Goal: Task Accomplishment & Management: Complete application form

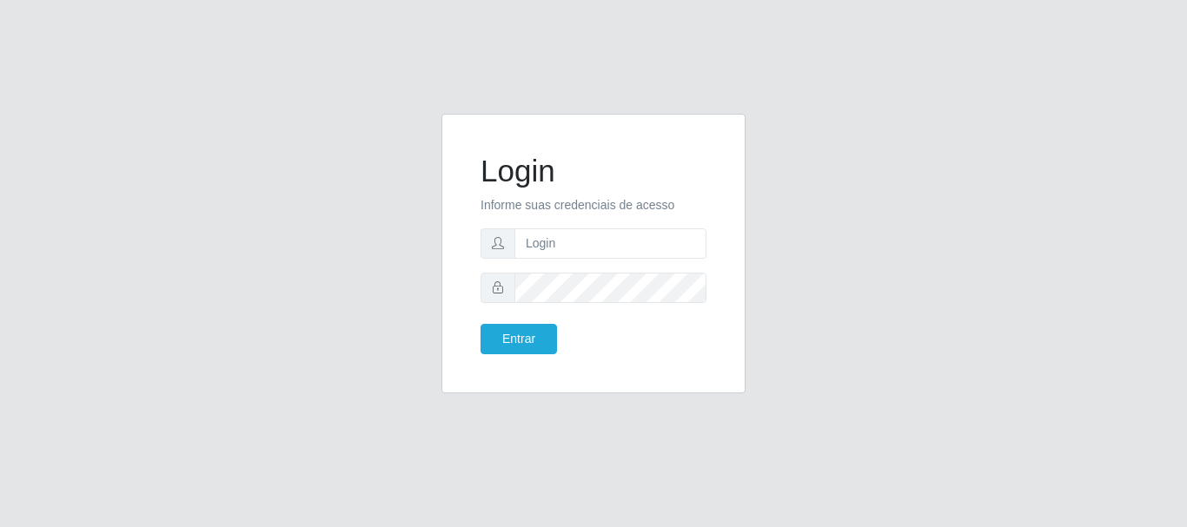
click at [557, 240] on input "text" at bounding box center [610, 243] width 192 height 30
type input "g"
type input "[EMAIL_ADDRESS][PERSON_NAME][DOMAIN_NAME]"
click at [540, 340] on button "Entrar" at bounding box center [518, 339] width 76 height 30
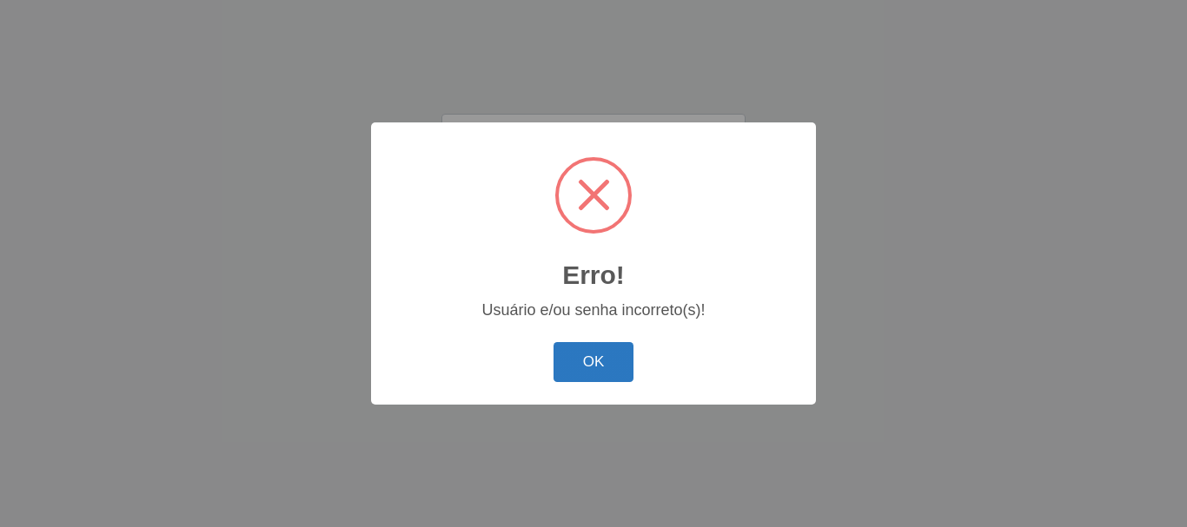
click at [592, 376] on button "OK" at bounding box center [593, 362] width 81 height 41
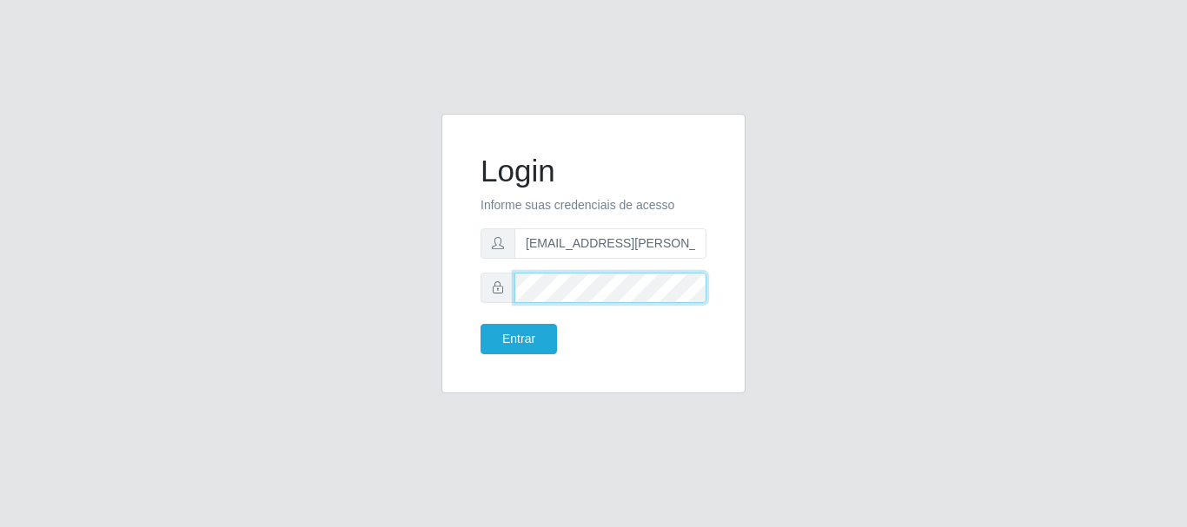
click at [480, 324] on button "Entrar" at bounding box center [518, 339] width 76 height 30
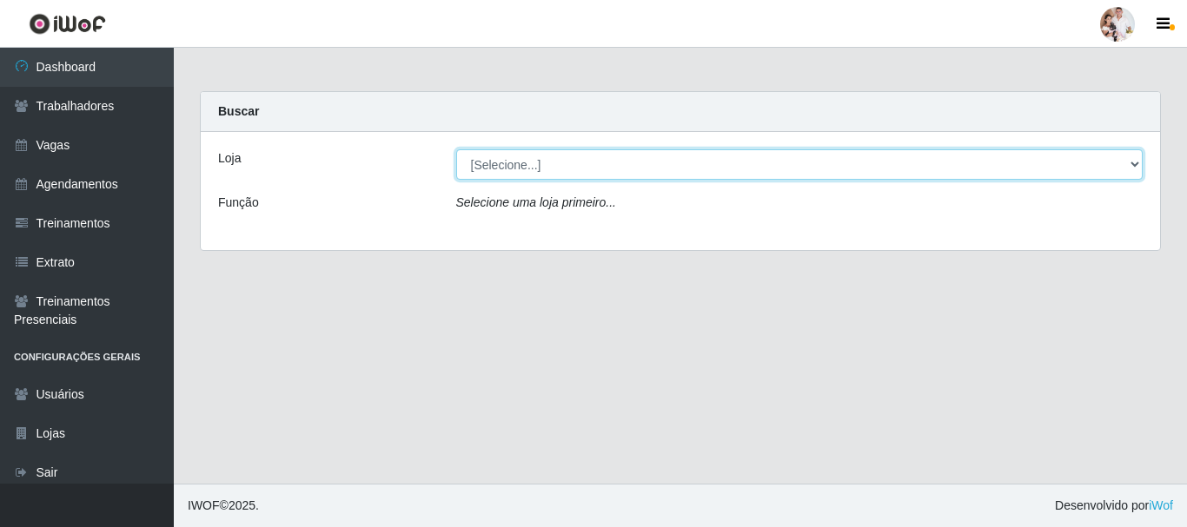
click at [1138, 162] on select "[Selecione...] SuperFácil Atacado - Rodoviária" at bounding box center [799, 164] width 687 height 30
select select "400"
click at [456, 149] on select "[Selecione...] SuperFácil Atacado - Rodoviária" at bounding box center [799, 164] width 687 height 30
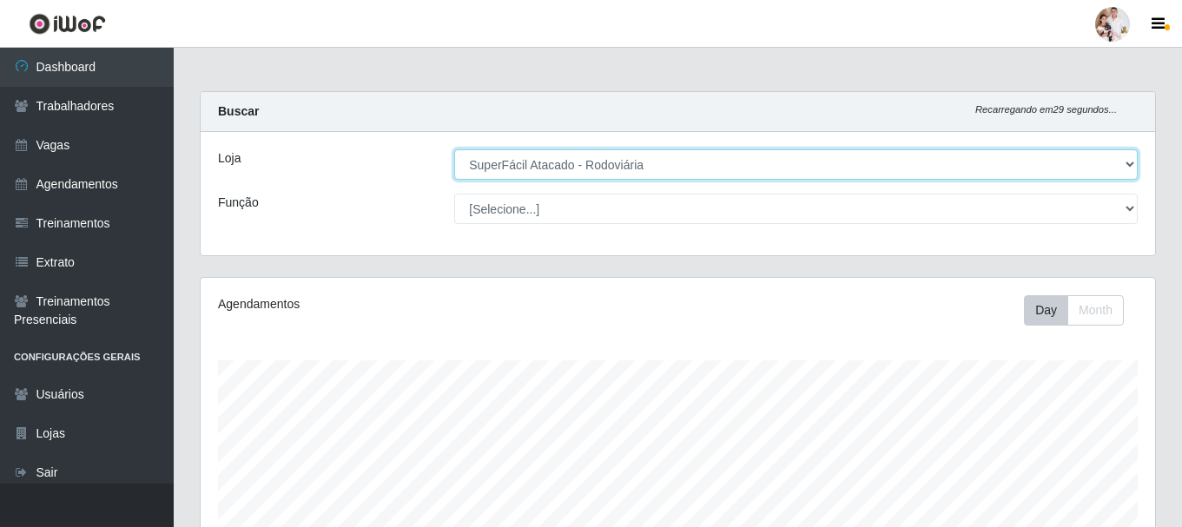
scroll to position [360, 955]
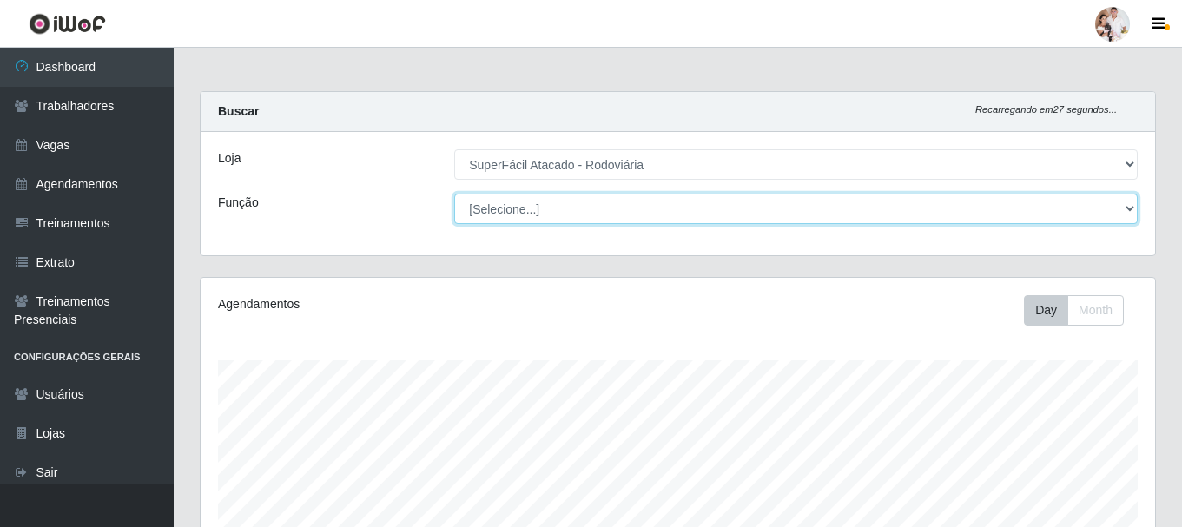
click at [1127, 208] on select "[Selecione...] Balconista de Padaria Balconista de Padaria + Balconista de Pada…" at bounding box center [796, 209] width 684 height 30
select select "22"
click at [454, 194] on select "[Selecione...] Balconista de Padaria Balconista de Padaria + Balconista de Pada…" at bounding box center [796, 209] width 684 height 30
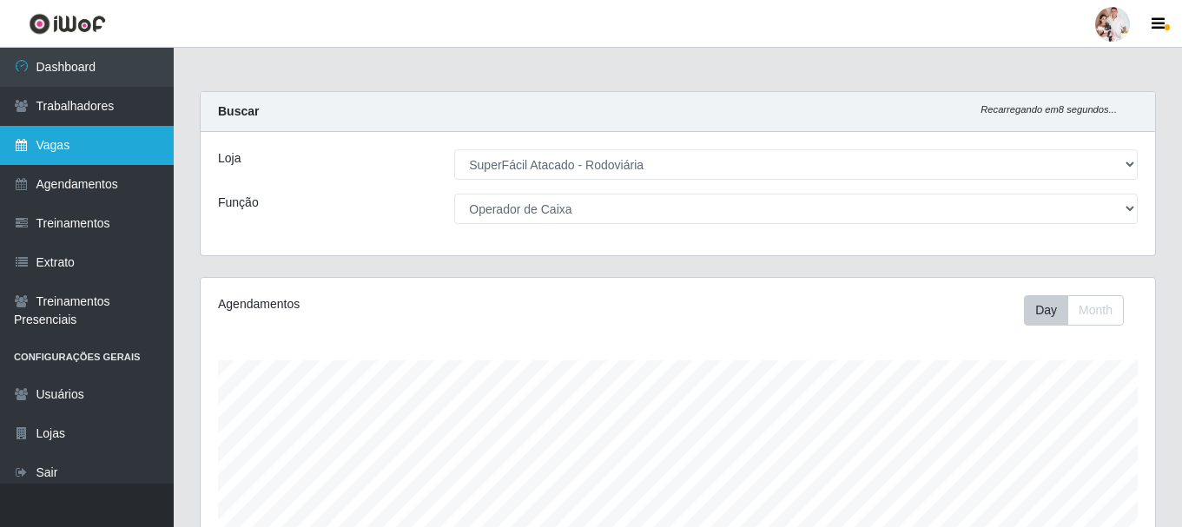
click at [102, 138] on link "Vagas" at bounding box center [87, 145] width 174 height 39
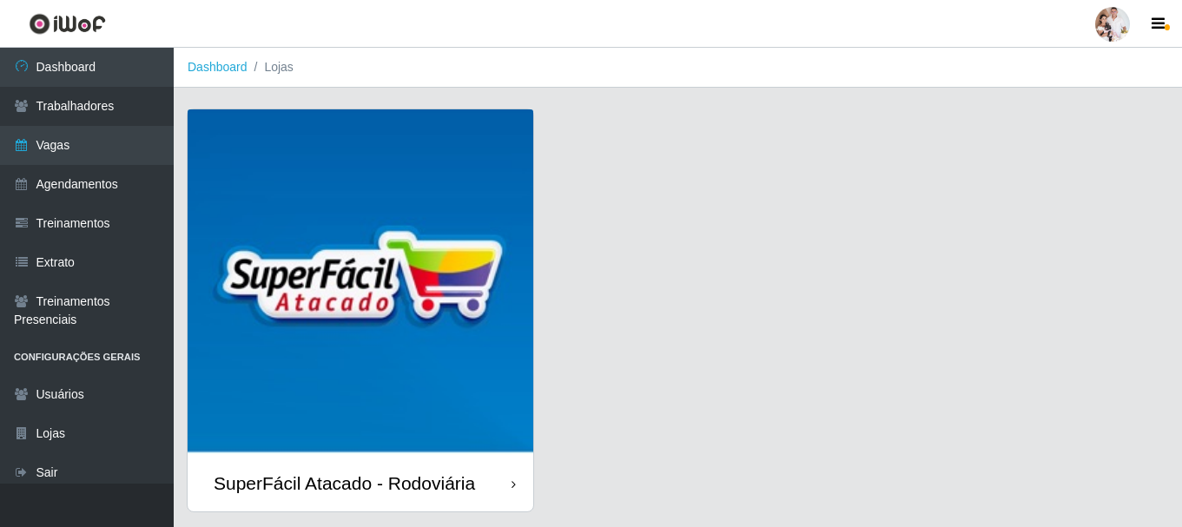
click at [263, 176] on img at bounding box center [361, 282] width 346 height 346
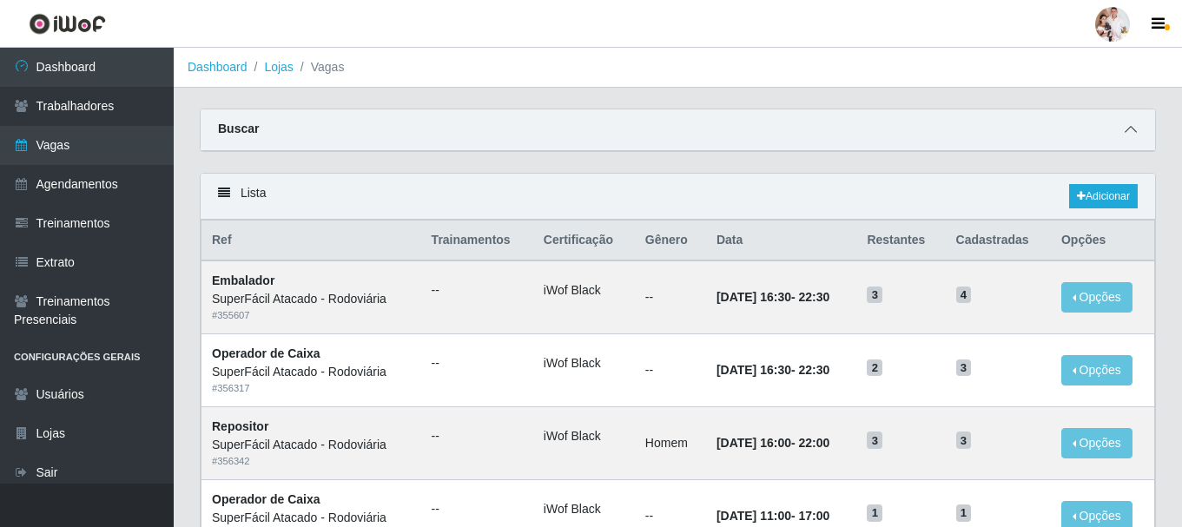
click at [1130, 129] on icon at bounding box center [1131, 129] width 12 height 12
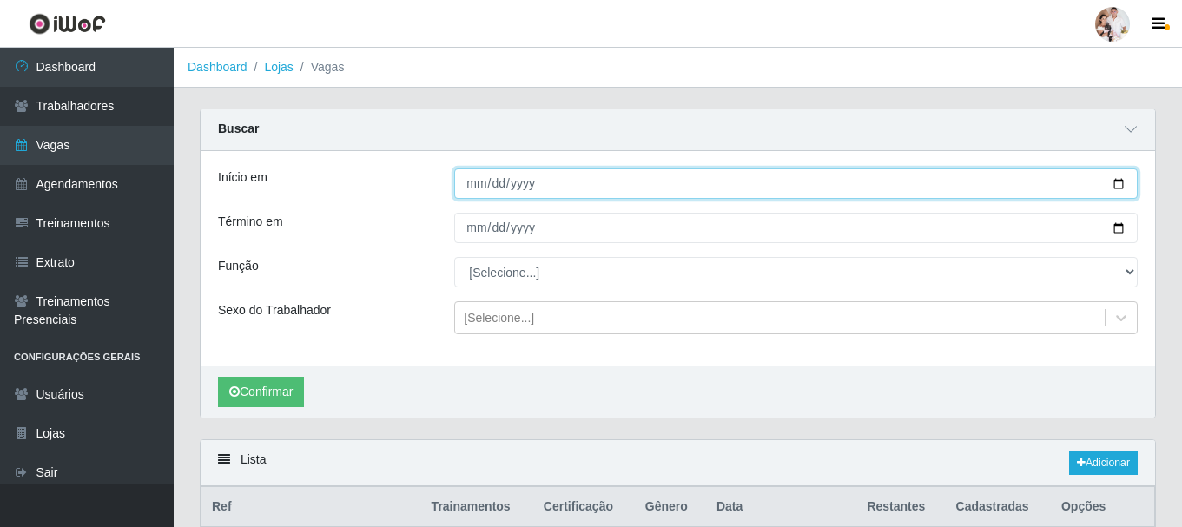
click at [1119, 181] on input "Início em" at bounding box center [796, 184] width 684 height 30
type input "[DATE]"
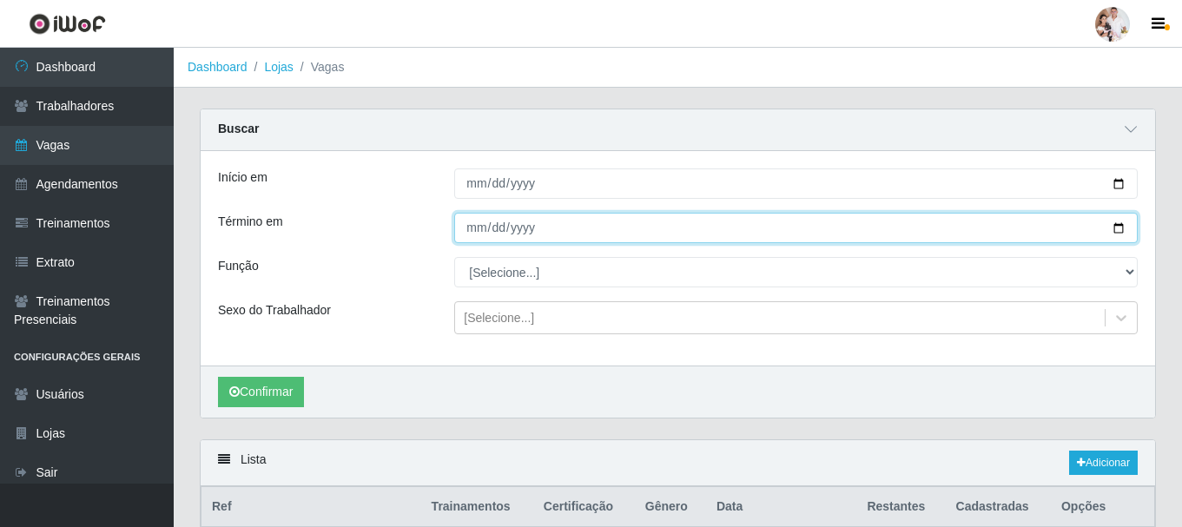
click at [1118, 222] on input "Término em" at bounding box center [796, 228] width 684 height 30
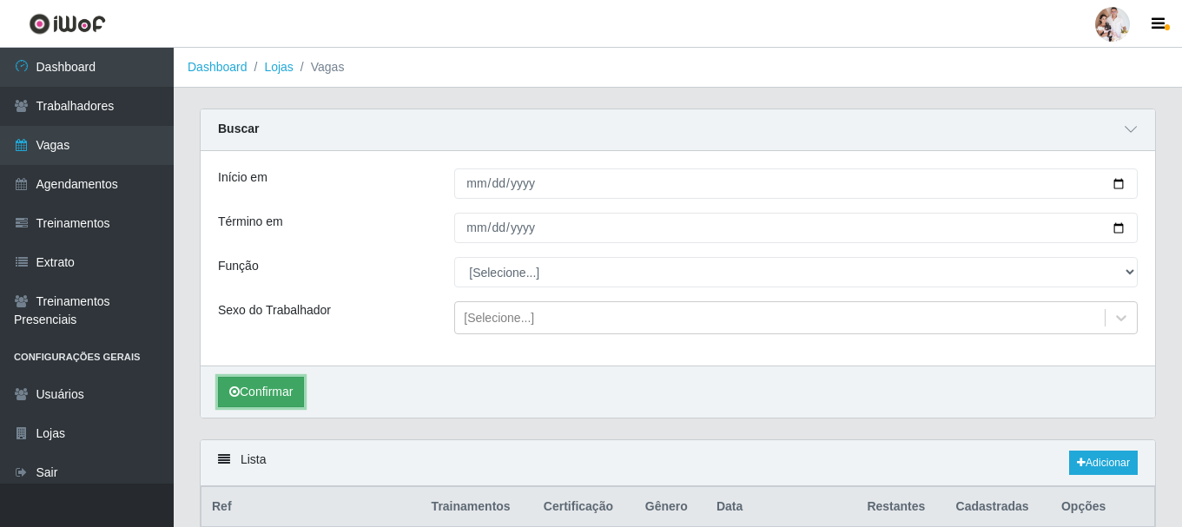
click at [283, 388] on button "Confirmar" at bounding box center [261, 392] width 86 height 30
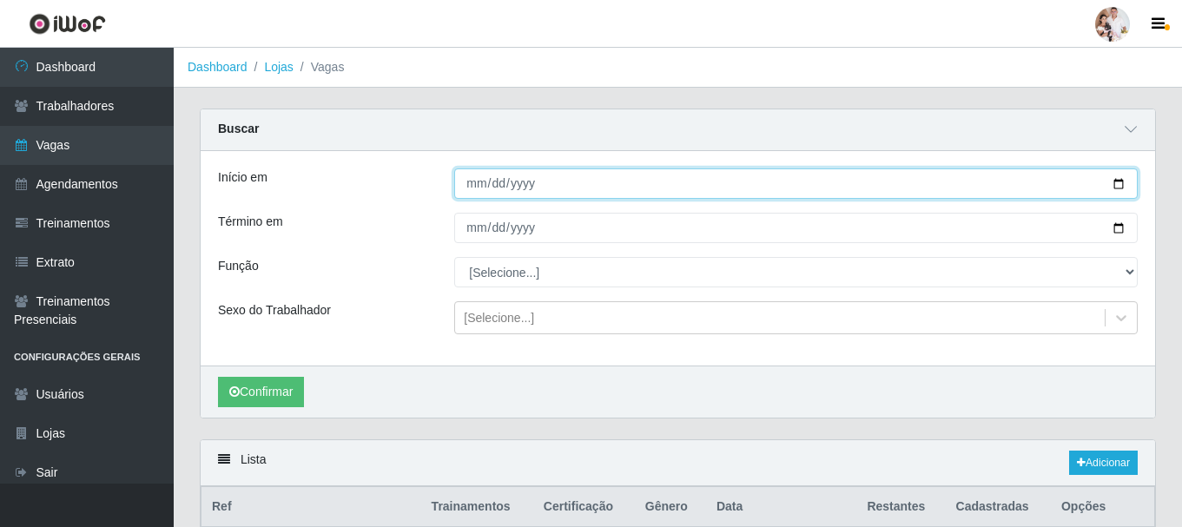
click at [1121, 189] on input "[DATE]" at bounding box center [796, 184] width 684 height 30
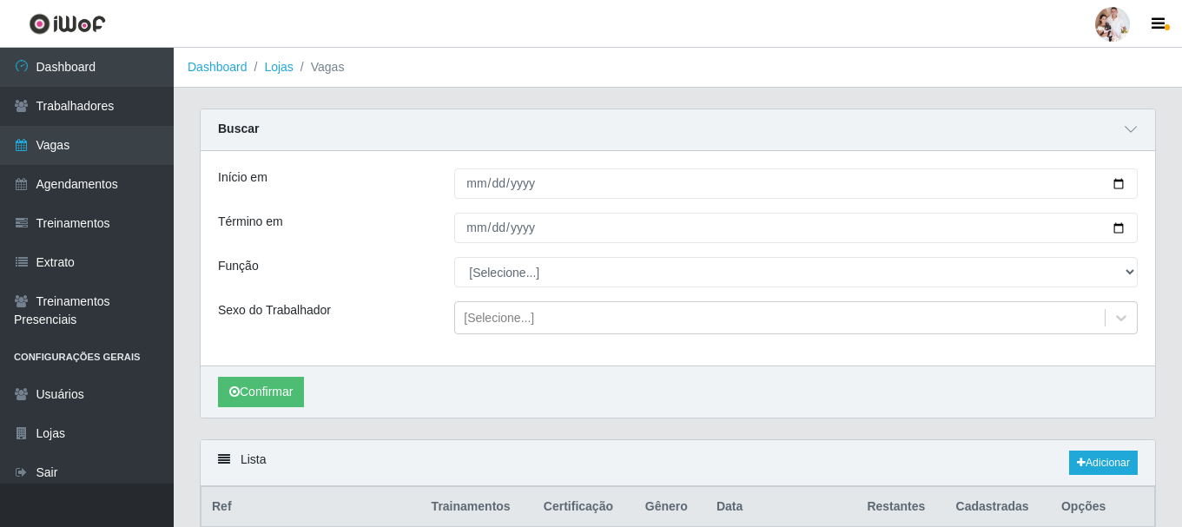
click at [317, 258] on div "Função" at bounding box center [323, 272] width 236 height 30
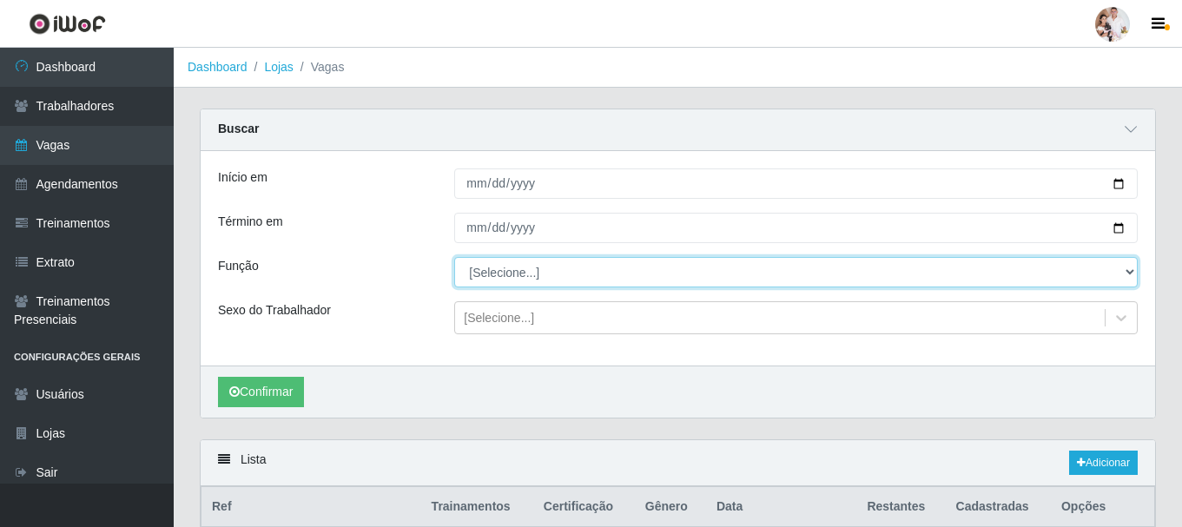
click at [1128, 271] on select "[Selecione...] Balconista de Padaria Balconista de Padaria + Balconista de Pada…" at bounding box center [796, 272] width 684 height 30
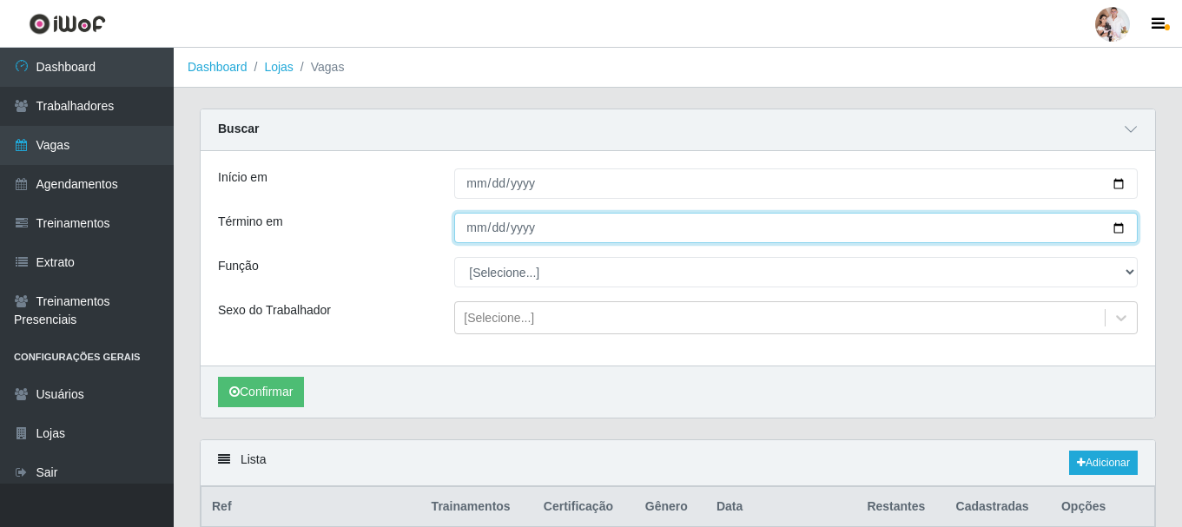
click at [1121, 233] on input "[DATE]" at bounding box center [796, 228] width 684 height 30
type input "[DATE]"
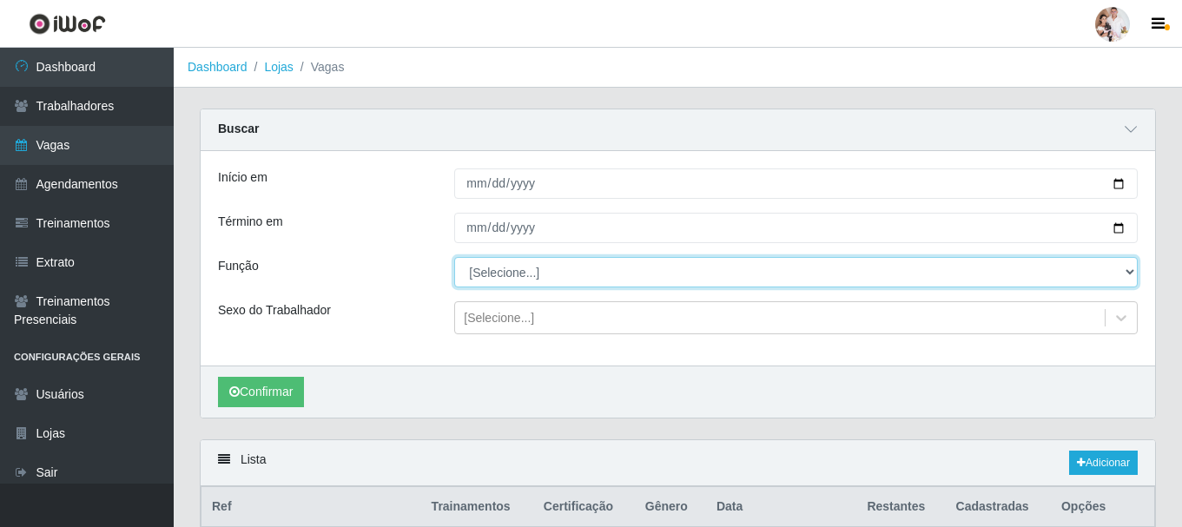
click at [1128, 276] on select "[Selecione...] Balconista de Padaria Balconista de Padaria + Balconista de Pada…" at bounding box center [796, 272] width 684 height 30
select select "22"
click at [454, 258] on select "[Selecione...] Balconista de Padaria Balconista de Padaria + Balconista de Pada…" at bounding box center [796, 272] width 684 height 30
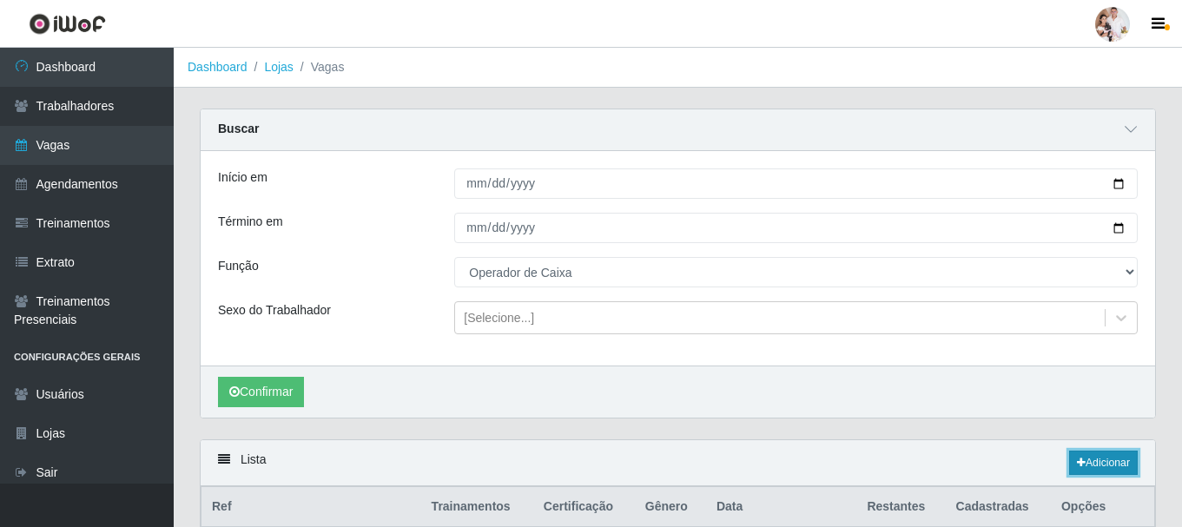
click at [1133, 460] on link "Adicionar" at bounding box center [1103, 463] width 69 height 24
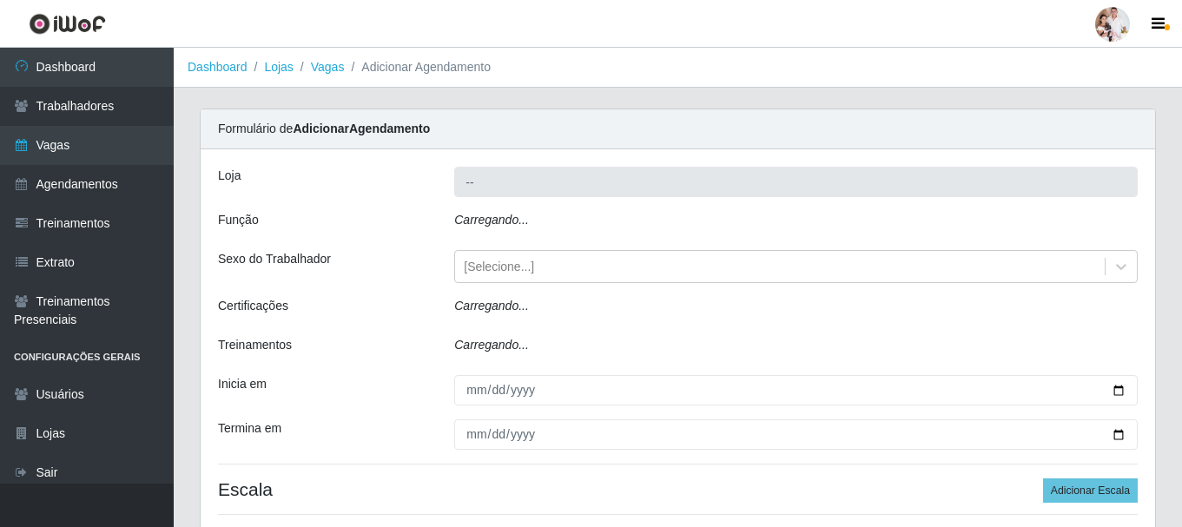
type input "SuperFácil Atacado - Rodoviária"
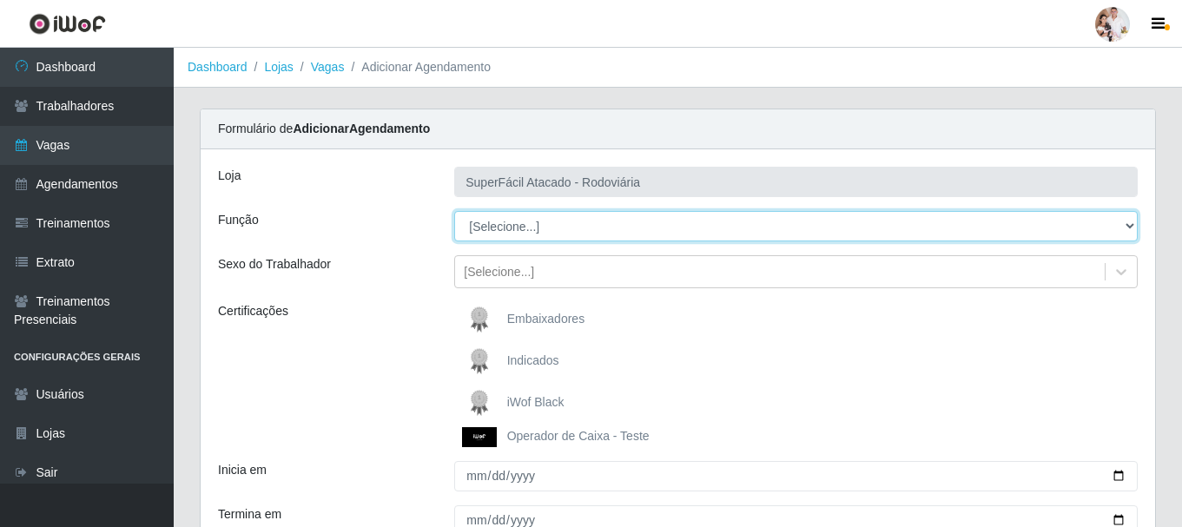
click at [1125, 225] on select "[Selecione...] Balconista de Padaria Balconista de Padaria + Balconista de Pada…" at bounding box center [796, 226] width 684 height 30
select select "22"
click at [454, 211] on select "[Selecione...] Balconista de Padaria Balconista de Padaria + Balconista de Pada…" at bounding box center [796, 226] width 684 height 30
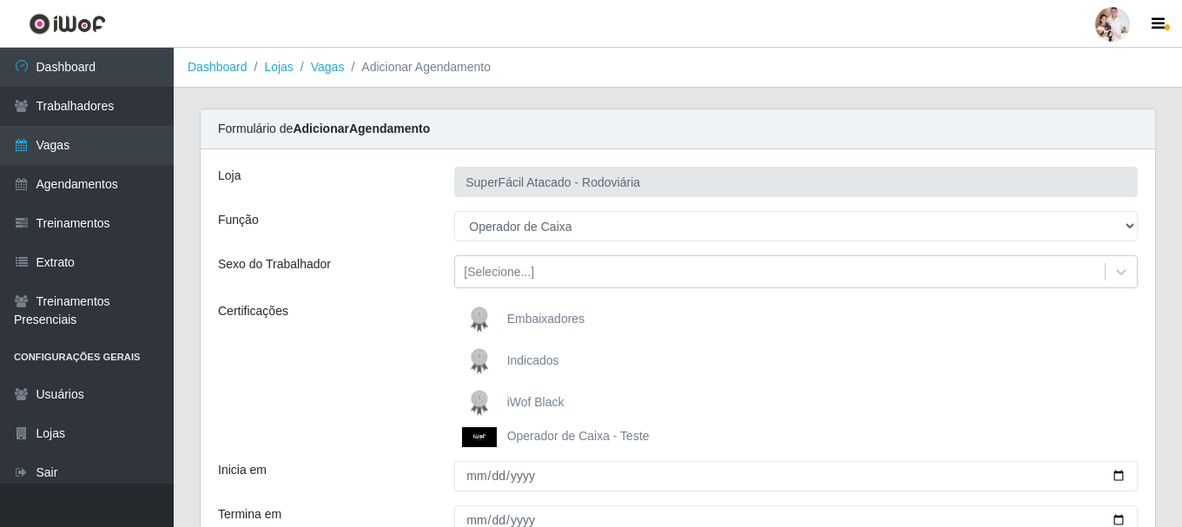
click at [479, 398] on img at bounding box center [483, 403] width 42 height 35
click at [0, 0] on input "iWof Black" at bounding box center [0, 0] width 0 height 0
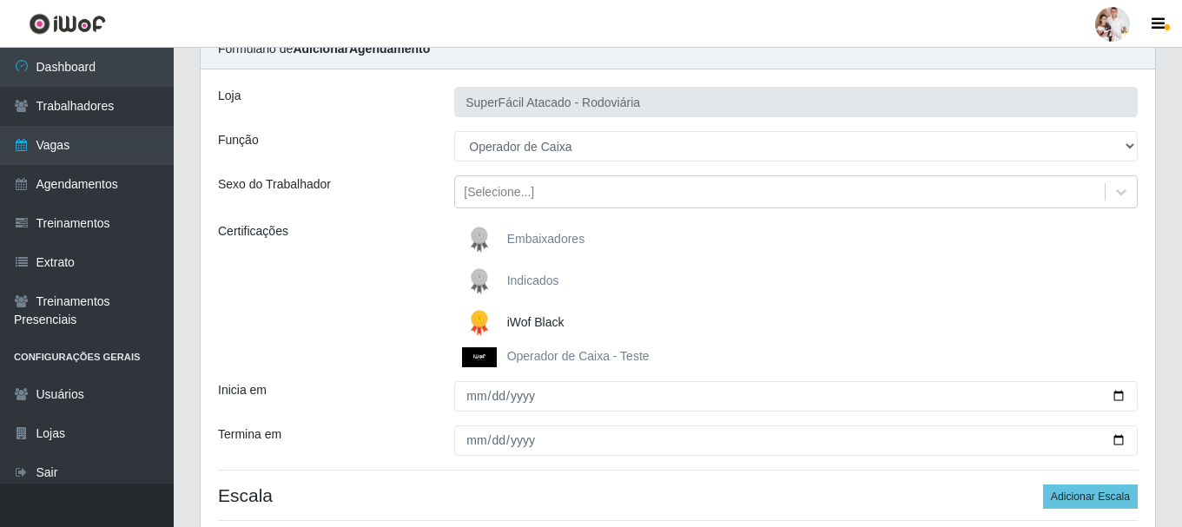
scroll to position [174, 0]
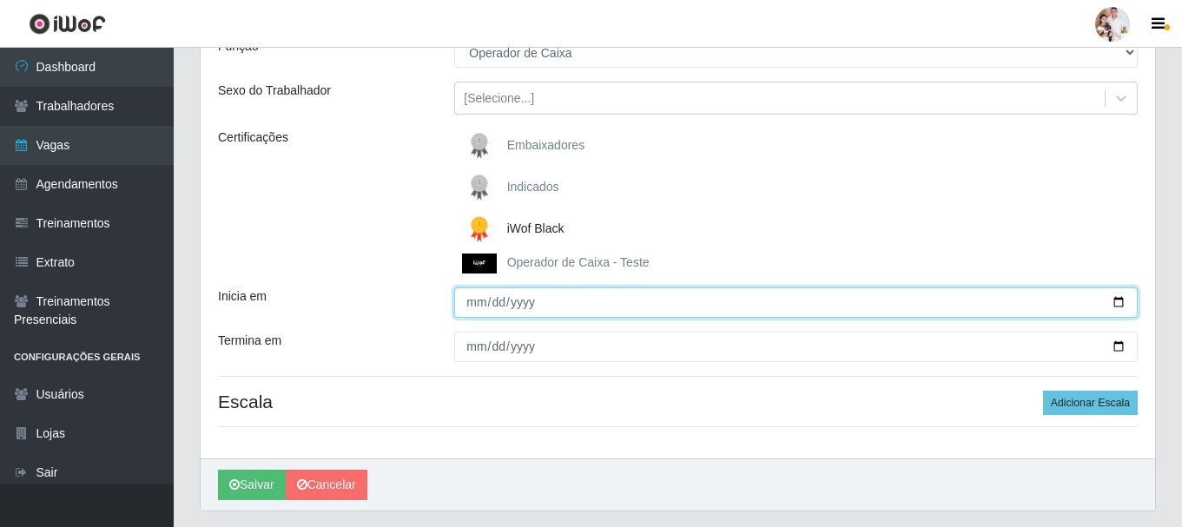
click at [1114, 306] on input "Inicia em" at bounding box center [796, 303] width 684 height 30
type input "[DATE]"
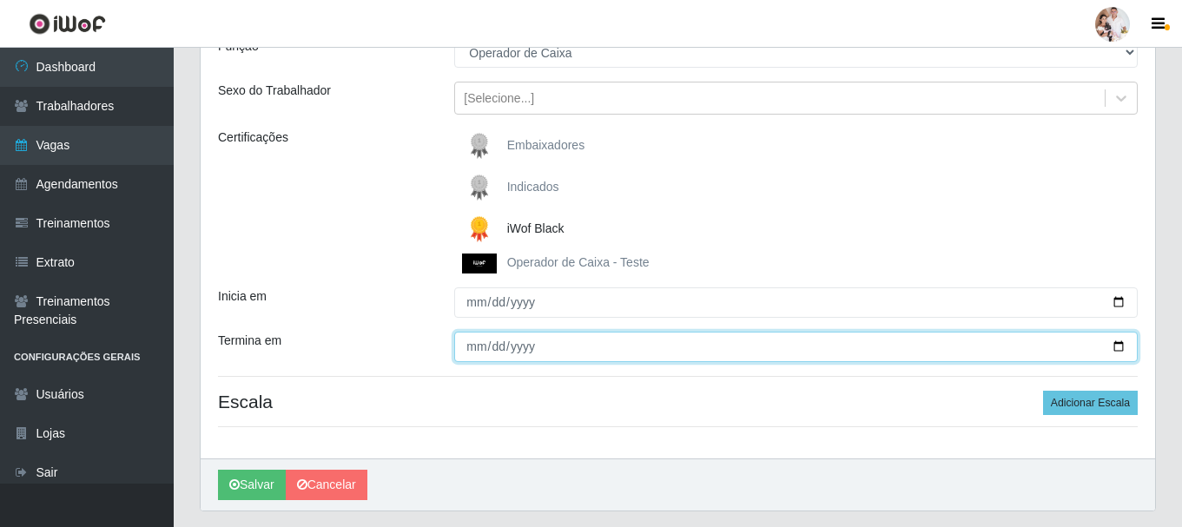
click at [1117, 347] on input "Termina em" at bounding box center [796, 347] width 684 height 30
type input "[DATE]"
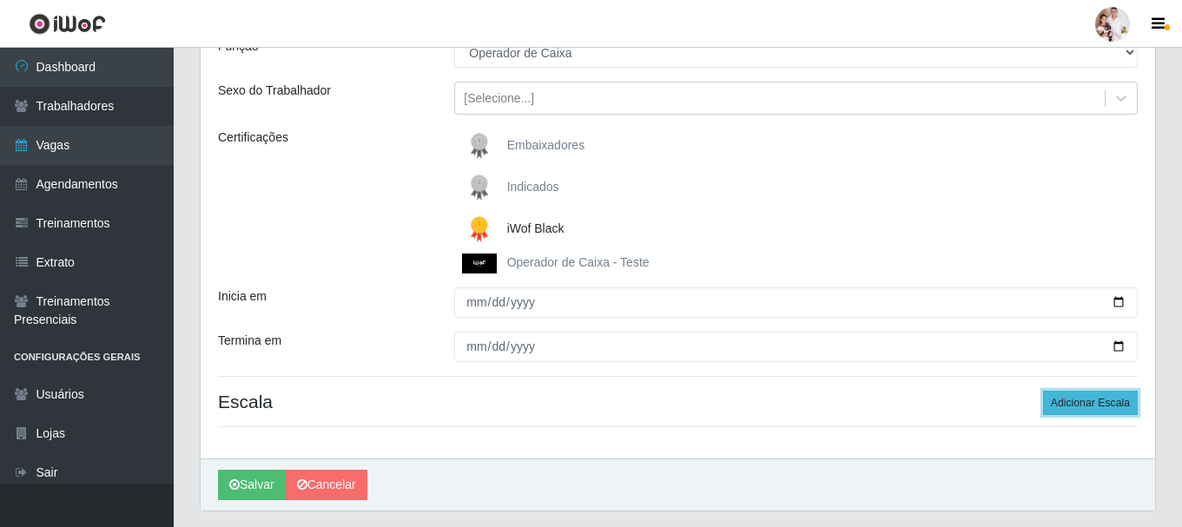
click at [1065, 407] on button "Adicionar Escala" at bounding box center [1090, 403] width 95 height 24
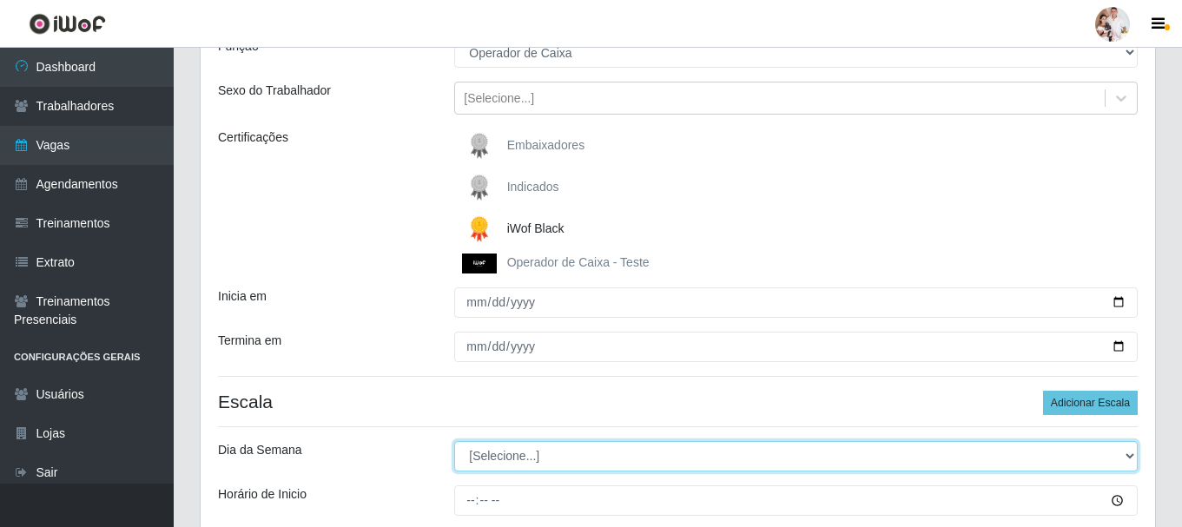
click at [1132, 455] on select "[Selecione...] Segunda Terça Quarta Quinta Sexta Sábado Domingo" at bounding box center [796, 456] width 684 height 30
select select "2"
click at [454, 441] on select "[Selecione...] Segunda Terça Quarta Quinta Sexta Sábado Domingo" at bounding box center [796, 456] width 684 height 30
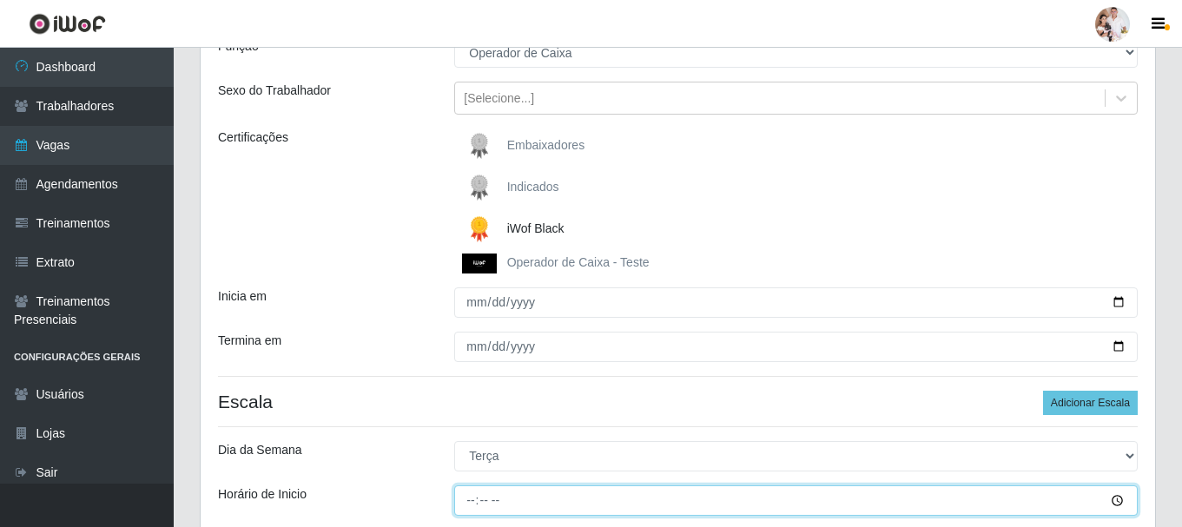
click at [466, 495] on input "Horário de Inicio" at bounding box center [796, 501] width 684 height 30
type input "16:30"
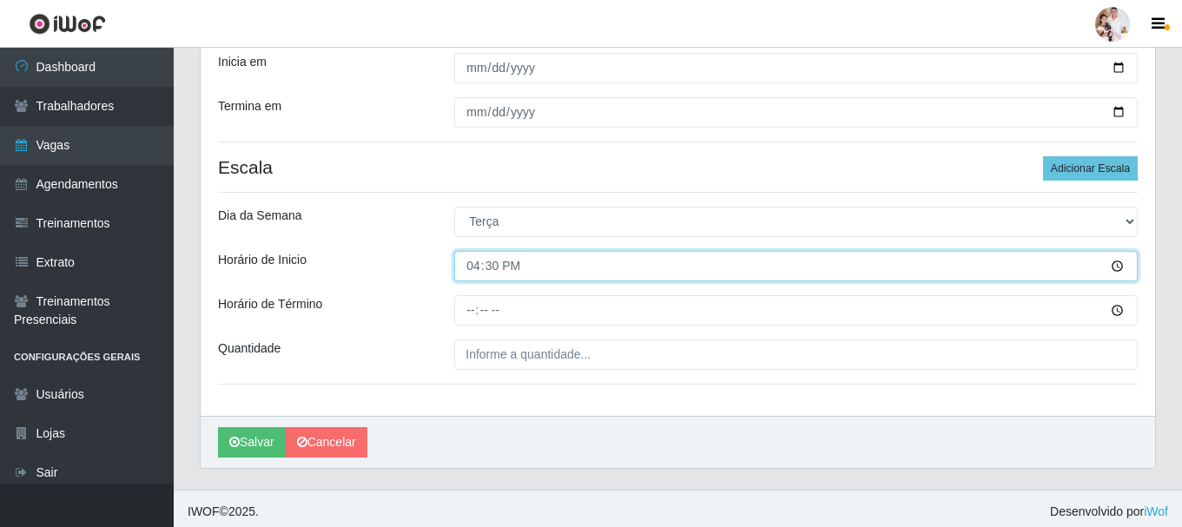
scroll to position [415, 0]
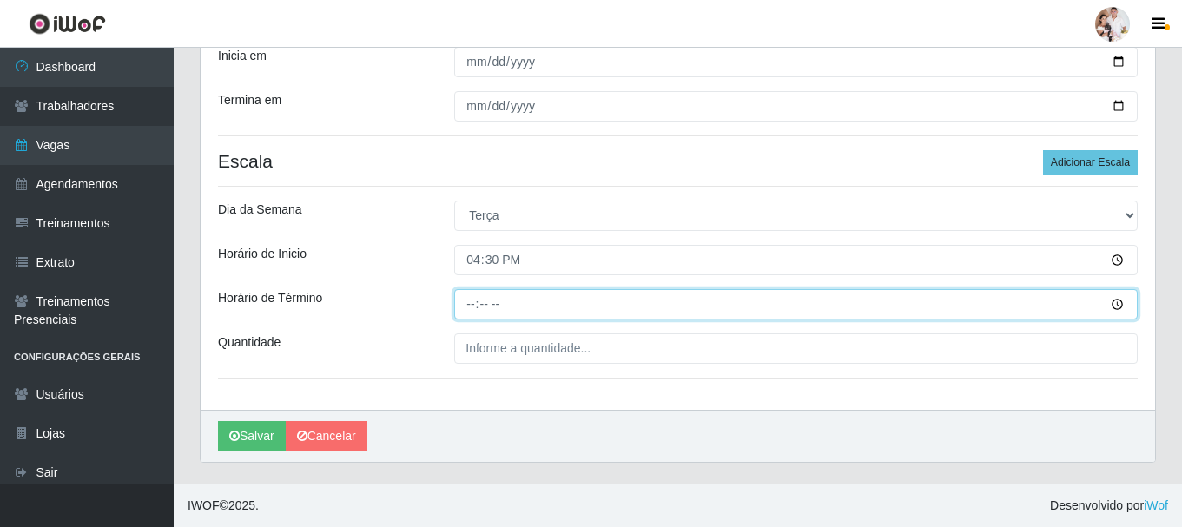
click at [468, 310] on input "Horário de Término" at bounding box center [796, 304] width 684 height 30
type input "22:30"
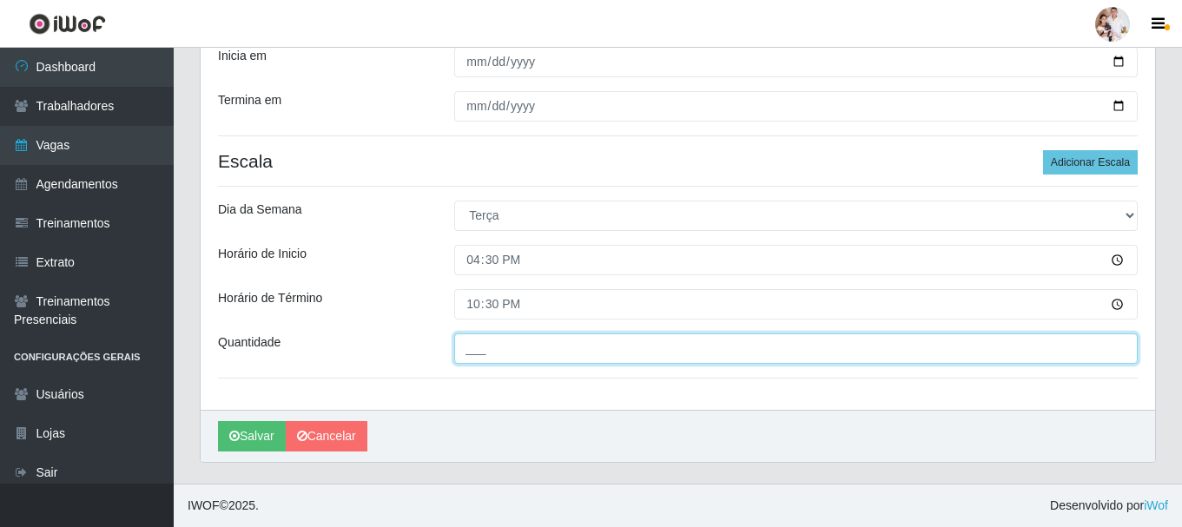
click at [464, 354] on input "___" at bounding box center [796, 349] width 684 height 30
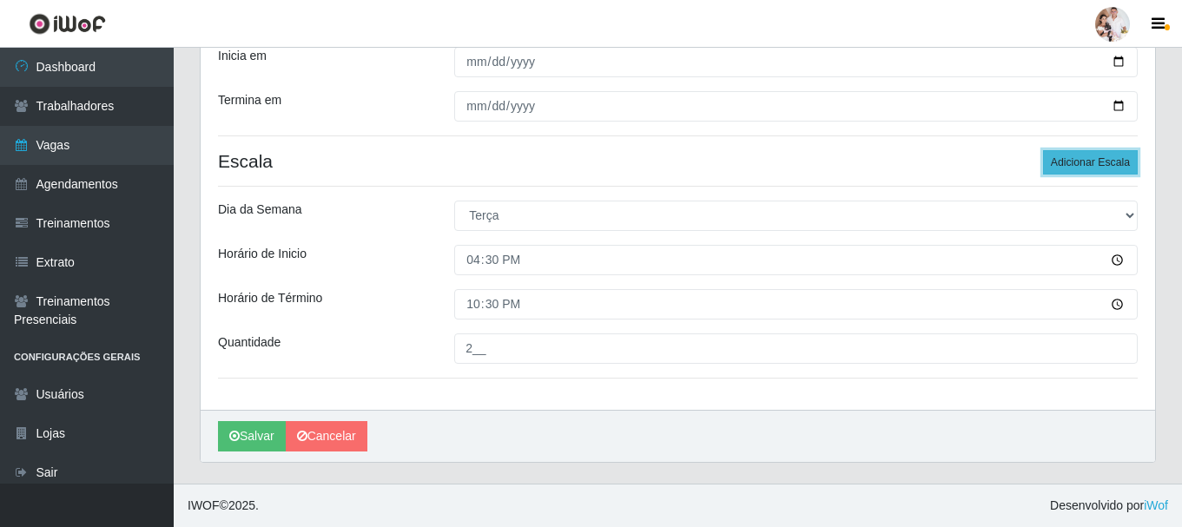
click at [1107, 166] on button "Adicionar Escala" at bounding box center [1090, 162] width 95 height 24
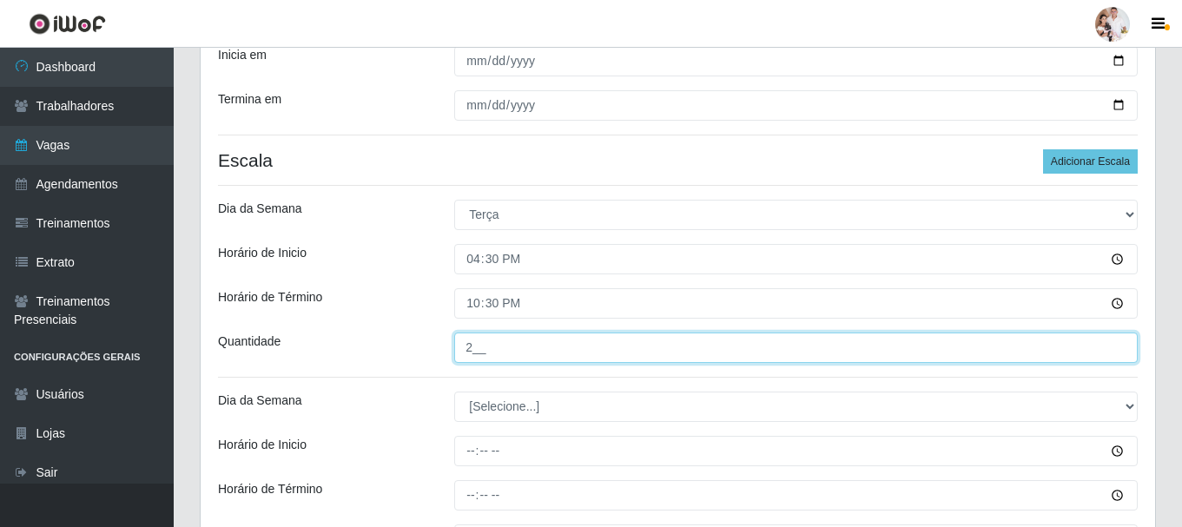
click at [466, 346] on input "2__" at bounding box center [796, 348] width 684 height 30
type input "1__"
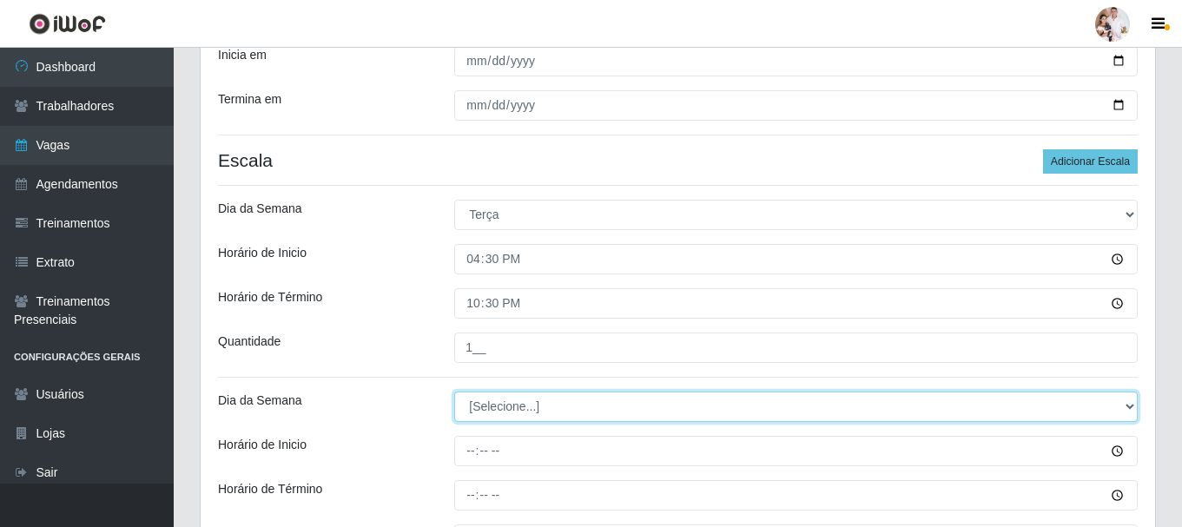
click at [1129, 409] on select "[Selecione...] Segunda Terça Quarta Quinta Sexta Sábado Domingo" at bounding box center [796, 407] width 684 height 30
select select "3"
click at [454, 392] on select "[Selecione...] Segunda Terça Quarta Quinta Sexta Sábado Domingo" at bounding box center [796, 407] width 684 height 30
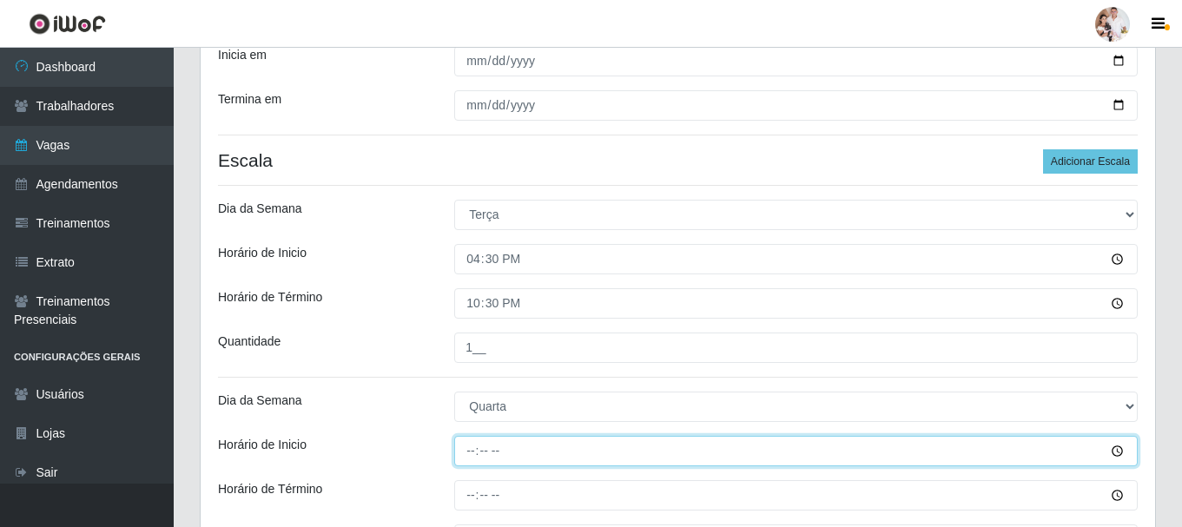
click at [468, 453] on input "Horário de Inicio" at bounding box center [796, 451] width 684 height 30
type input "16:30"
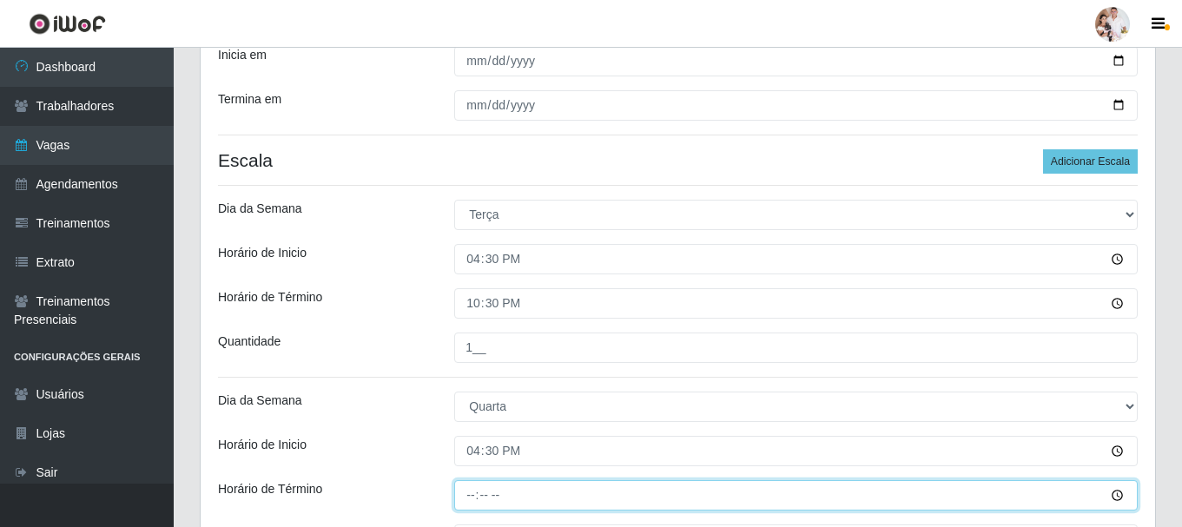
click at [473, 501] on input "Horário de Término" at bounding box center [796, 495] width 684 height 30
type input "22:30"
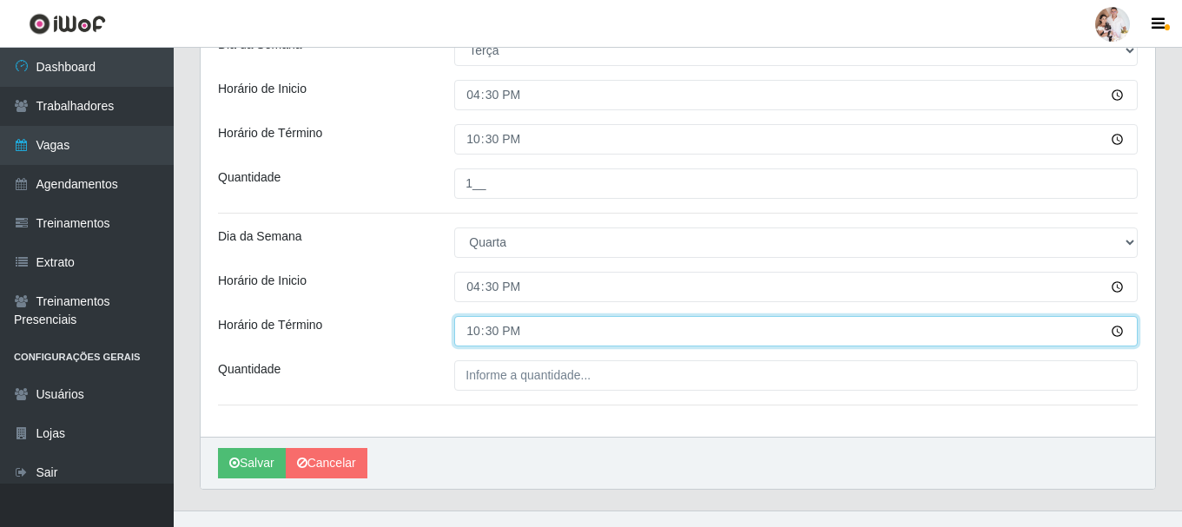
scroll to position [589, 0]
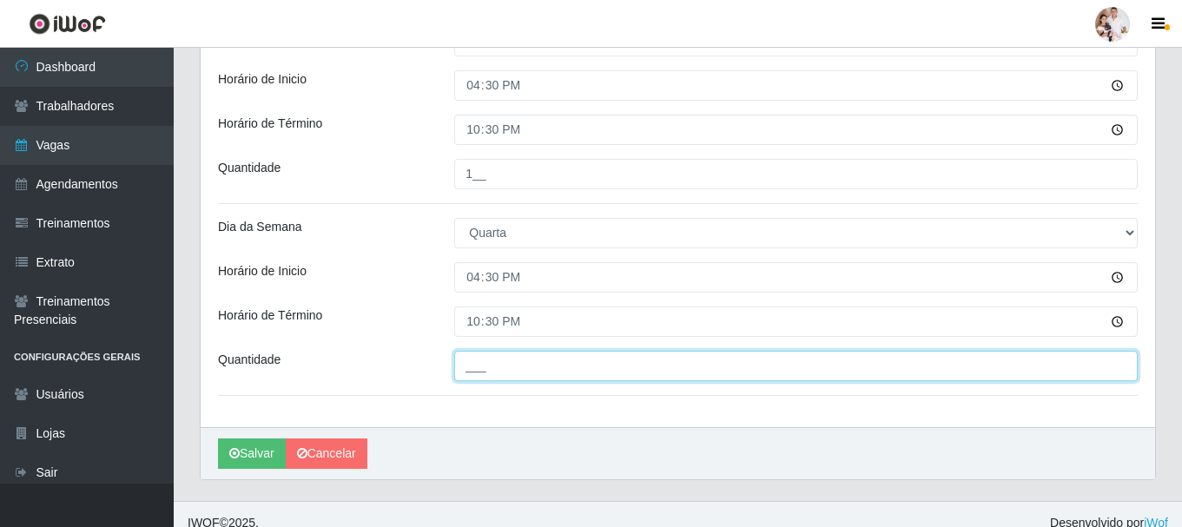
click at [461, 363] on input "___" at bounding box center [796, 366] width 684 height 30
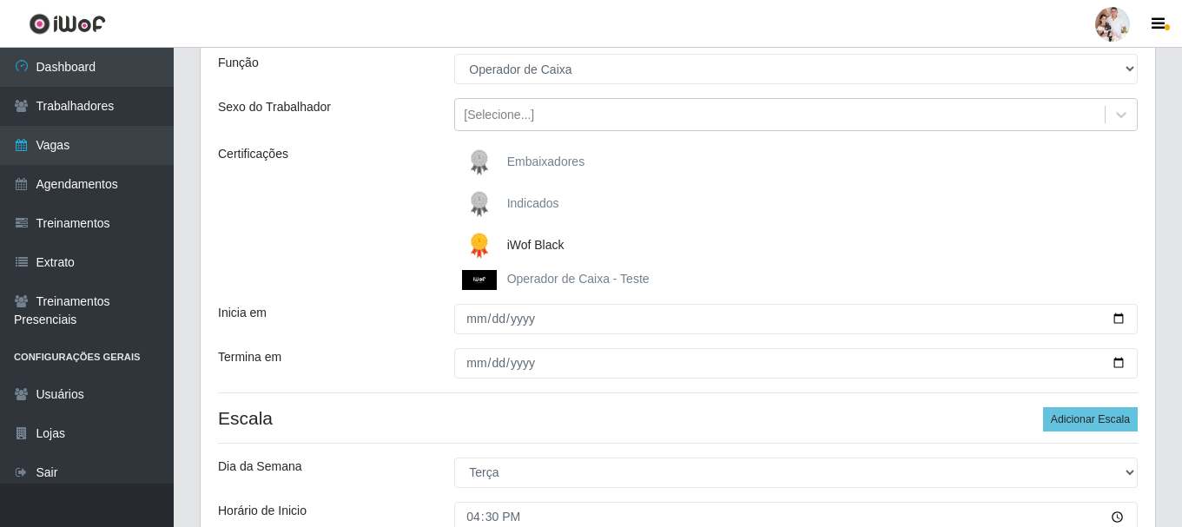
scroll to position [241, 0]
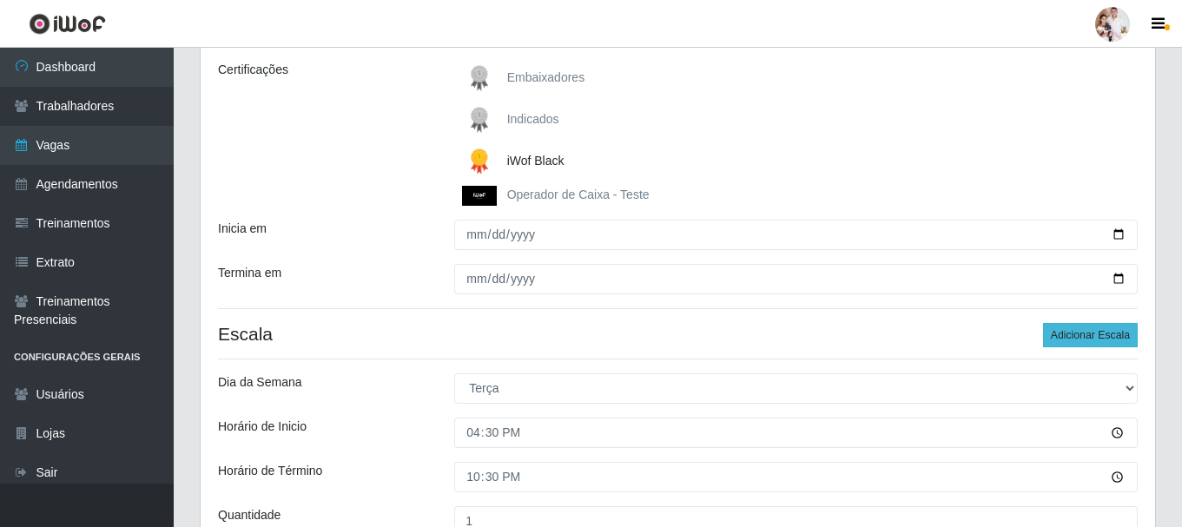
type input "2__"
click at [1085, 340] on button "Adicionar Escala" at bounding box center [1090, 335] width 95 height 24
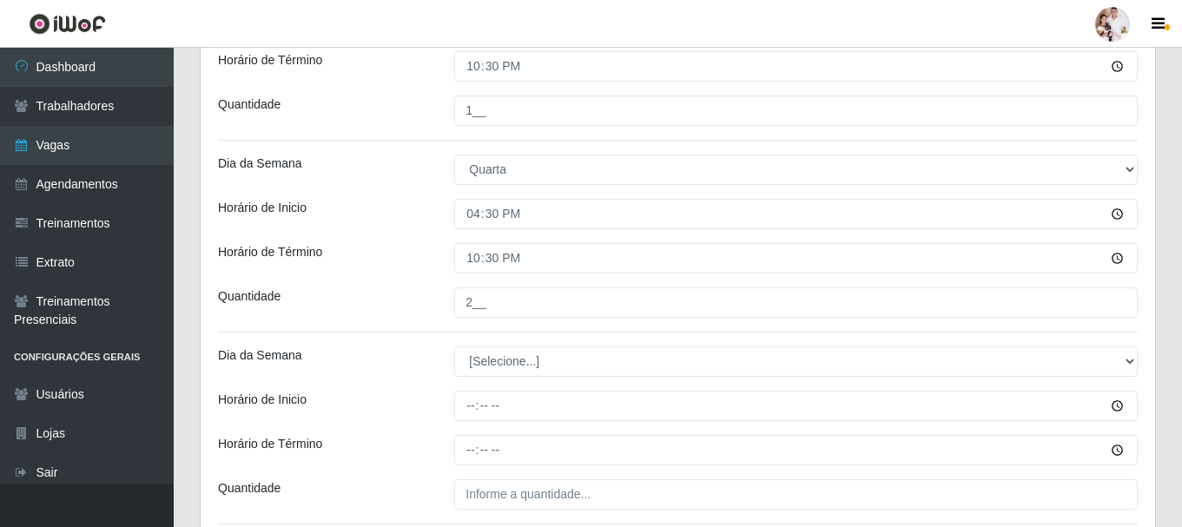
scroll to position [676, 0]
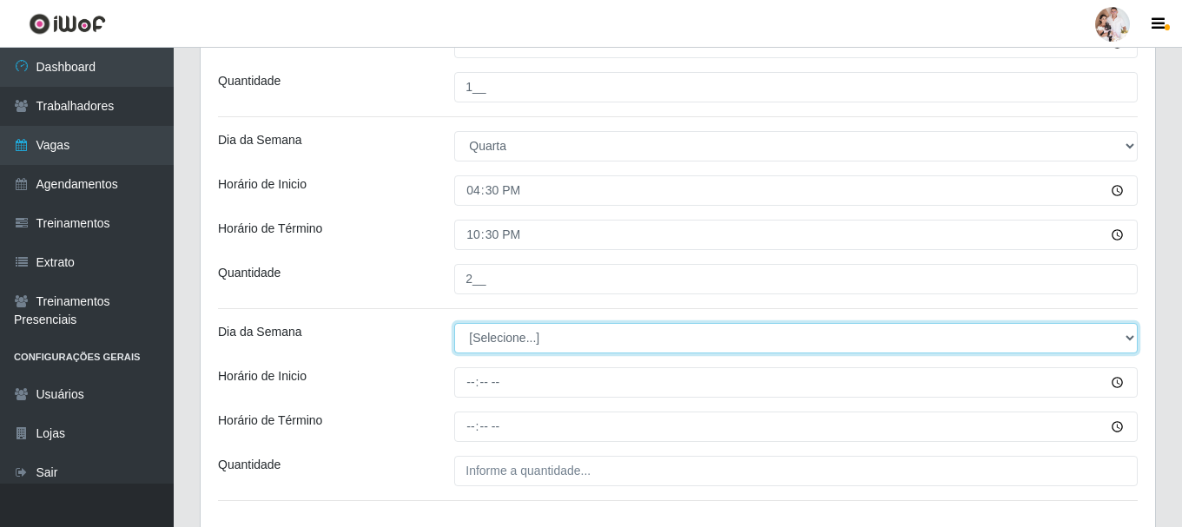
click at [1135, 336] on select "[Selecione...] Segunda Terça Quarta Quinta Sexta Sábado Domingo" at bounding box center [796, 338] width 684 height 30
select select "4"
click at [454, 323] on select "[Selecione...] Segunda Terça Quarta Quinta Sexta Sábado Domingo" at bounding box center [796, 338] width 684 height 30
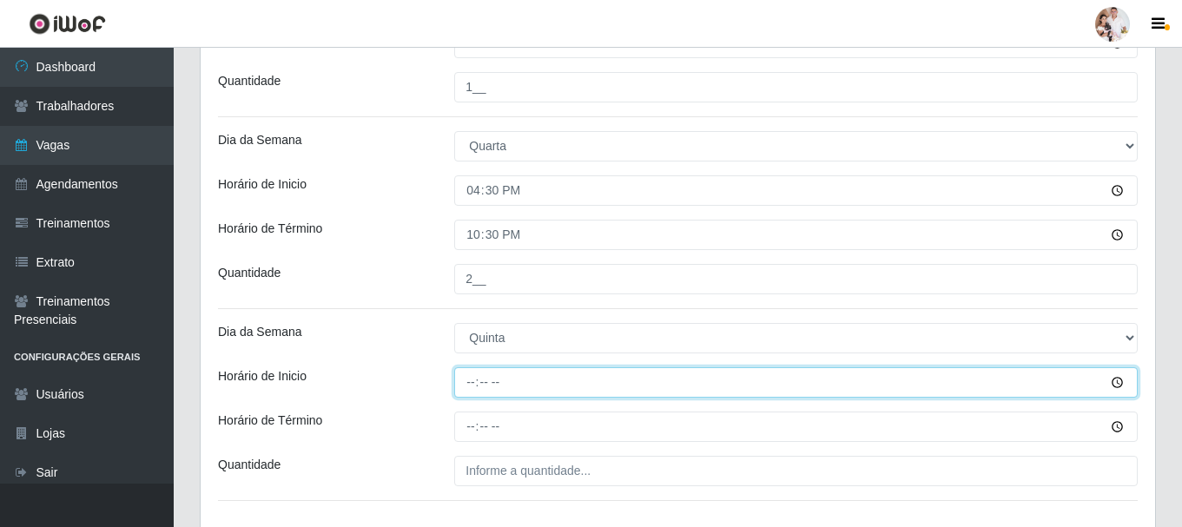
click at [486, 388] on input "Horário de Inicio" at bounding box center [796, 382] width 684 height 30
click at [476, 385] on input "Horário de Inicio" at bounding box center [796, 382] width 684 height 30
type input "16:30"
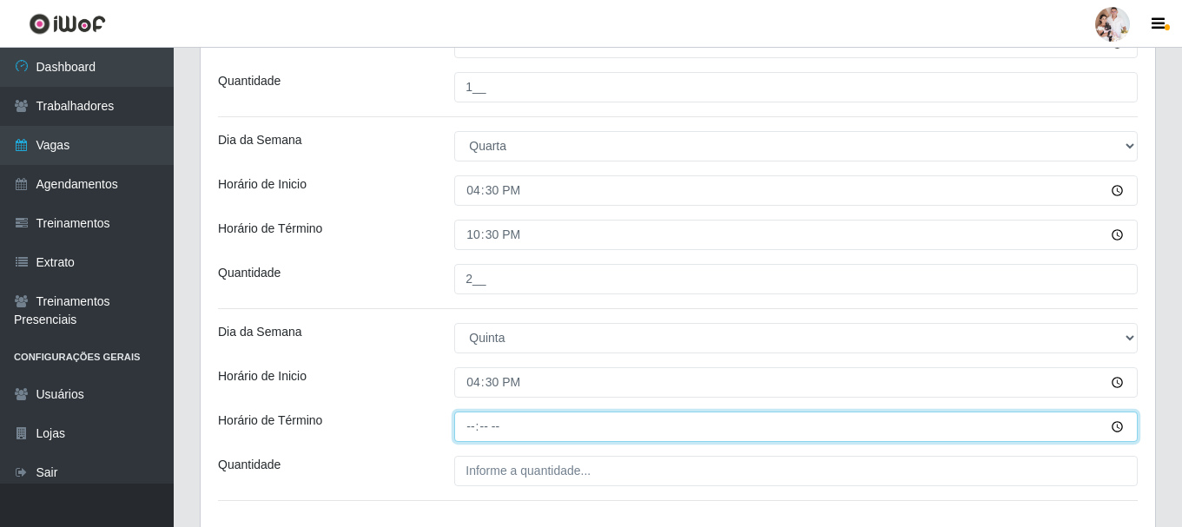
click at [474, 428] on input "Horário de Término" at bounding box center [796, 427] width 684 height 30
type input "22:30"
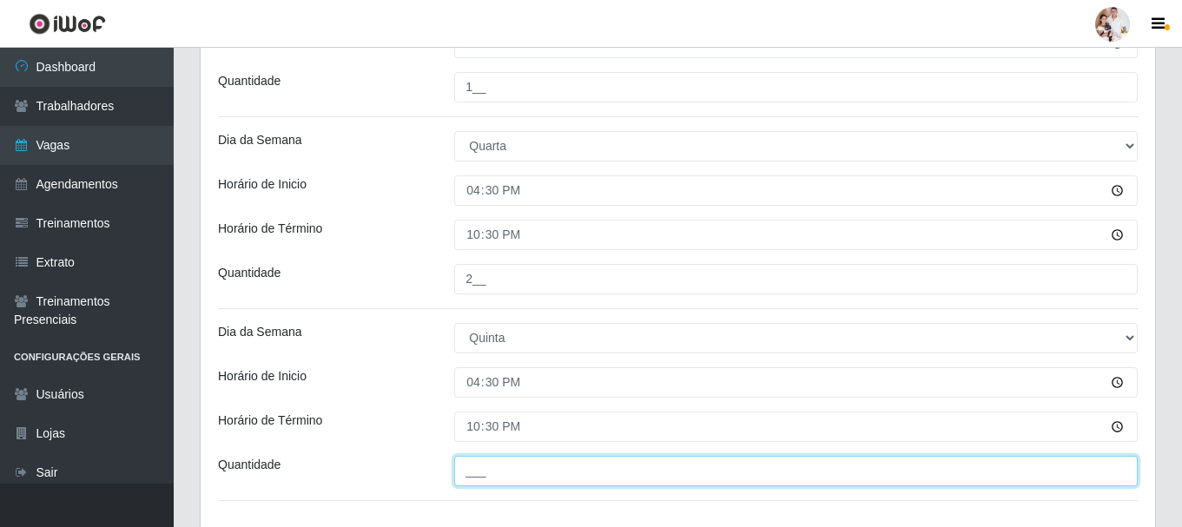
click at [476, 482] on input "___" at bounding box center [796, 471] width 684 height 30
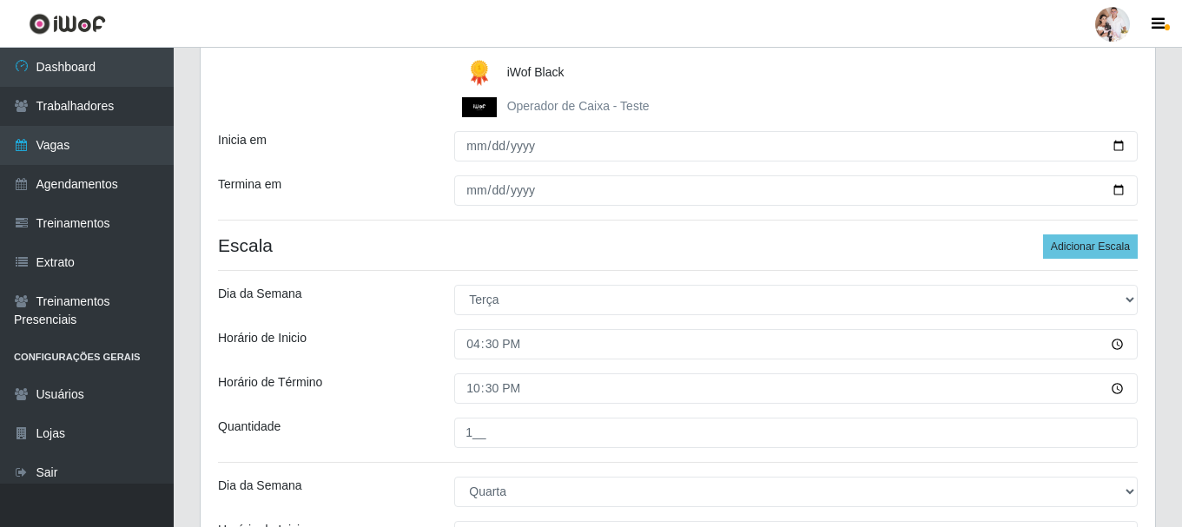
scroll to position [328, 0]
type input "2__"
click at [1097, 240] on button "Adicionar Escala" at bounding box center [1090, 248] width 95 height 24
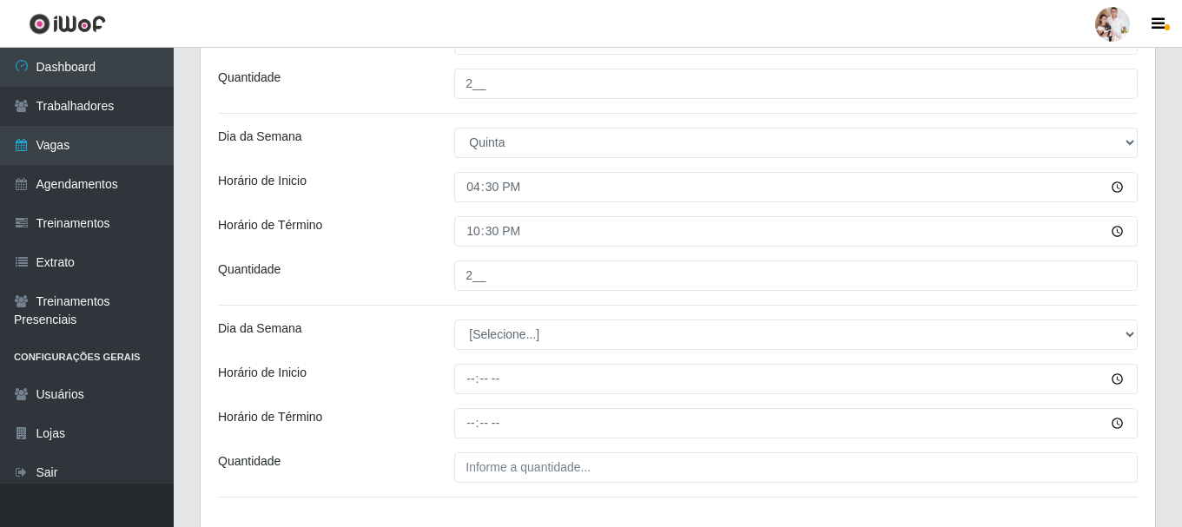
scroll to position [936, 0]
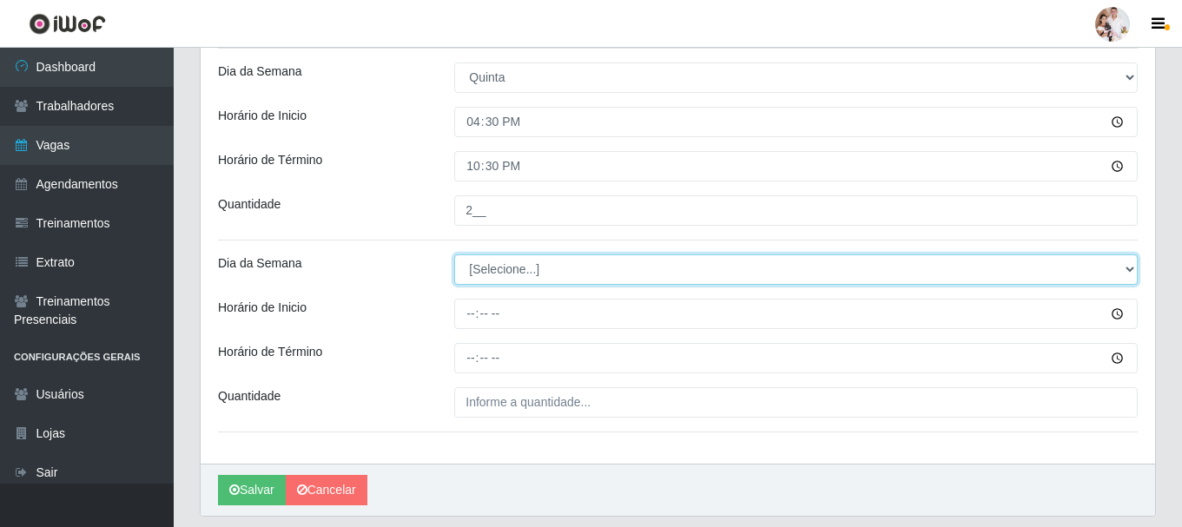
click at [1132, 273] on select "[Selecione...] Segunda Terça Quarta Quinta Sexta Sábado Domingo" at bounding box center [796, 269] width 684 height 30
select select "5"
click at [454, 254] on select "[Selecione...] Segunda Terça Quarta Quinta Sexta Sábado Domingo" at bounding box center [796, 269] width 684 height 30
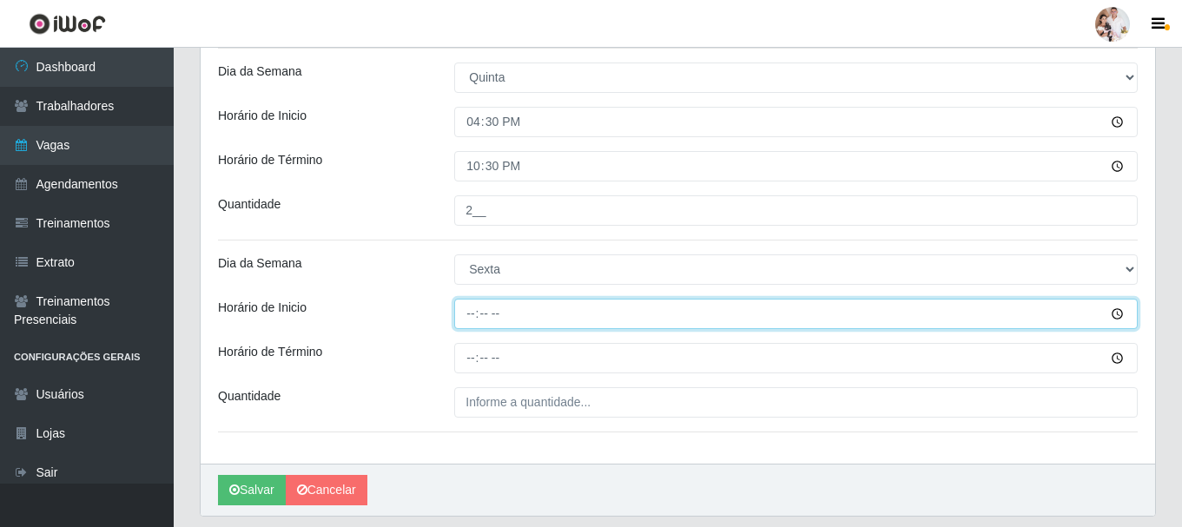
click at [472, 318] on input "Horário de Inicio" at bounding box center [796, 314] width 684 height 30
type input "16:30"
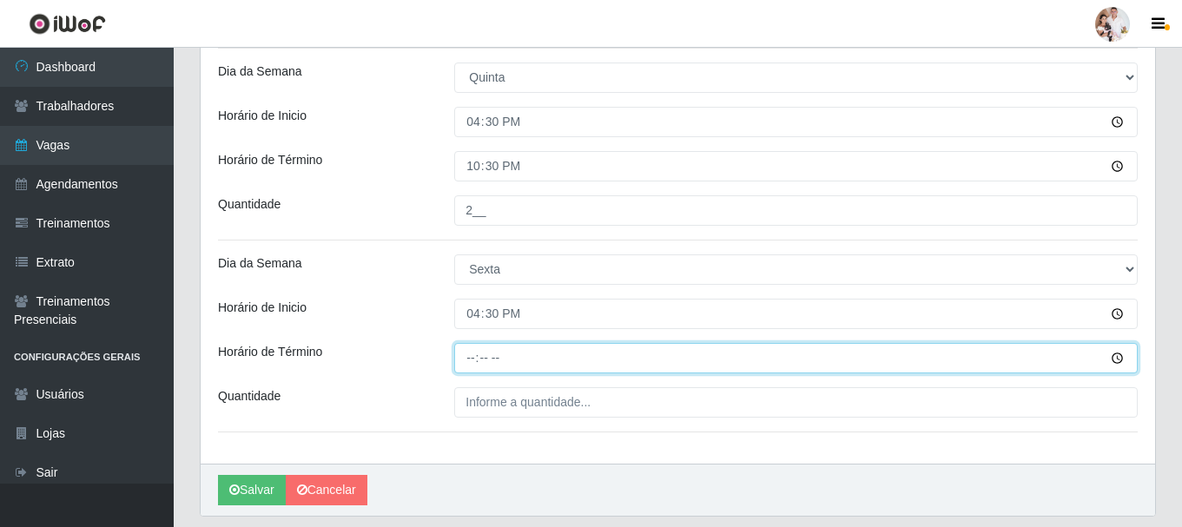
click at [468, 361] on input "Horário de Término" at bounding box center [796, 358] width 684 height 30
type input "22:30"
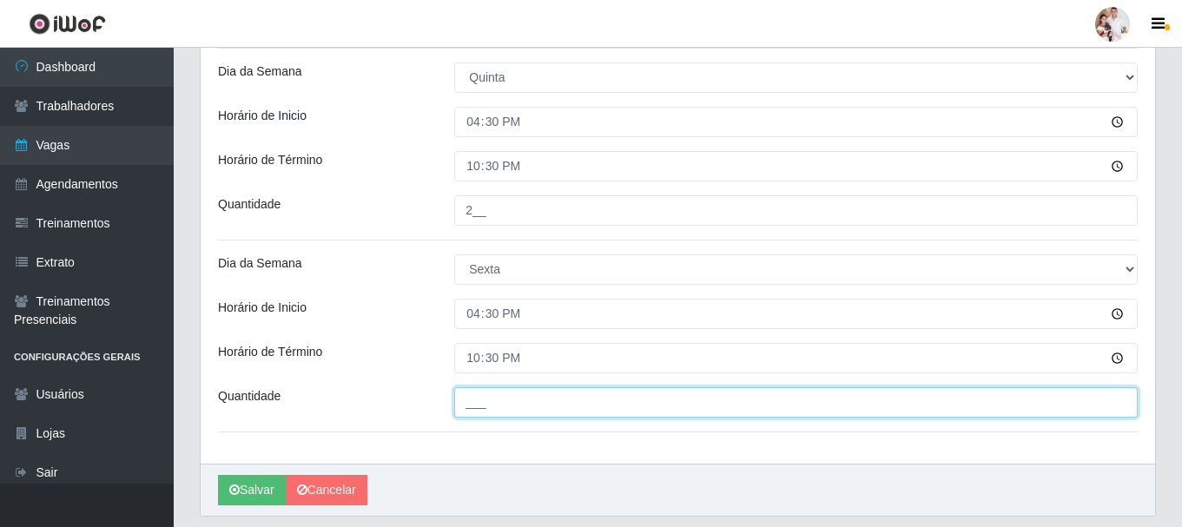
click at [499, 413] on input "___" at bounding box center [796, 402] width 684 height 30
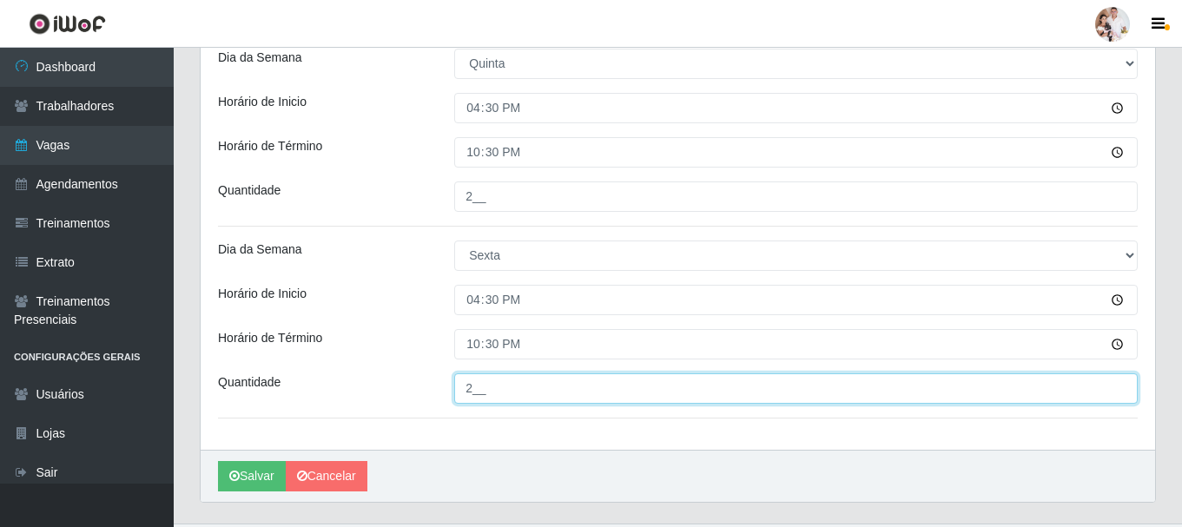
scroll to position [991, 0]
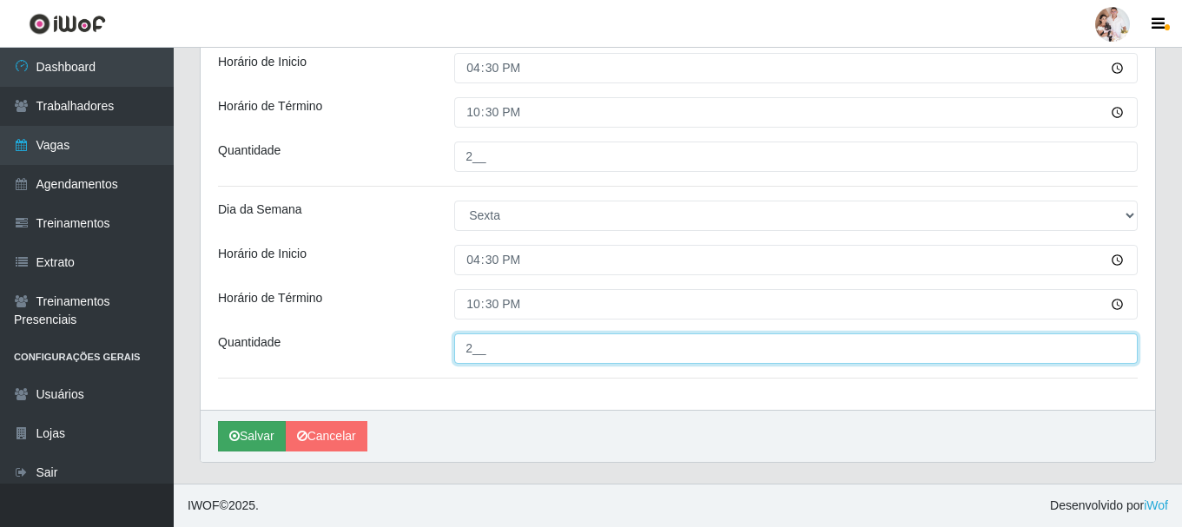
type input "2__"
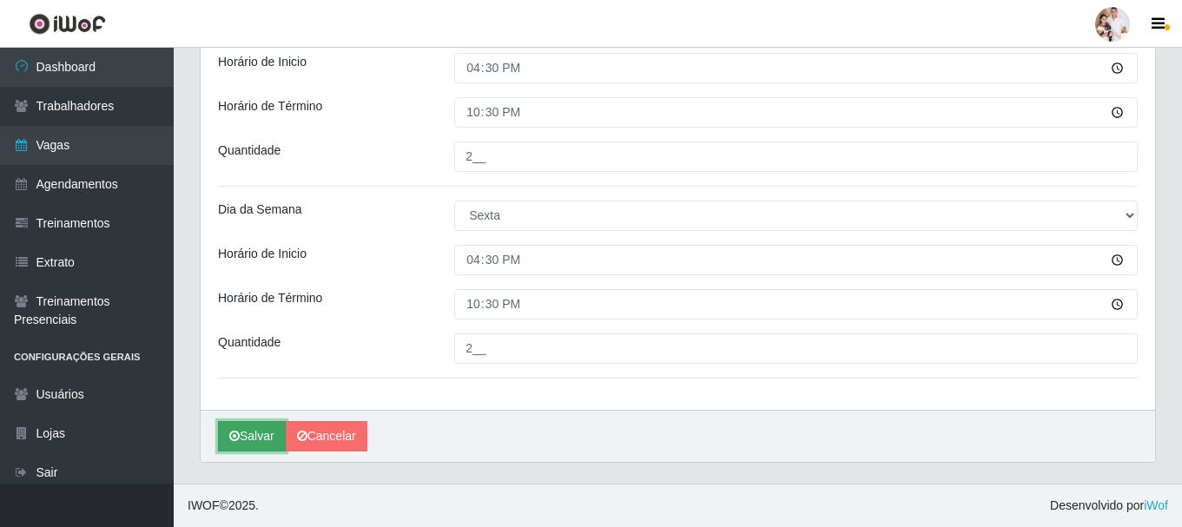
click at [265, 438] on button "Salvar" at bounding box center [252, 436] width 68 height 30
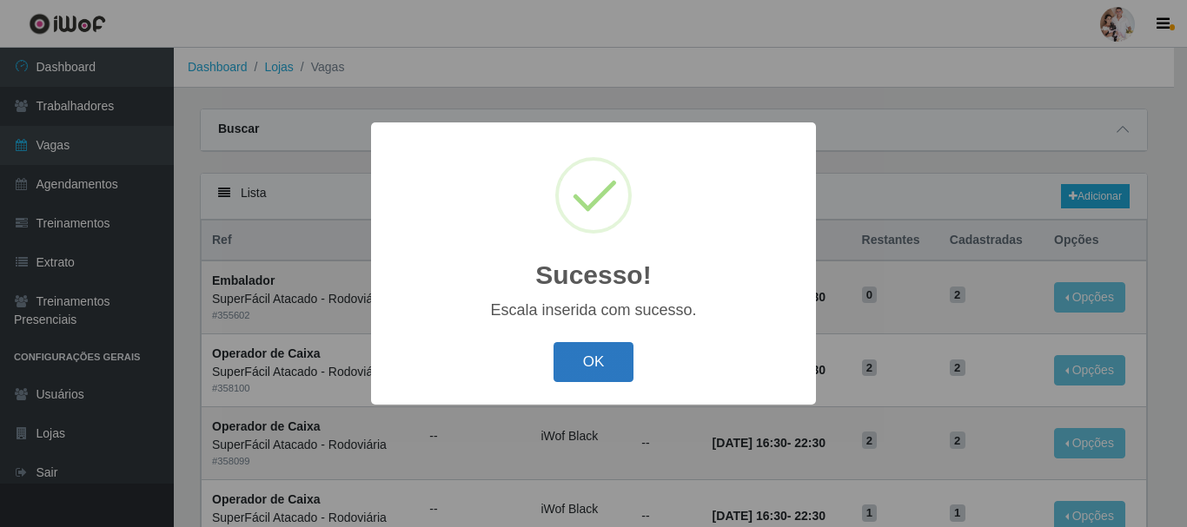
click at [583, 362] on button "OK" at bounding box center [593, 362] width 81 height 41
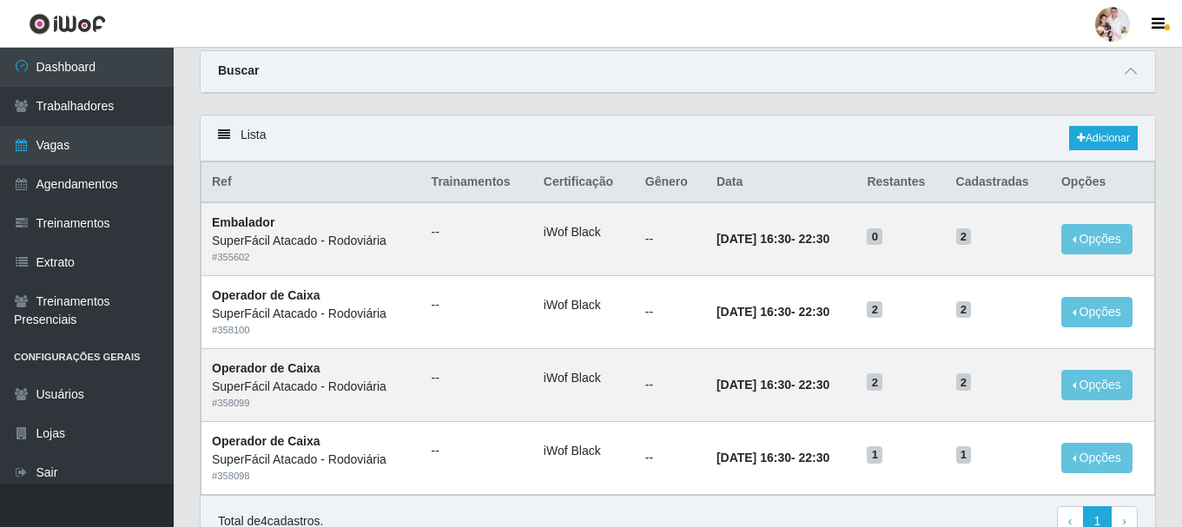
scroll to position [144, 0]
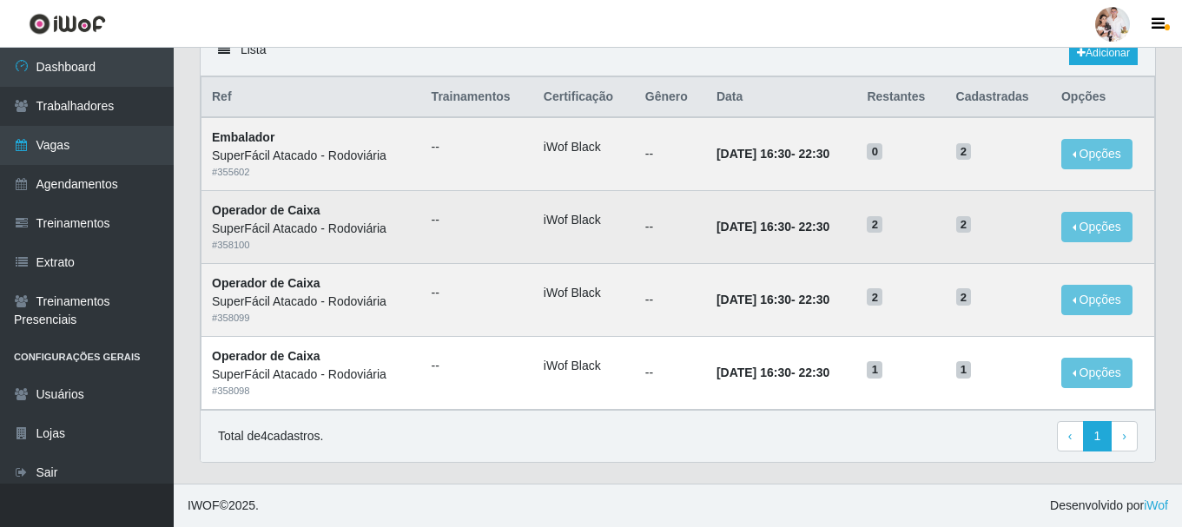
click at [759, 234] on time "[DATE] 16:30" at bounding box center [754, 227] width 75 height 14
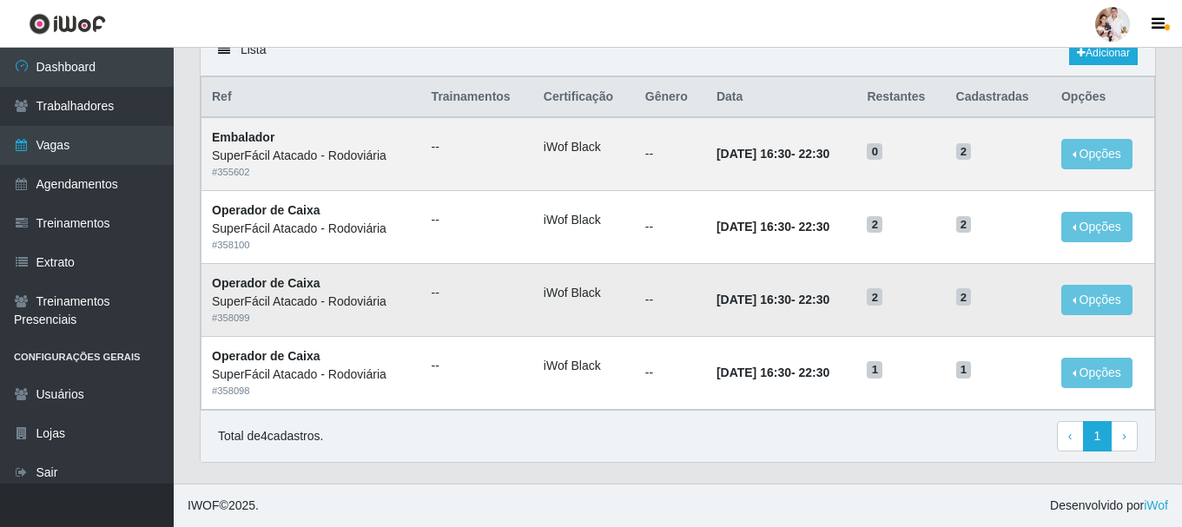
click at [763, 297] on time "[DATE] 16:30" at bounding box center [754, 300] width 75 height 14
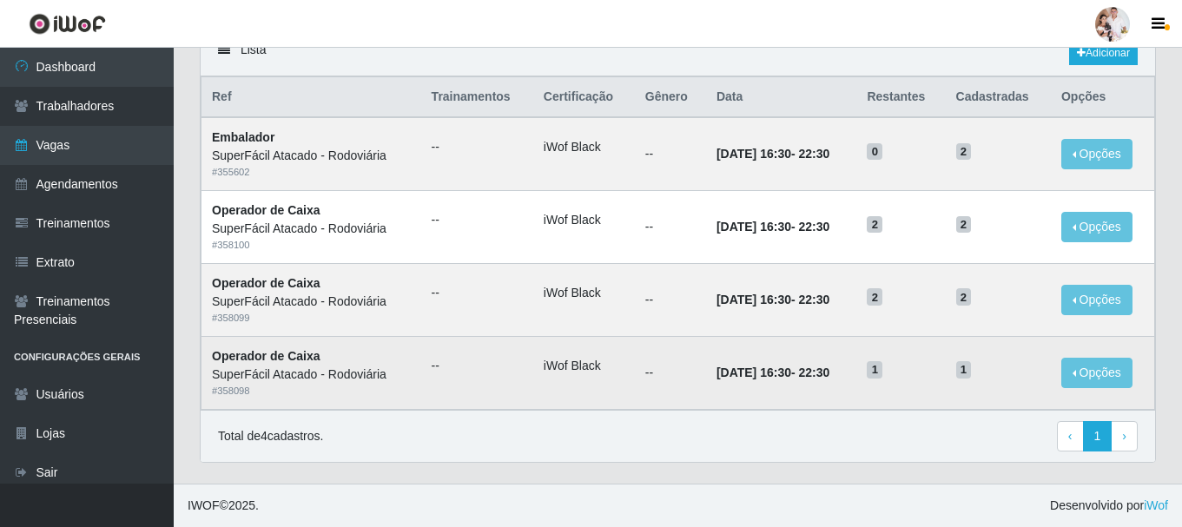
click at [759, 352] on td "14/10/2025, 16:30 - 22:30" at bounding box center [781, 372] width 151 height 73
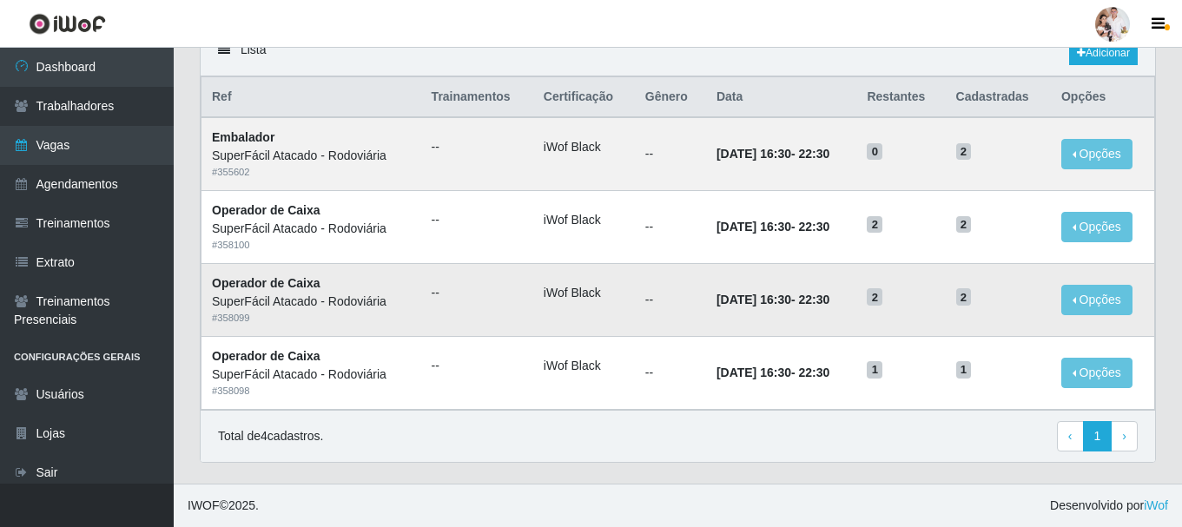
click at [758, 307] on time "[DATE] 16:30" at bounding box center [754, 300] width 75 height 14
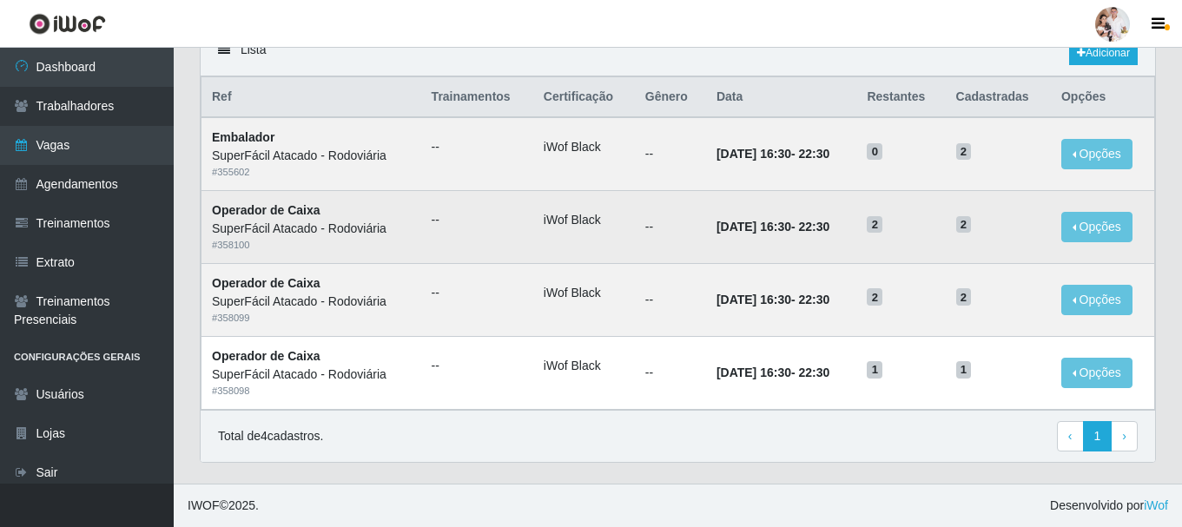
click at [751, 227] on time "[DATE] 16:30" at bounding box center [754, 227] width 75 height 14
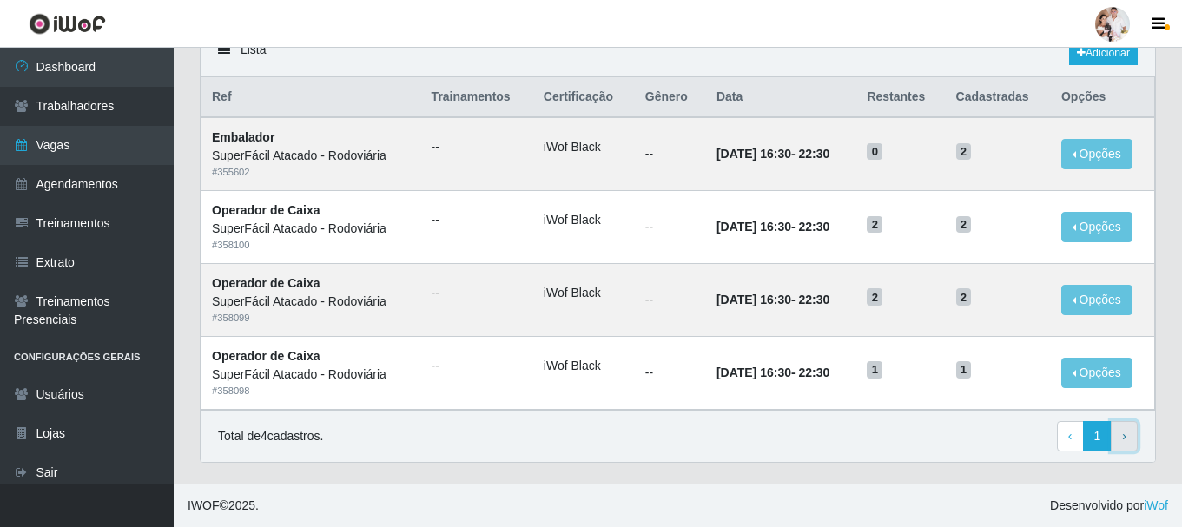
click at [1119, 438] on link "› Next" at bounding box center [1124, 436] width 27 height 31
click at [1101, 443] on link "1" at bounding box center [1098, 436] width 30 height 31
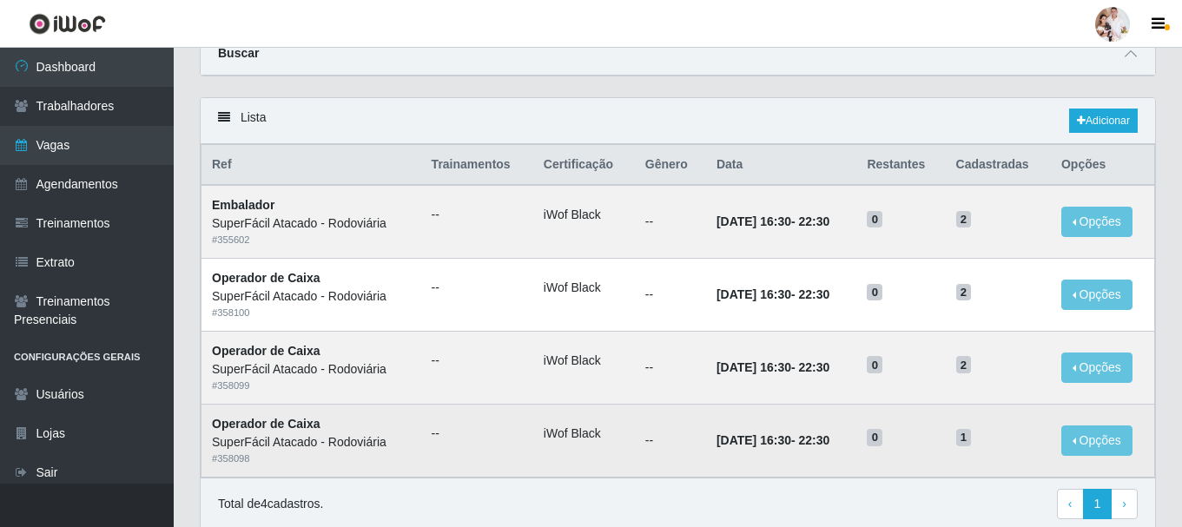
scroll to position [144, 0]
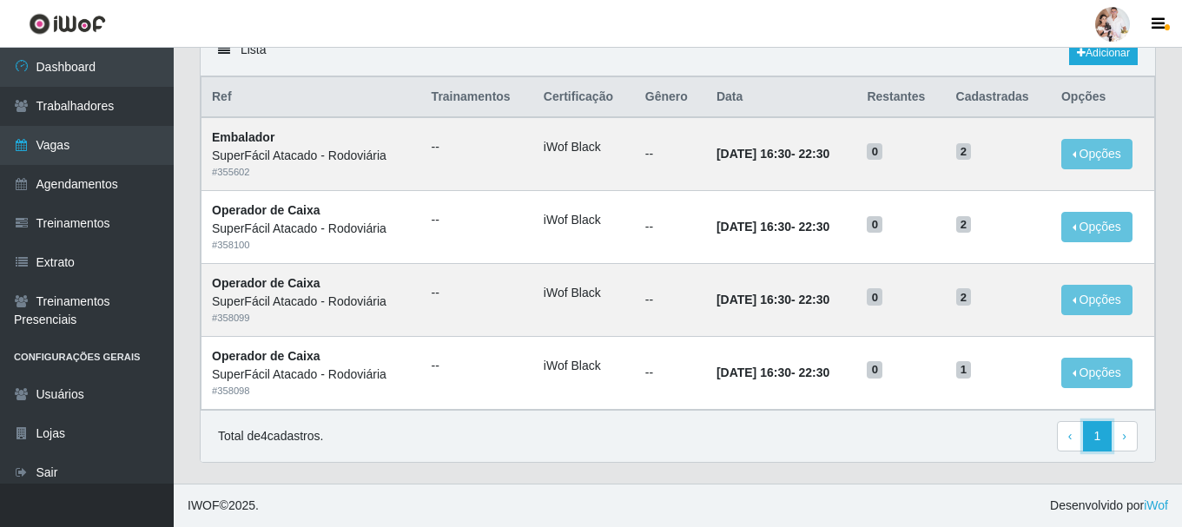
click at [1100, 436] on link "1" at bounding box center [1098, 436] width 30 height 31
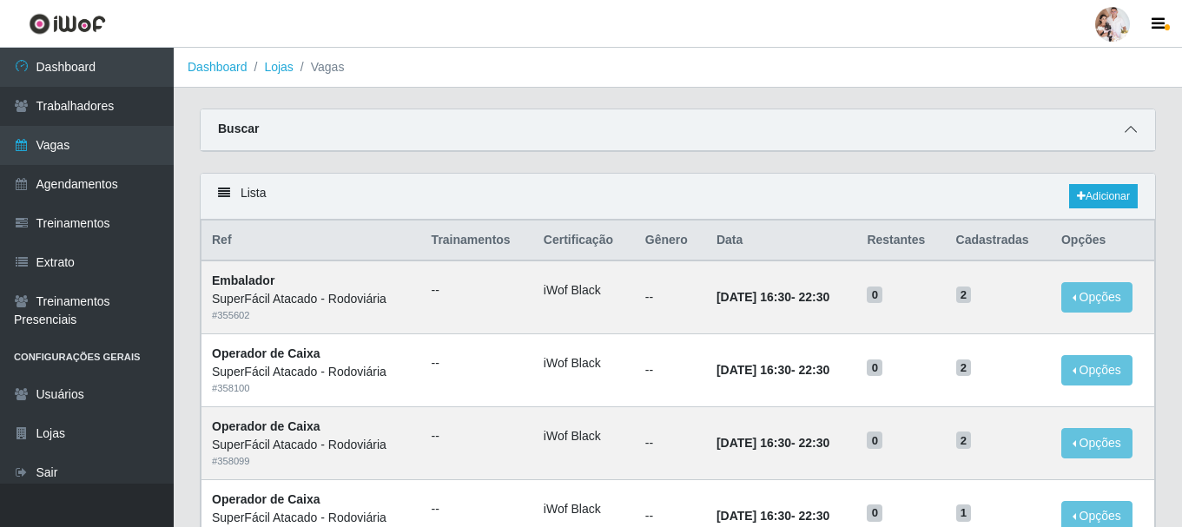
click at [1131, 133] on icon at bounding box center [1131, 129] width 12 height 12
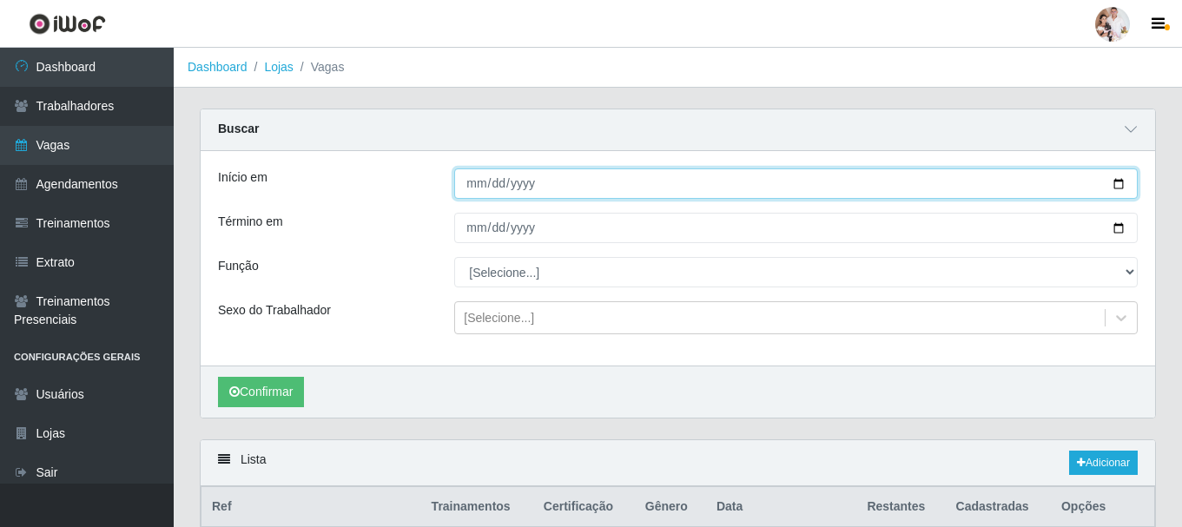
click at [1120, 185] on input "[DATE]" at bounding box center [796, 184] width 684 height 30
type input "[DATE]"
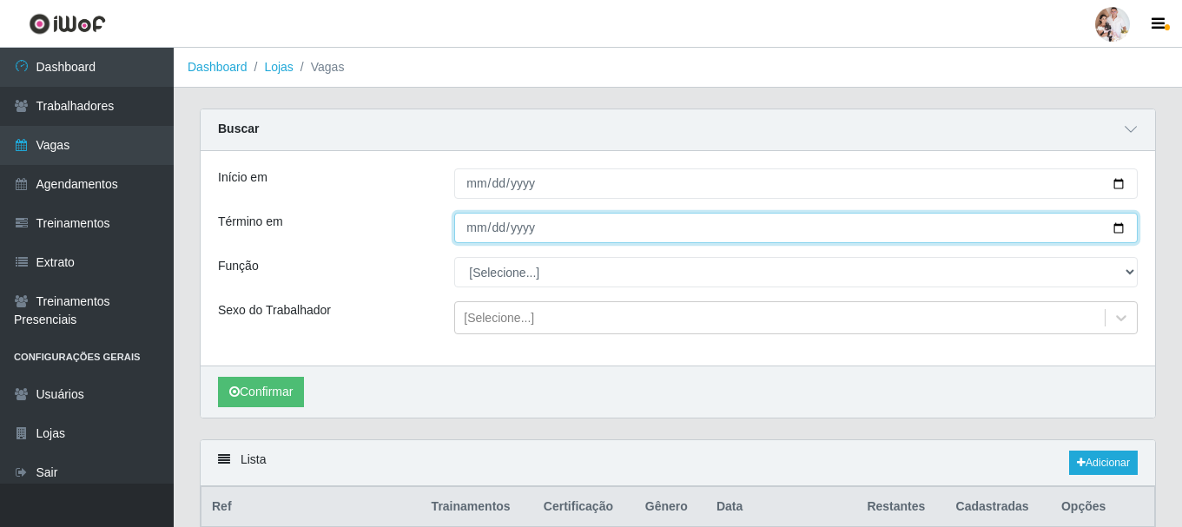
click at [1113, 226] on input "[DATE]" at bounding box center [796, 228] width 684 height 30
type input "[DATE]"
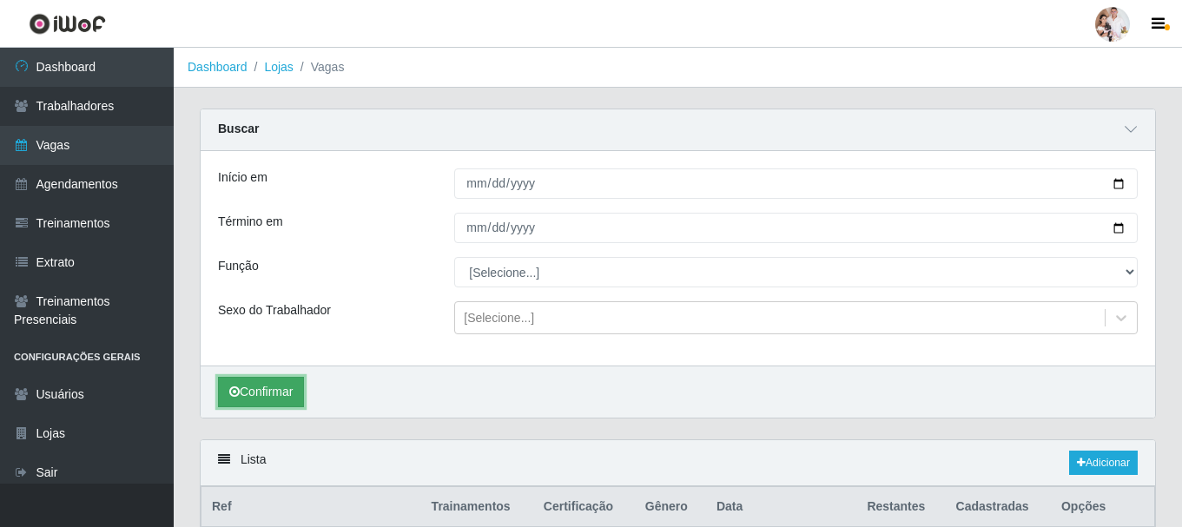
click at [293, 393] on button "Confirmar" at bounding box center [261, 392] width 86 height 30
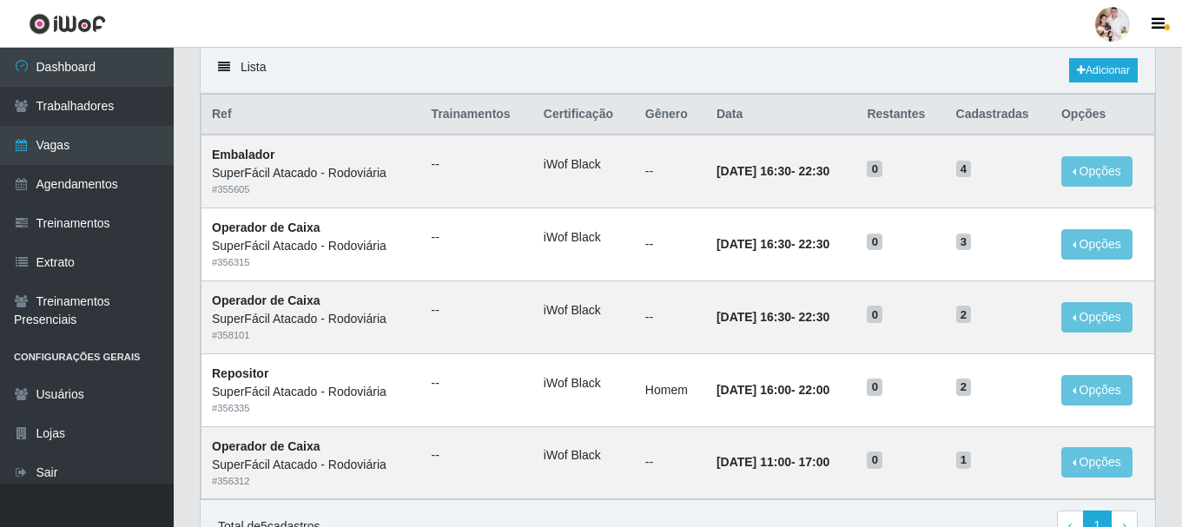
scroll to position [434, 0]
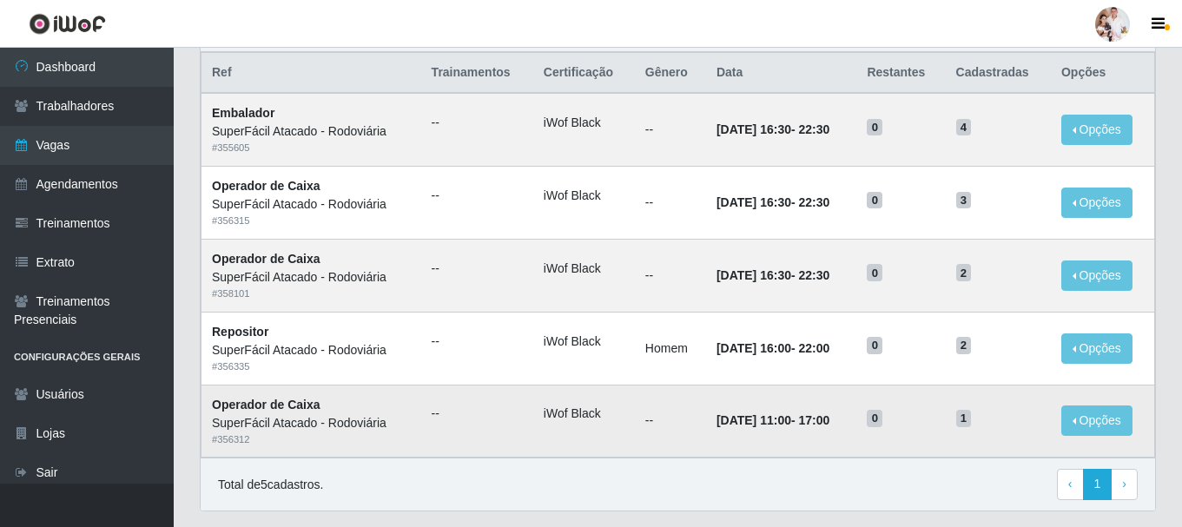
click at [726, 420] on time "[DATE] 11:00" at bounding box center [754, 420] width 75 height 14
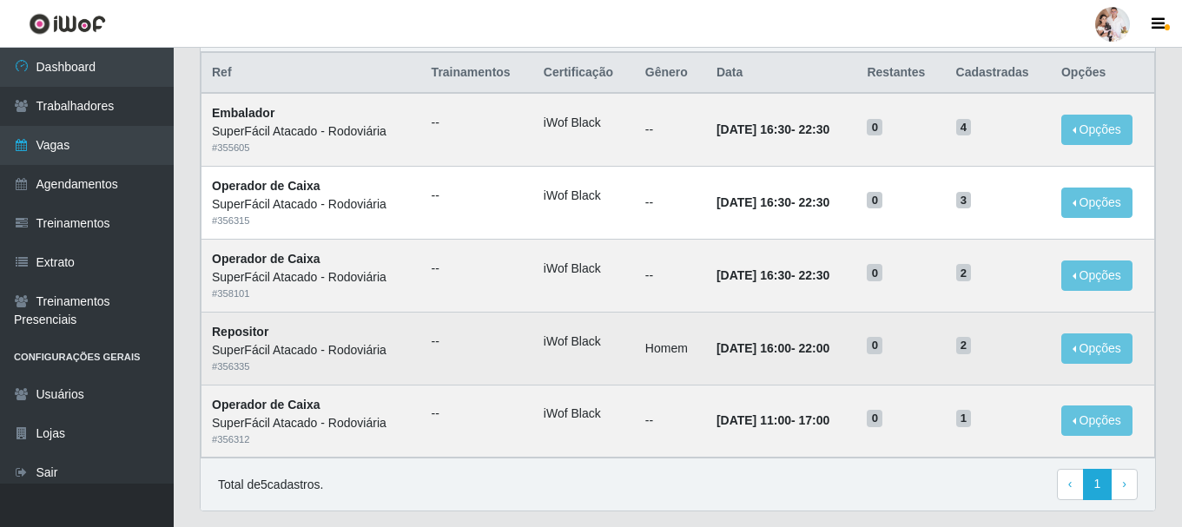
click at [739, 346] on time "[DATE] 16:00" at bounding box center [754, 348] width 75 height 14
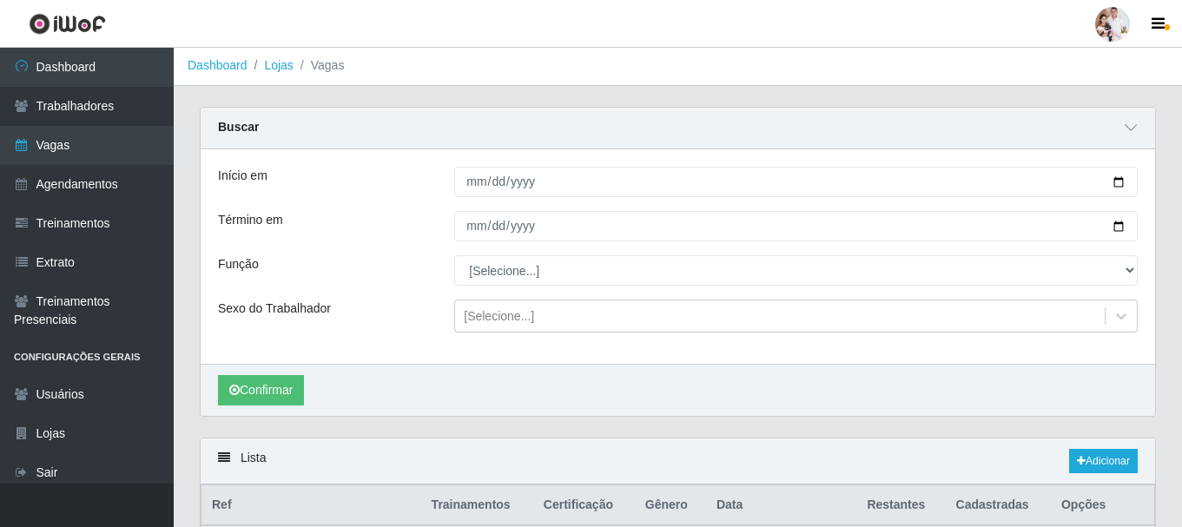
scroll to position [0, 0]
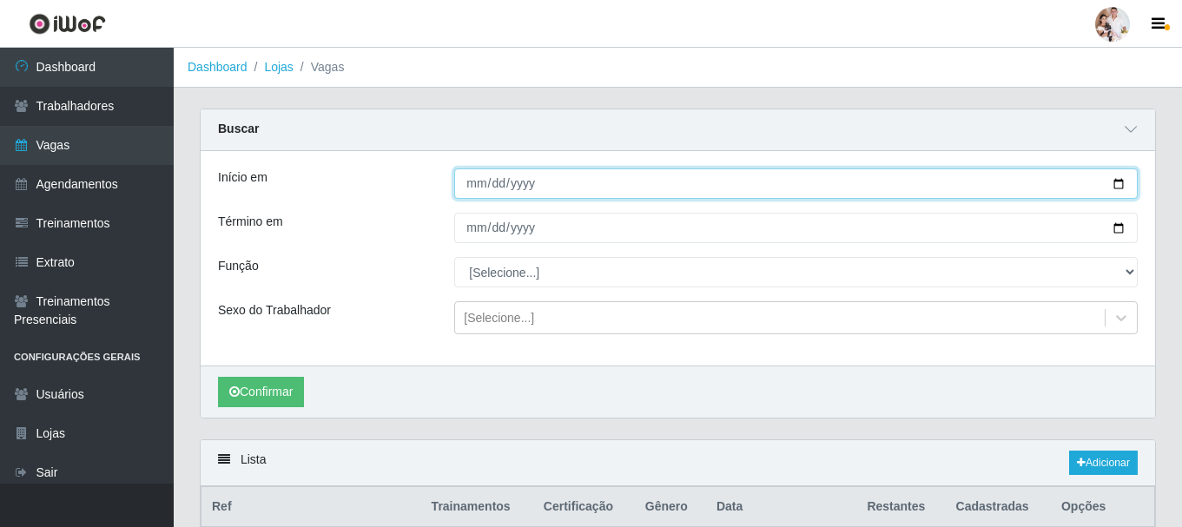
click at [1120, 185] on input "[DATE]" at bounding box center [796, 184] width 684 height 30
type input "[DATE]"
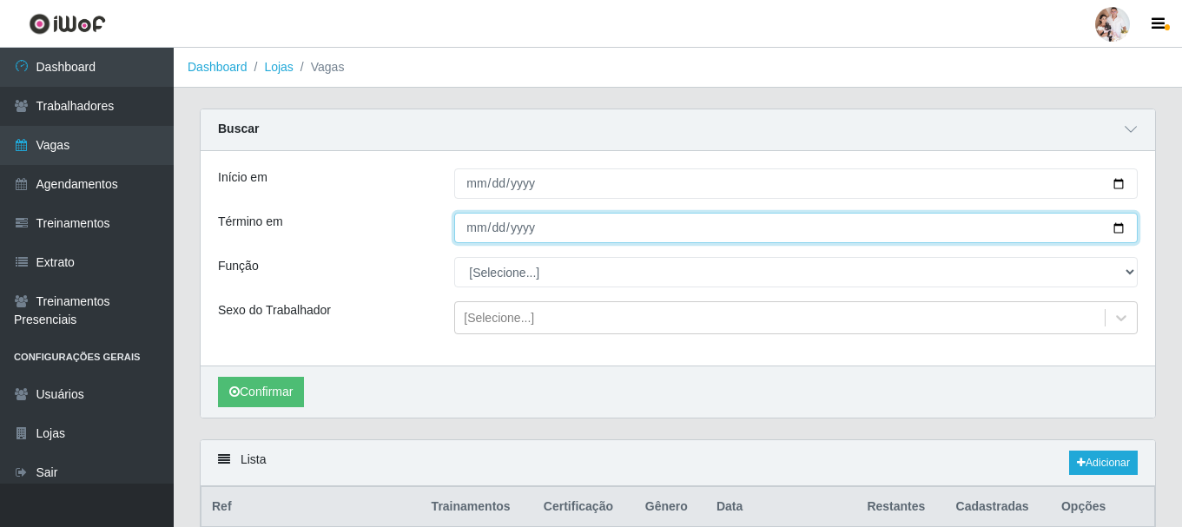
click at [1118, 234] on input "[DATE]" at bounding box center [796, 228] width 684 height 30
type input "[DATE]"
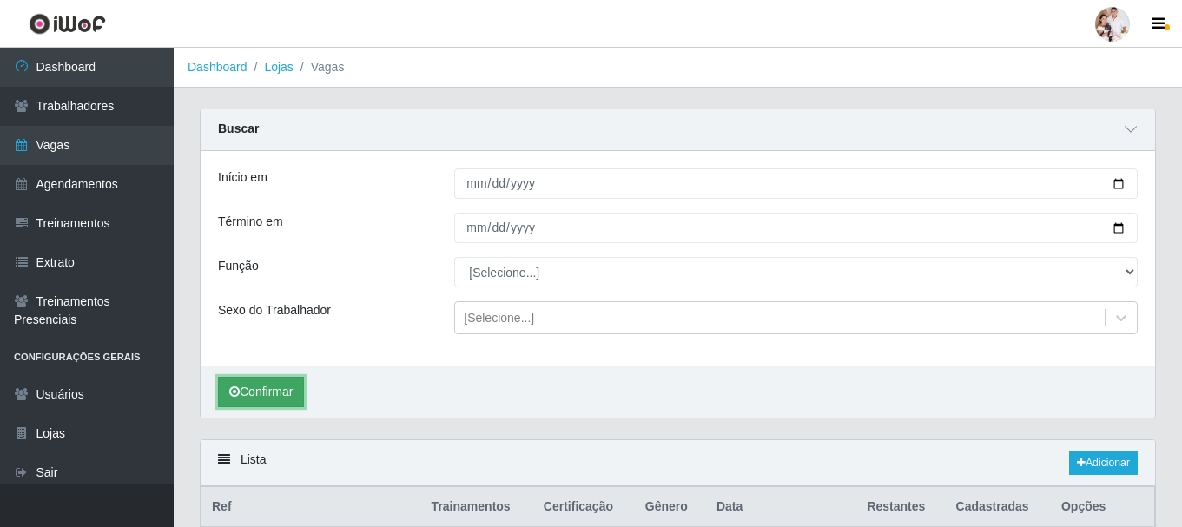
click at [276, 392] on button "Confirmar" at bounding box center [261, 392] width 86 height 30
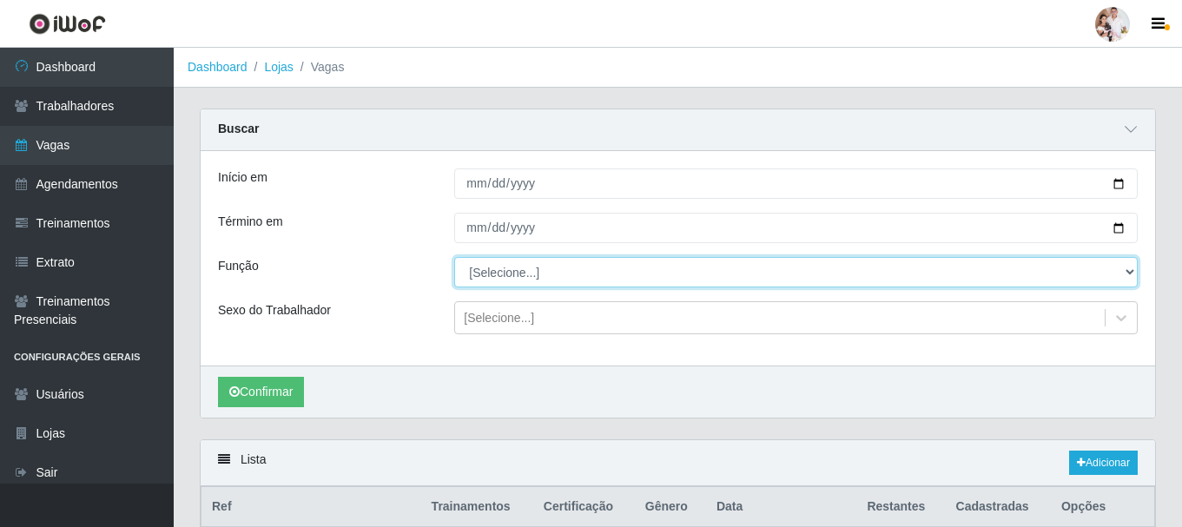
click at [1131, 274] on select "[Selecione...] Balconista de Padaria Balconista de Padaria + Balconista de Pada…" at bounding box center [796, 272] width 684 height 30
select select "72"
click at [454, 258] on select "[Selecione...] Balconista de Padaria Balconista de Padaria + Balconista de Pada…" at bounding box center [796, 272] width 684 height 30
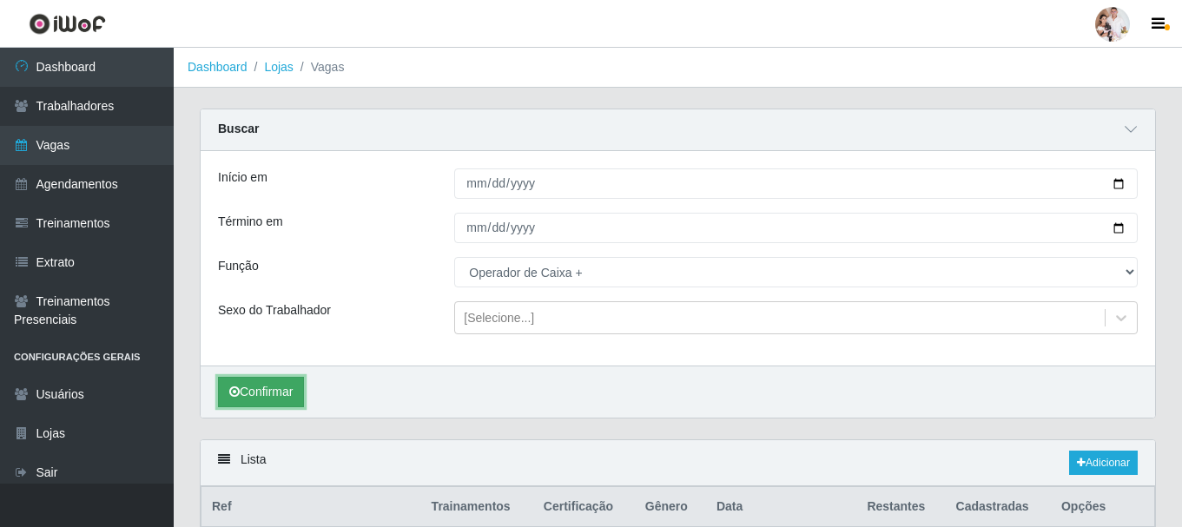
click at [281, 390] on button "Confirmar" at bounding box center [261, 392] width 86 height 30
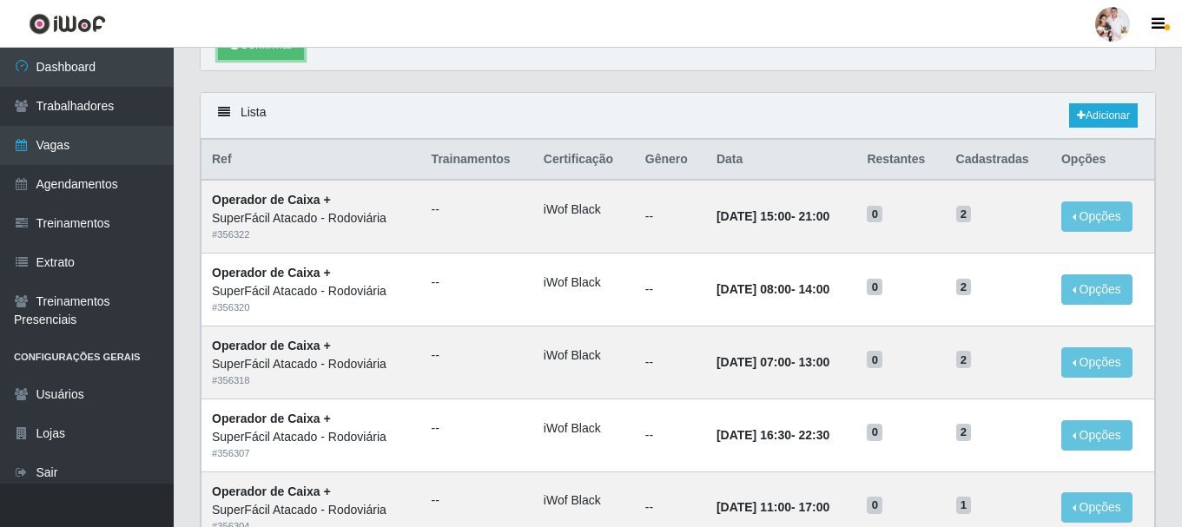
scroll to position [434, 0]
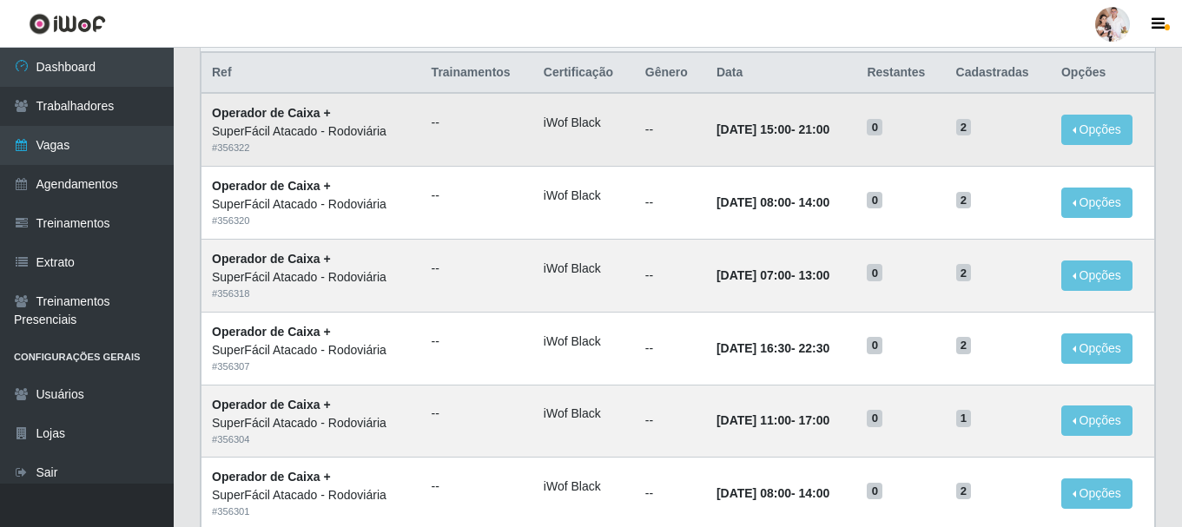
click at [882, 151] on td "0" at bounding box center [900, 129] width 89 height 73
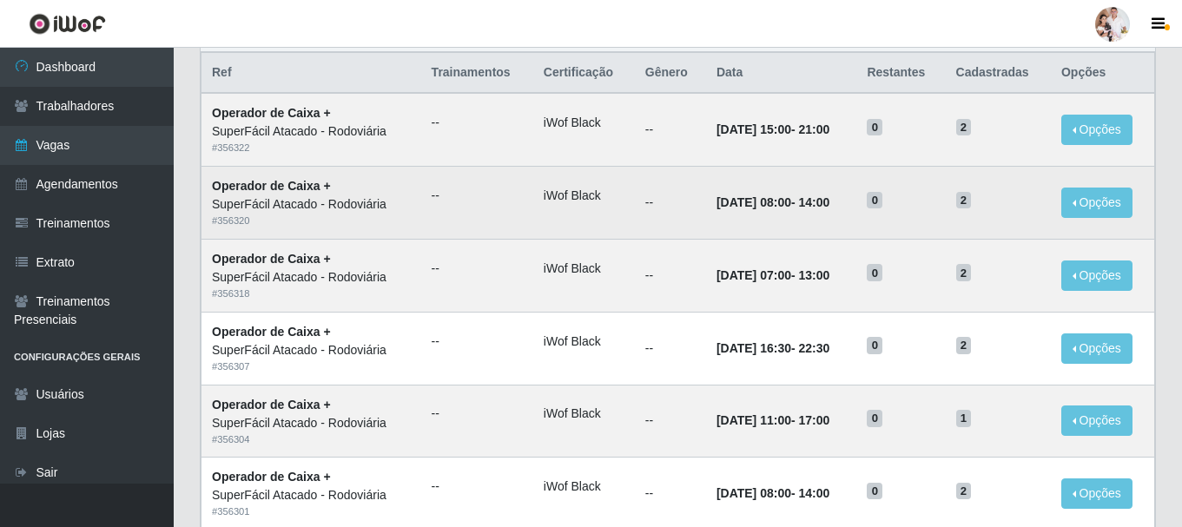
click at [882, 195] on span "0" at bounding box center [875, 200] width 16 height 17
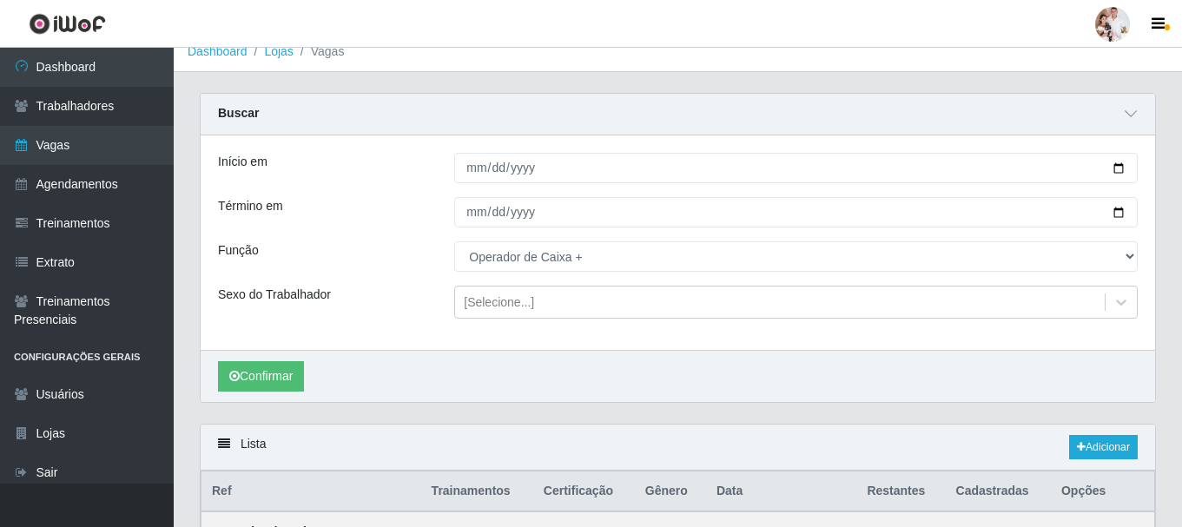
scroll to position [0, 0]
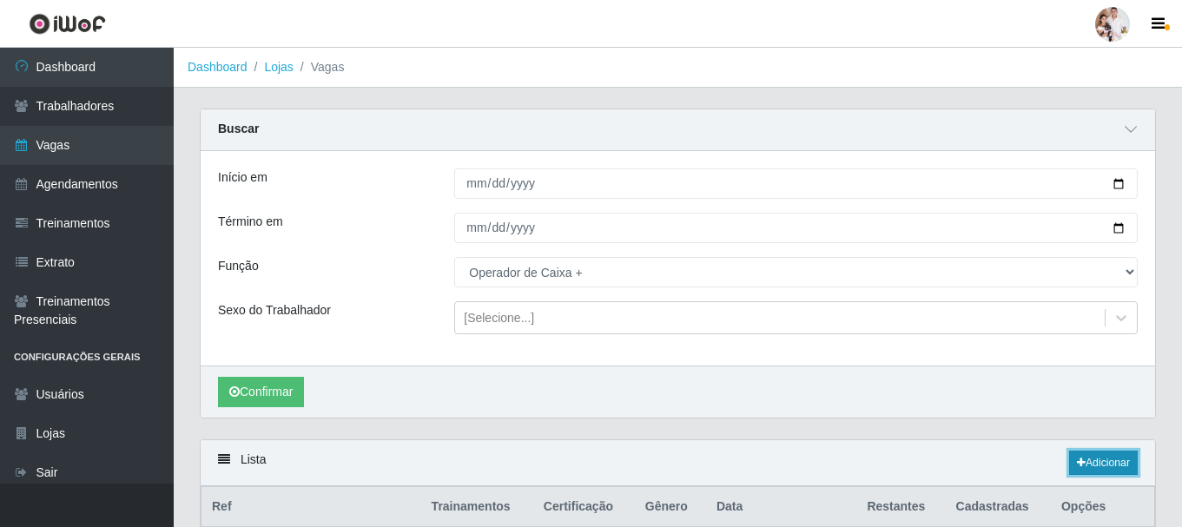
click at [1119, 459] on link "Adicionar" at bounding box center [1103, 463] width 69 height 24
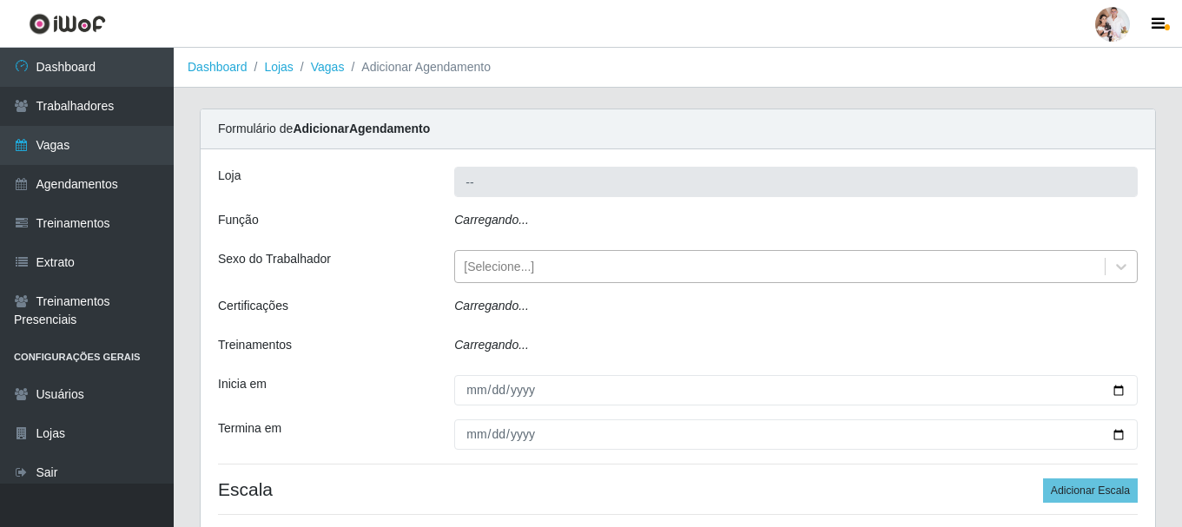
type input "SuperFácil Atacado - Rodoviária"
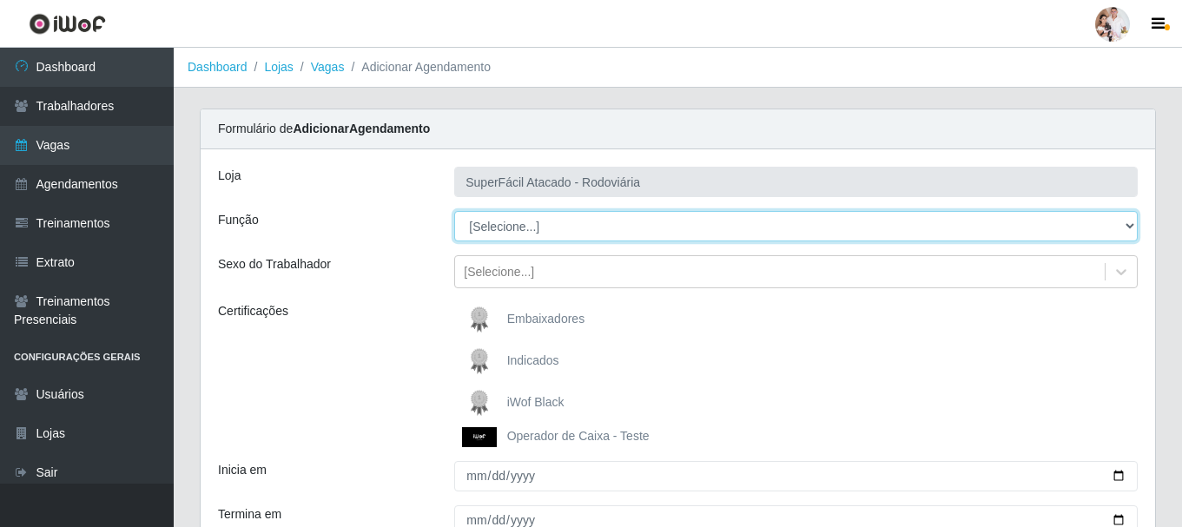
click at [1123, 223] on select "[Selecione...] Balconista de Padaria Balconista de Padaria + Balconista de Pada…" at bounding box center [796, 226] width 684 height 30
select select "72"
click at [454, 211] on select "[Selecione...] Balconista de Padaria Balconista de Padaria + Balconista de Pada…" at bounding box center [796, 226] width 684 height 30
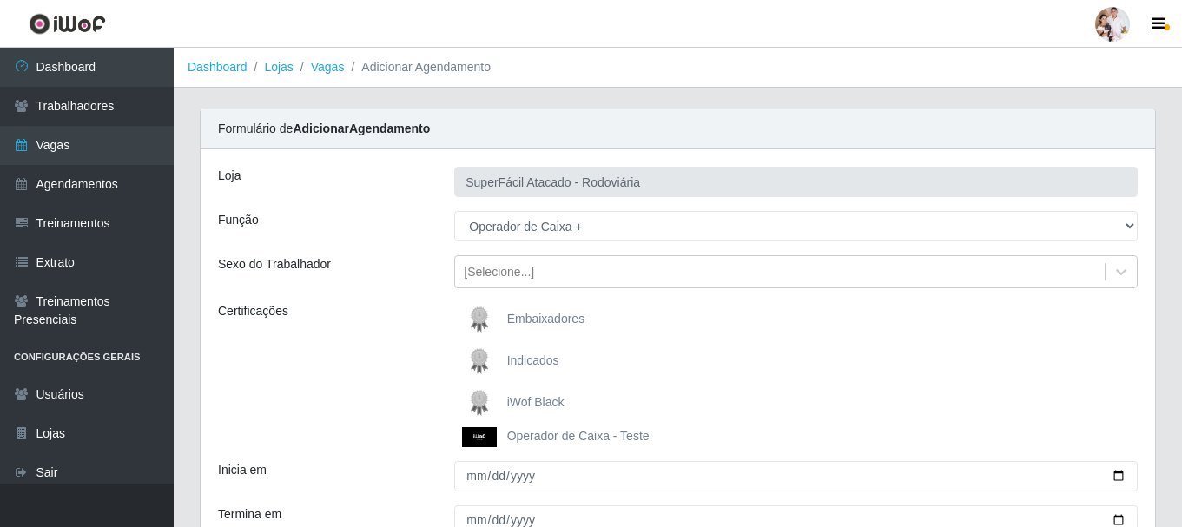
click at [477, 395] on img at bounding box center [483, 403] width 42 height 35
click at [0, 0] on input "iWof Black" at bounding box center [0, 0] width 0 height 0
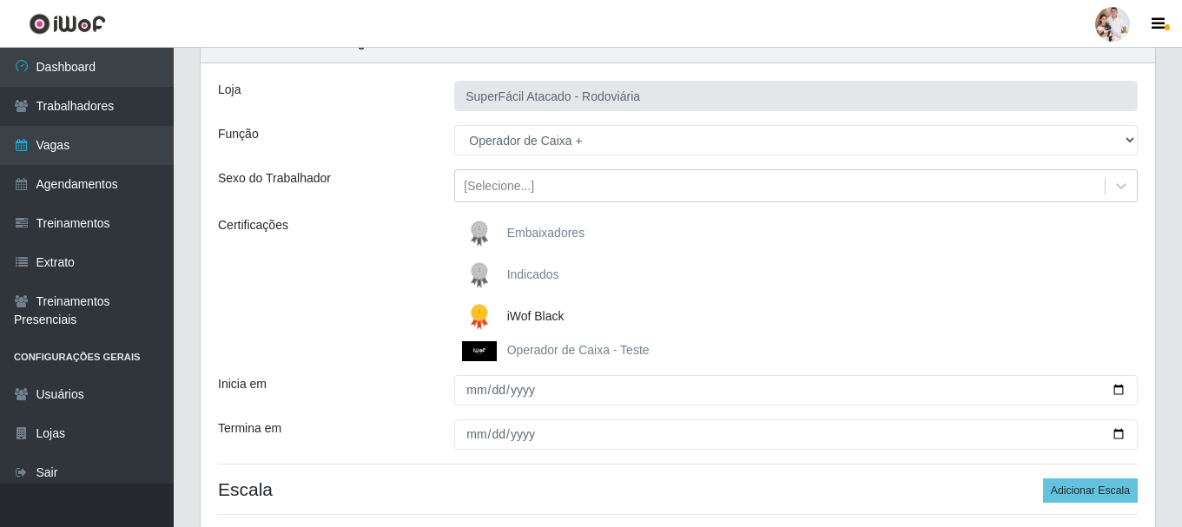
scroll to position [87, 0]
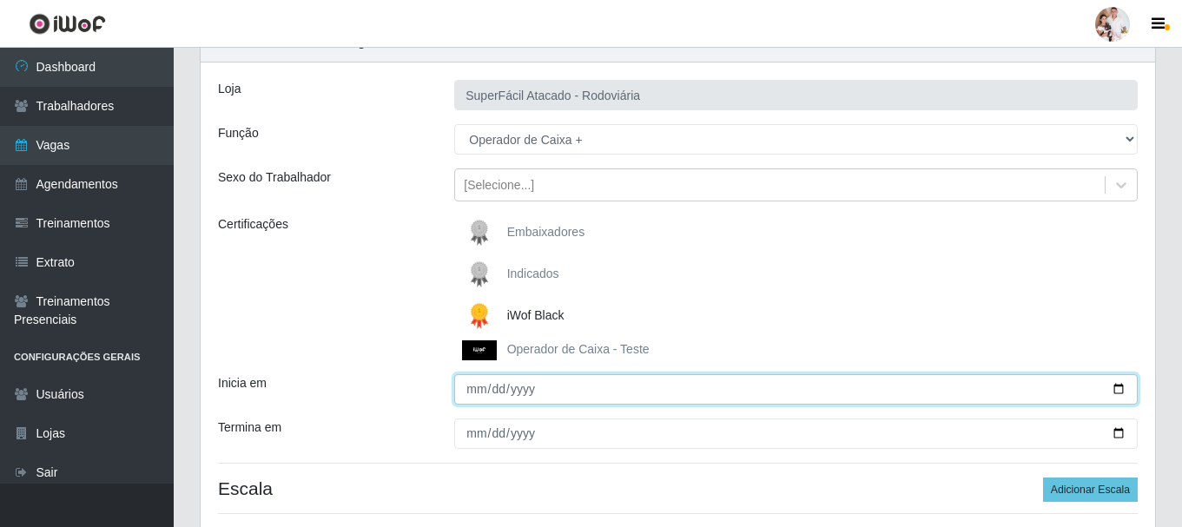
click at [1120, 392] on input "Inicia em" at bounding box center [796, 389] width 684 height 30
type input "[DATE]"
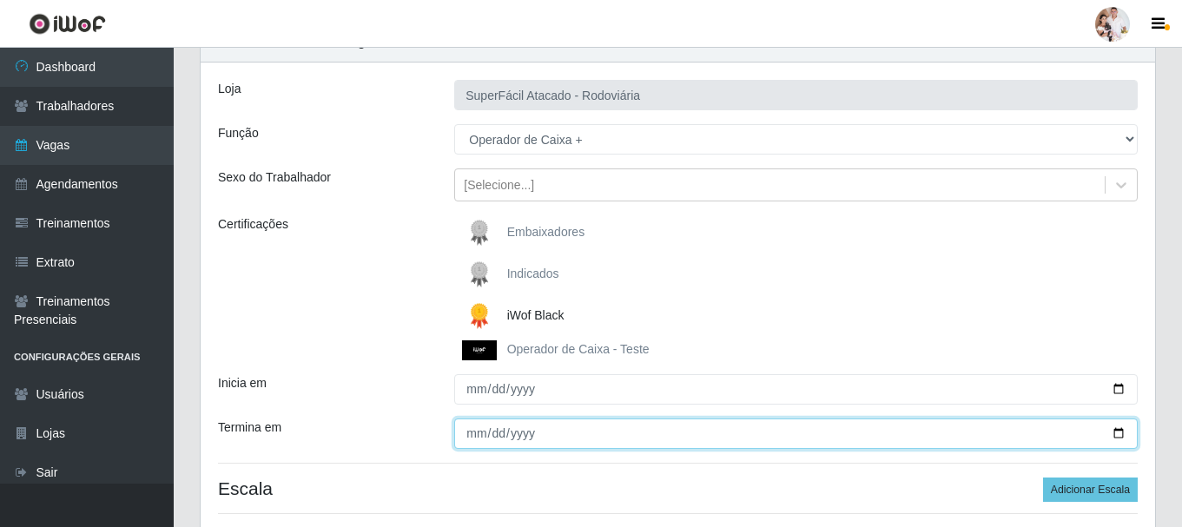
click at [1115, 434] on input "Termina em" at bounding box center [796, 434] width 684 height 30
type input "[DATE]"
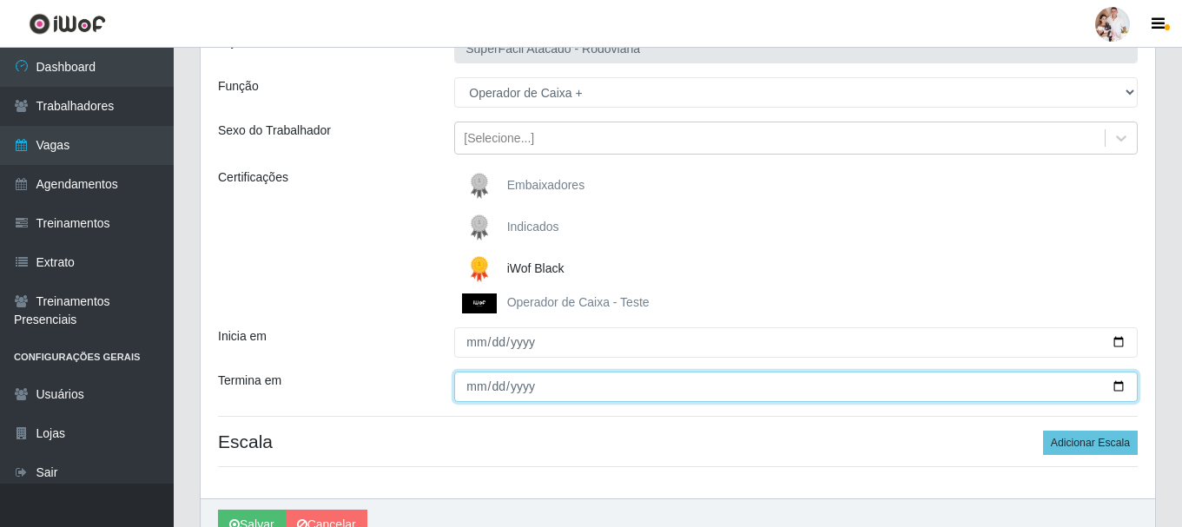
scroll to position [174, 0]
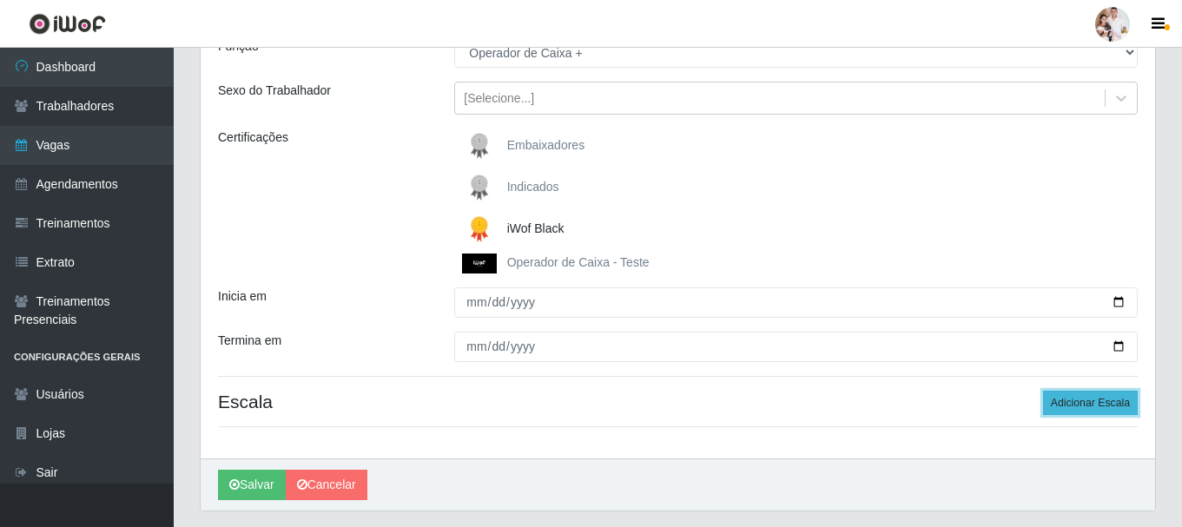
click at [1074, 406] on button "Adicionar Escala" at bounding box center [1090, 403] width 95 height 24
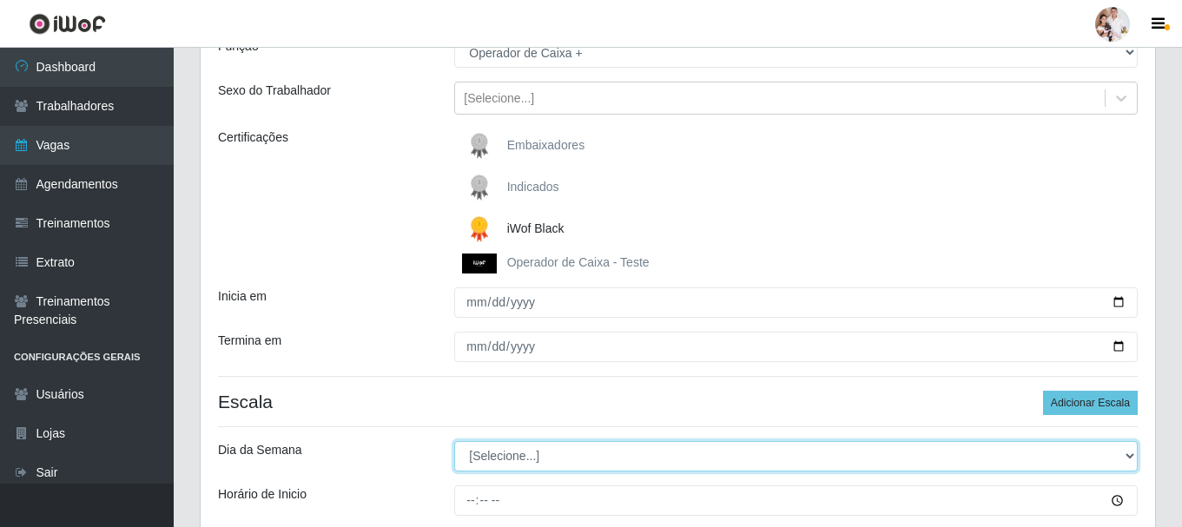
click at [1127, 454] on select "[Selecione...] Segunda Terça Quarta Quinta Sexta Sábado Domingo" at bounding box center [796, 456] width 684 height 30
select select "6"
click at [454, 441] on select "[Selecione...] Segunda Terça Quarta Quinta Sexta Sábado Domingo" at bounding box center [796, 456] width 684 height 30
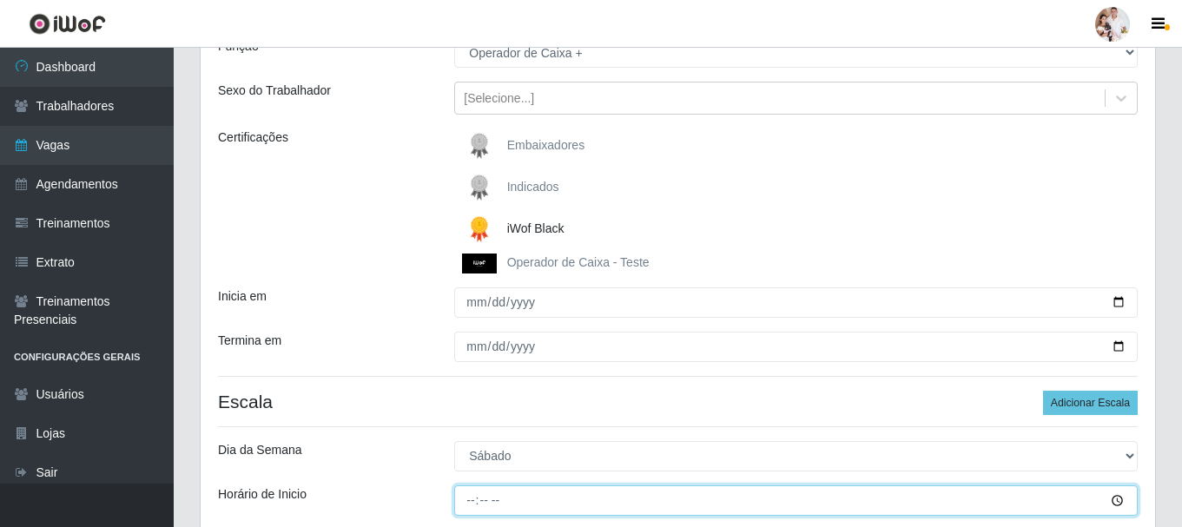
click at [466, 503] on input "Horário de Inicio" at bounding box center [796, 501] width 684 height 30
type input "16:30"
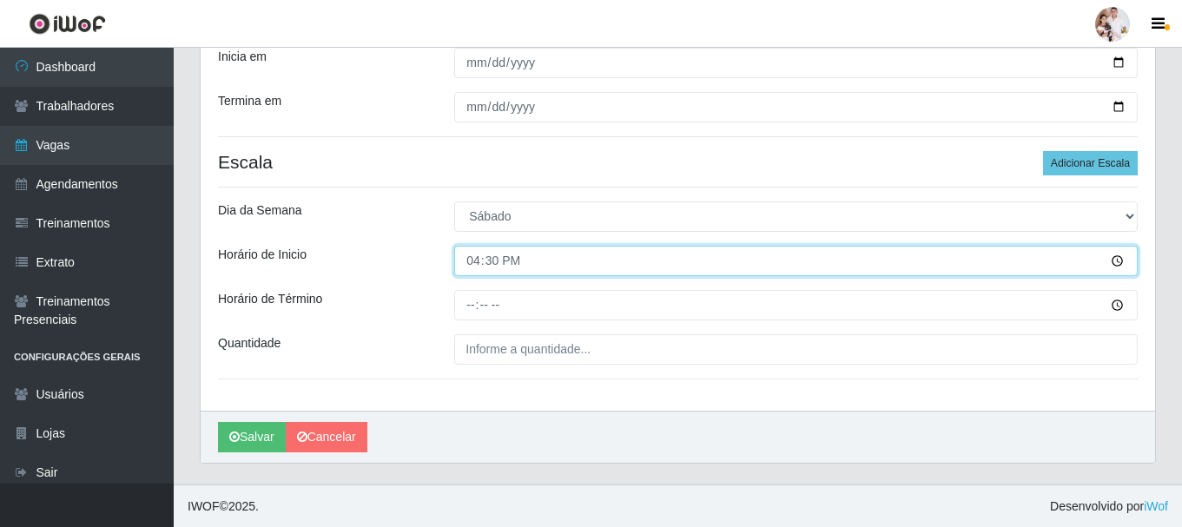
scroll to position [415, 0]
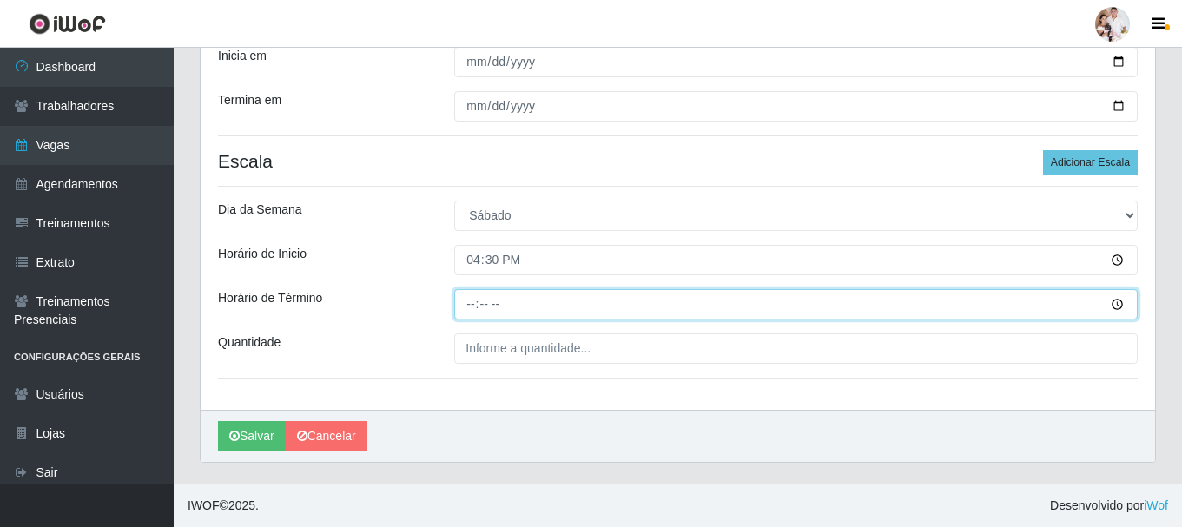
click at [465, 308] on input "Horário de Término" at bounding box center [796, 304] width 684 height 30
type input "22:30"
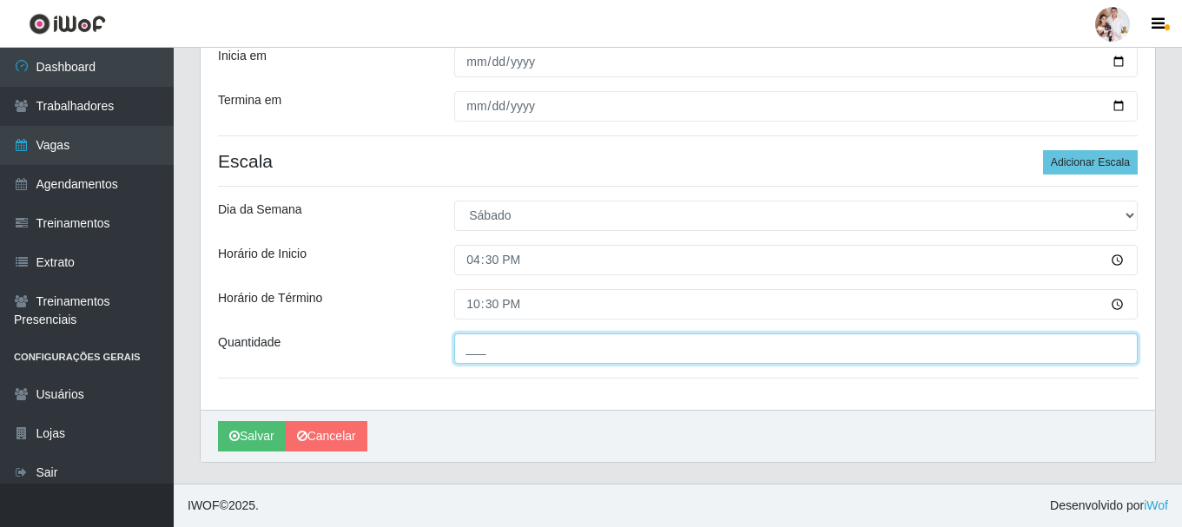
click at [579, 351] on input "___" at bounding box center [796, 349] width 684 height 30
type input "2__"
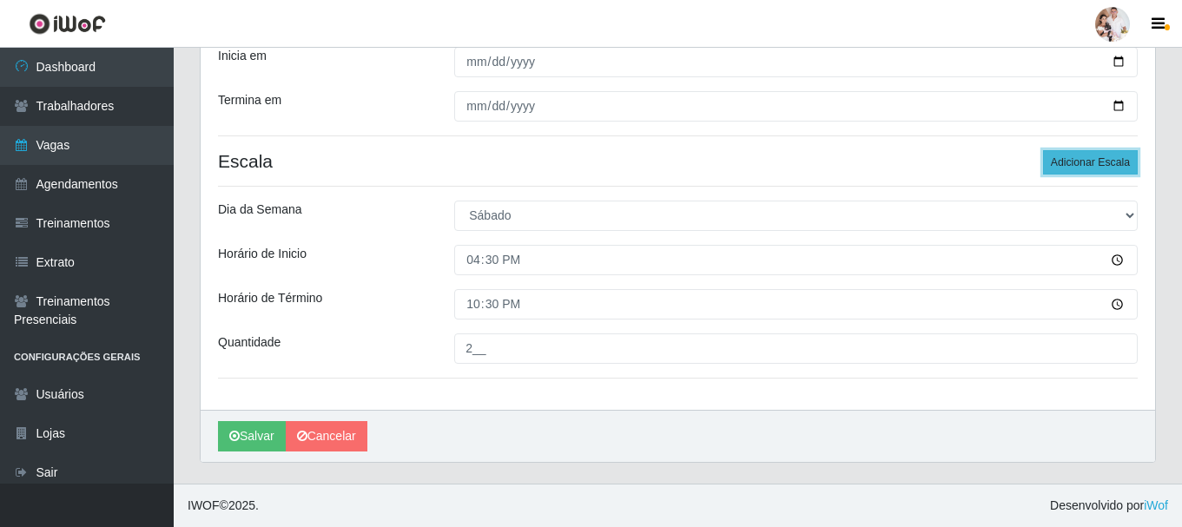
click at [1091, 169] on button "Adicionar Escala" at bounding box center [1090, 162] width 95 height 24
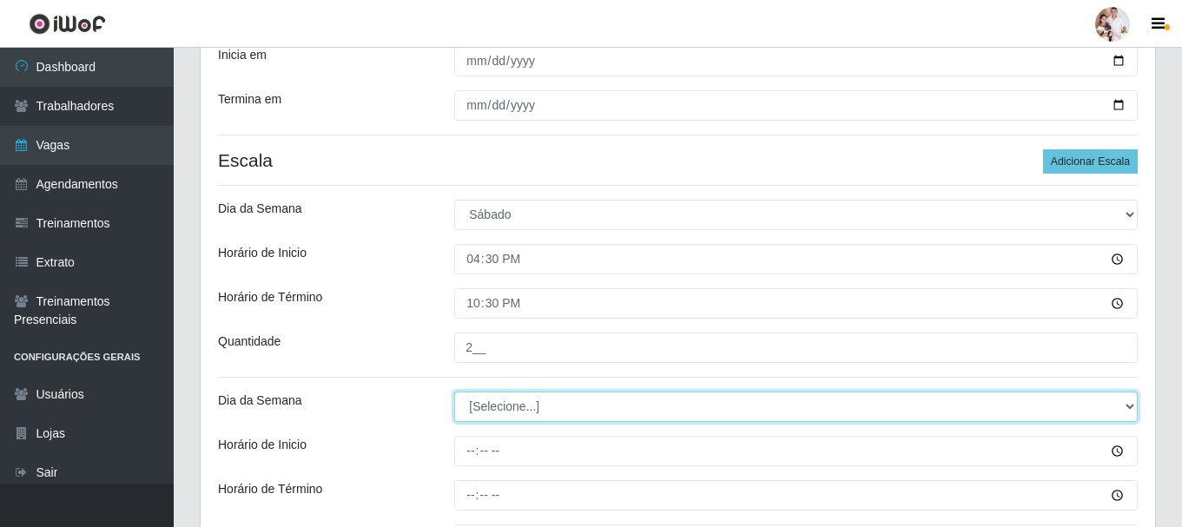
click at [1129, 411] on select "[Selecione...] Segunda Terça Quarta Quinta Sexta Sábado Domingo" at bounding box center [796, 407] width 684 height 30
select select "0"
click at [454, 392] on select "[Selecione...] Segunda Terça Quarta Quinta Sexta Sábado Domingo" at bounding box center [796, 407] width 684 height 30
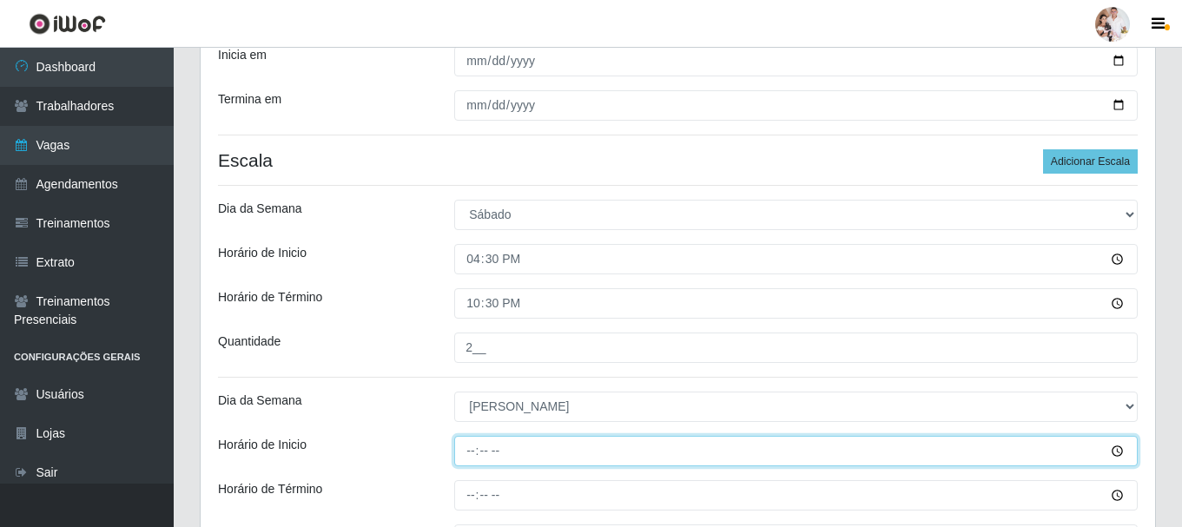
click at [473, 453] on input "Horário de Inicio" at bounding box center [796, 451] width 684 height 30
type input "08:00"
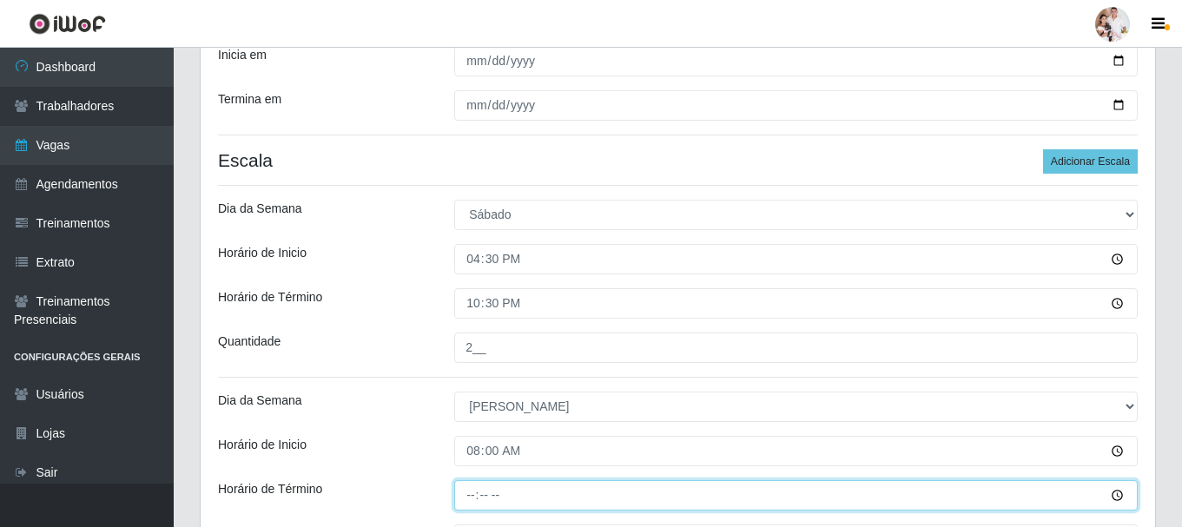
click at [470, 505] on input "Horário de Término" at bounding box center [796, 495] width 684 height 30
type input "14:00"
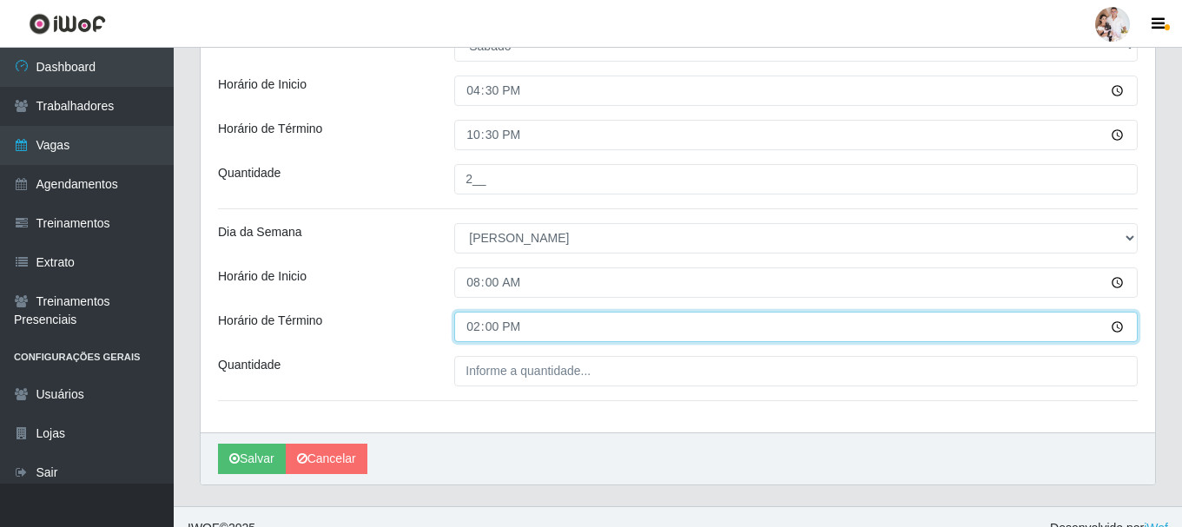
scroll to position [589, 0]
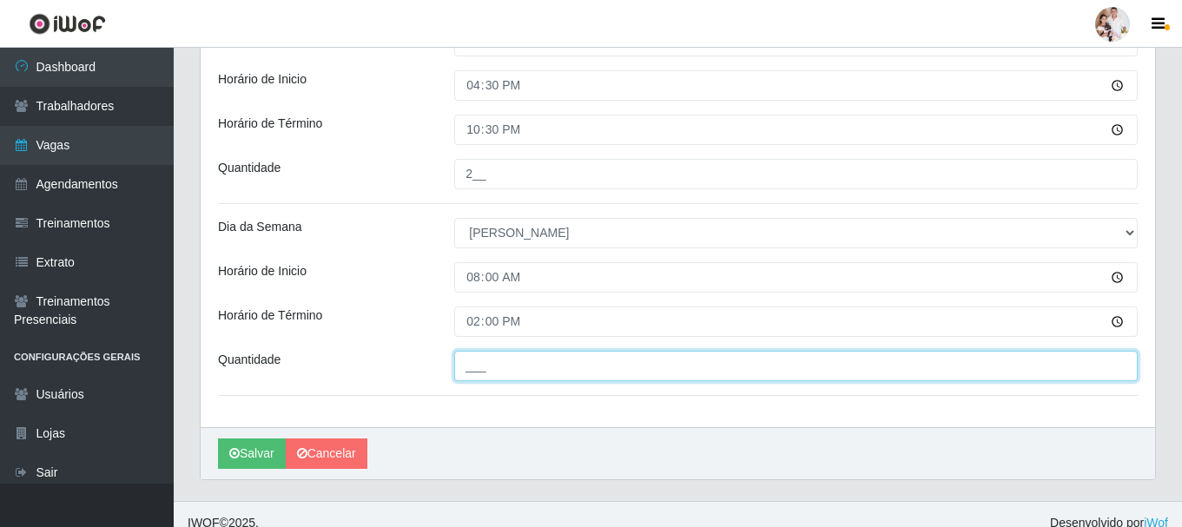
click at [519, 375] on input "___" at bounding box center [796, 366] width 684 height 30
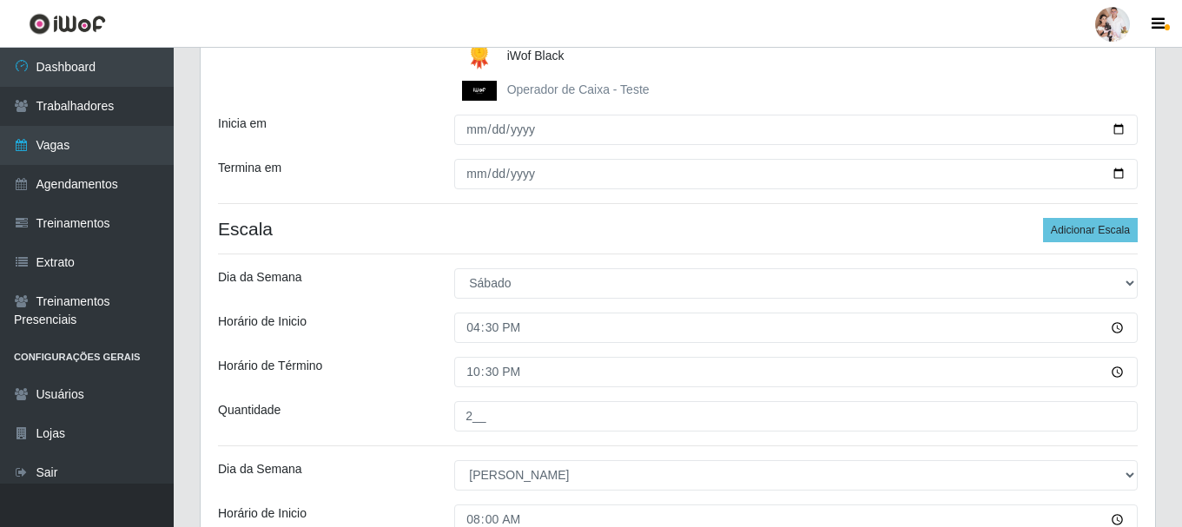
scroll to position [607, 0]
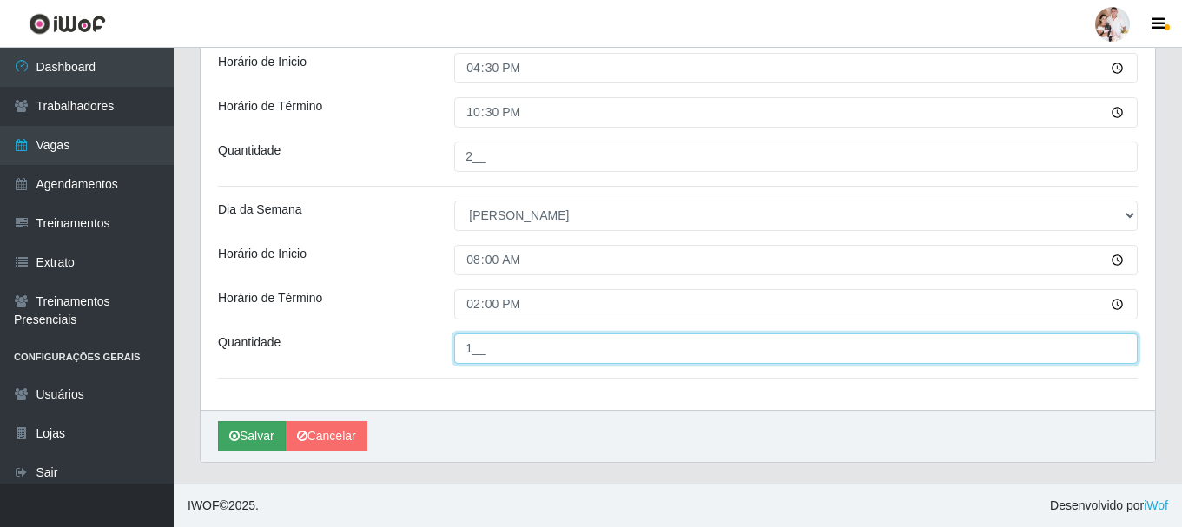
type input "1__"
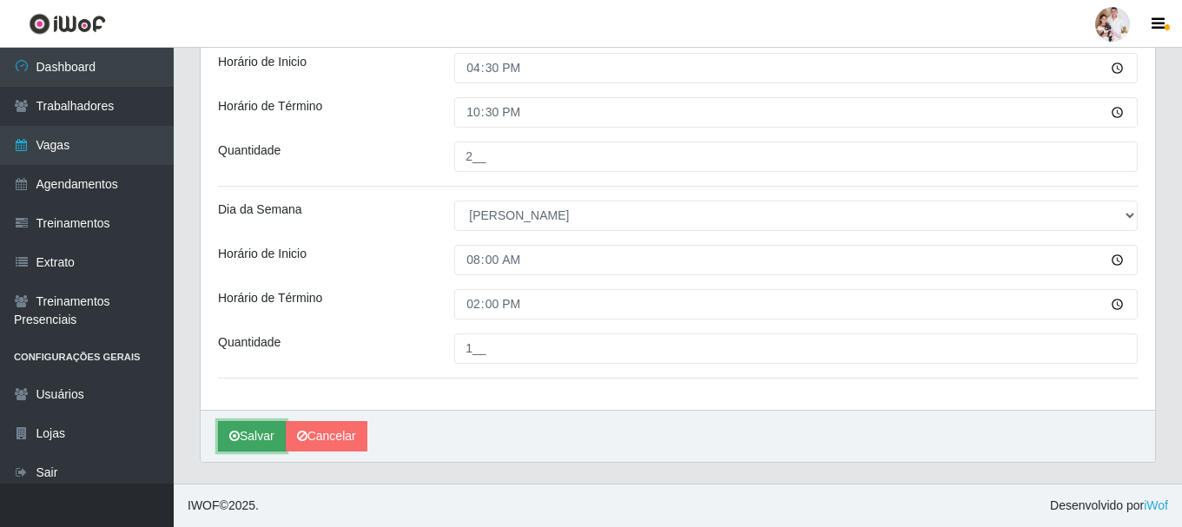
click at [255, 438] on button "Salvar" at bounding box center [252, 436] width 68 height 30
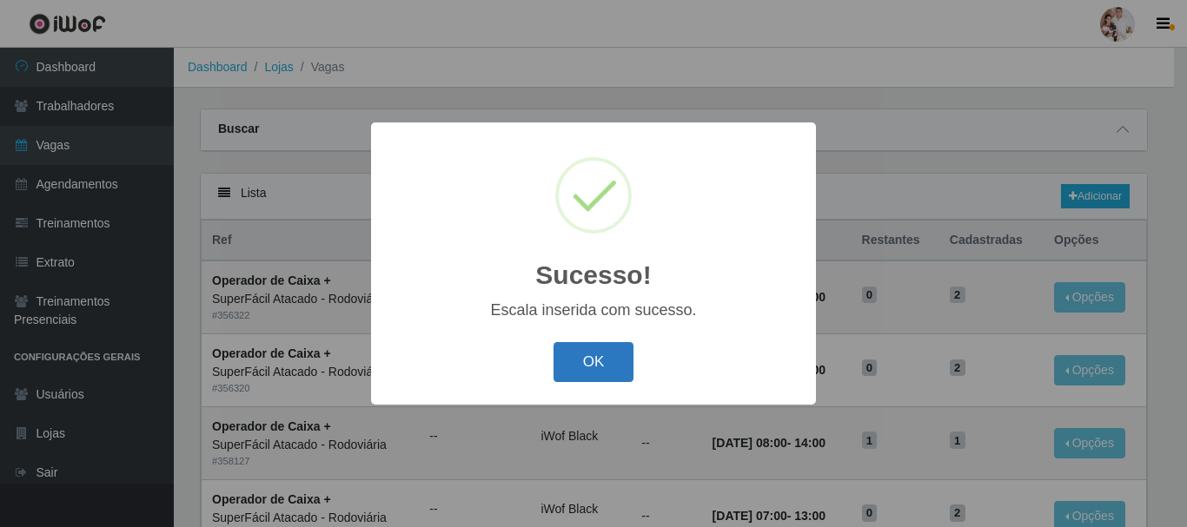
click at [573, 367] on button "OK" at bounding box center [593, 362] width 81 height 41
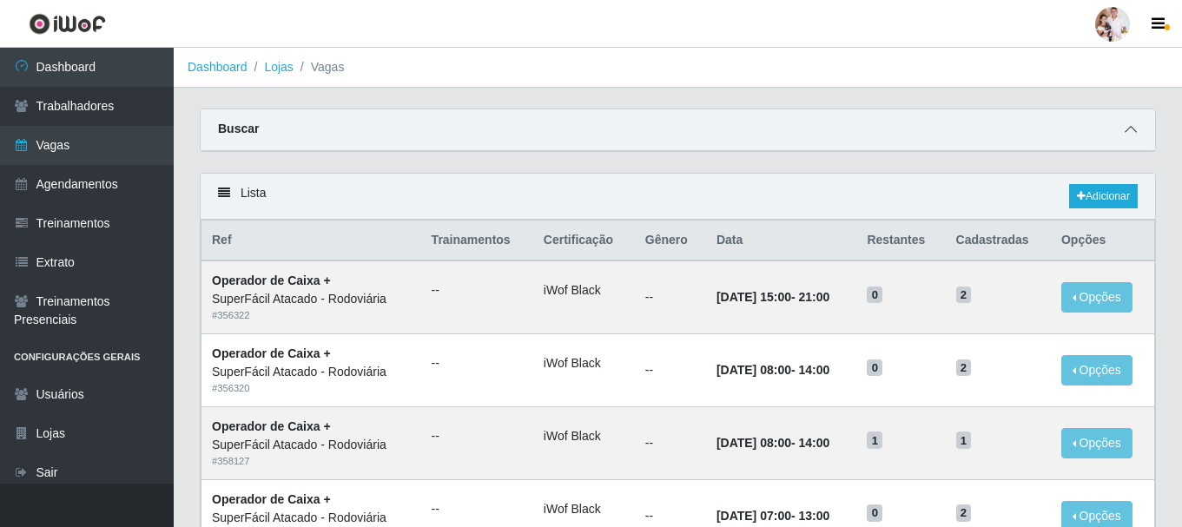
click at [1125, 135] on icon at bounding box center [1131, 129] width 12 height 12
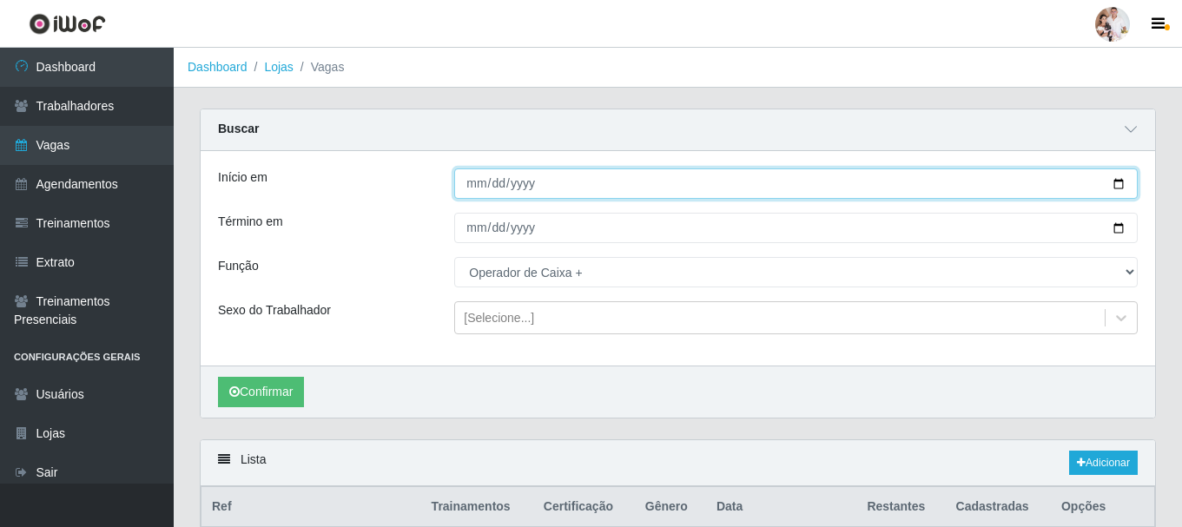
click at [1114, 187] on input "[DATE]" at bounding box center [796, 184] width 684 height 30
type input "[DATE]"
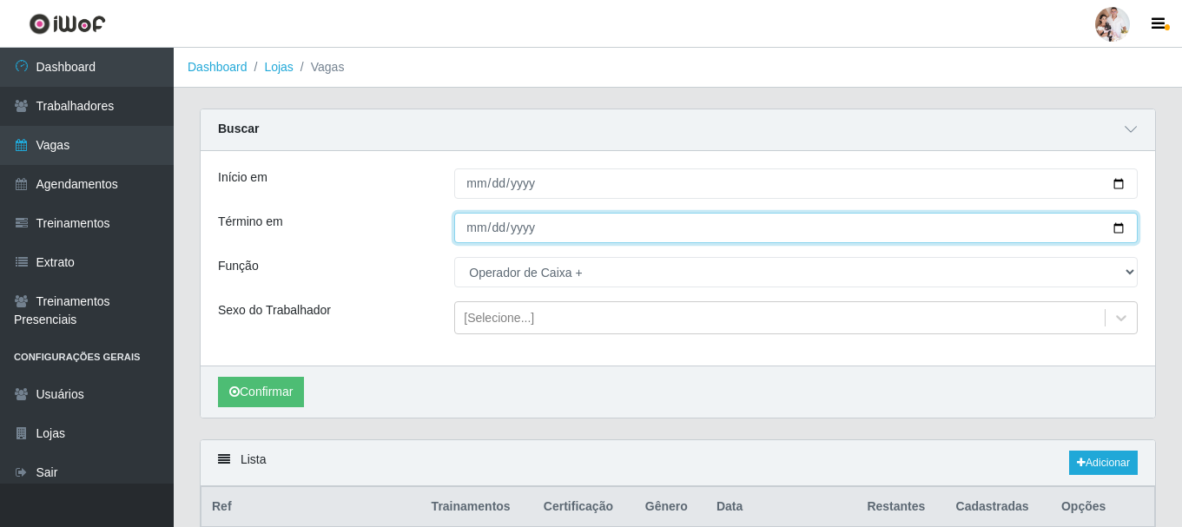
click at [1120, 228] on input "[DATE]" at bounding box center [796, 228] width 684 height 30
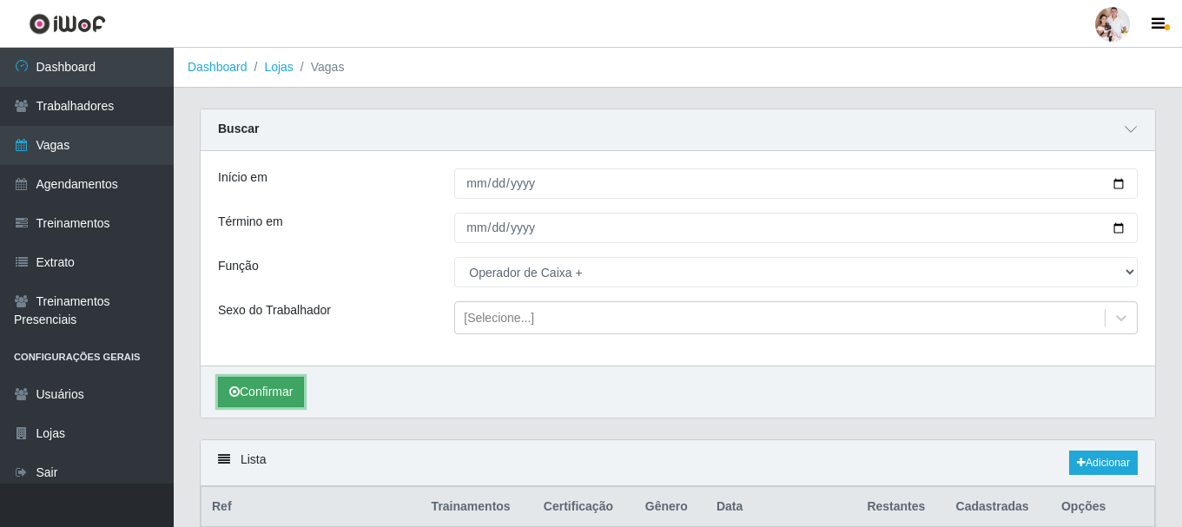
click at [270, 391] on button "Confirmar" at bounding box center [261, 392] width 86 height 30
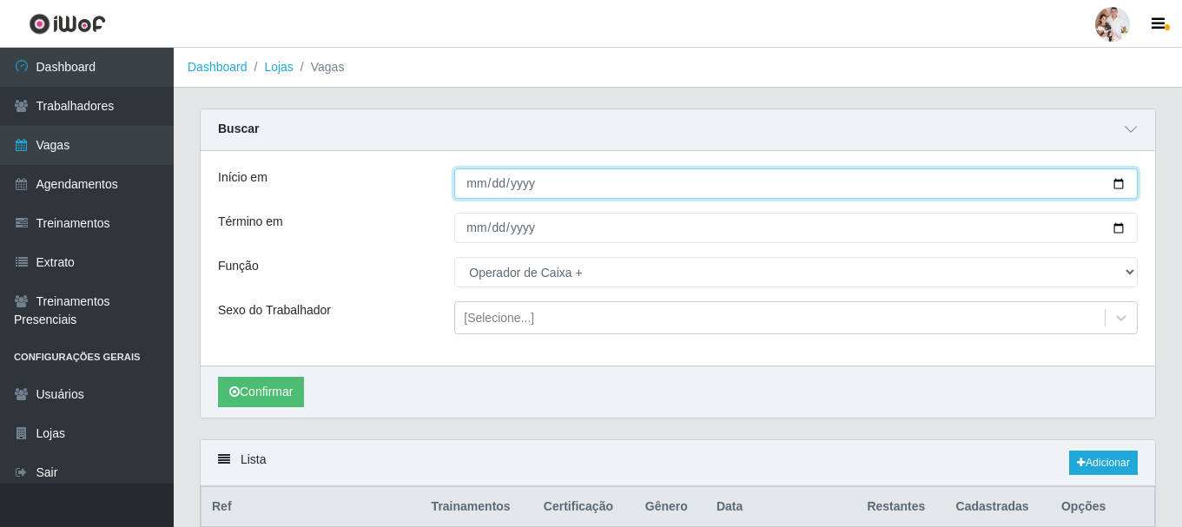
click at [1118, 185] on input "[DATE]" at bounding box center [796, 184] width 684 height 30
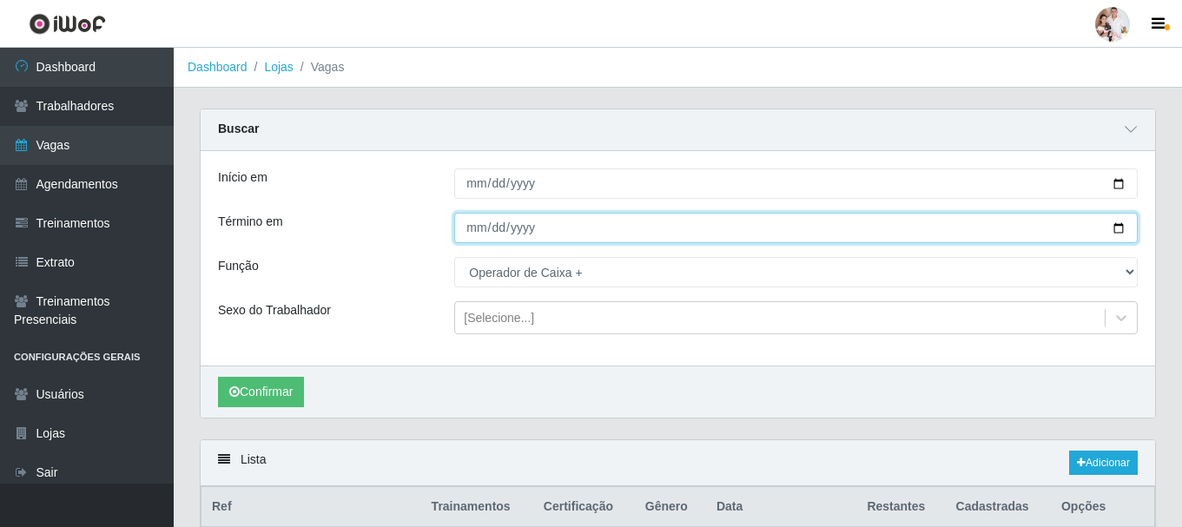
click at [1118, 233] on input "[DATE]" at bounding box center [796, 228] width 684 height 30
type input "[DATE]"
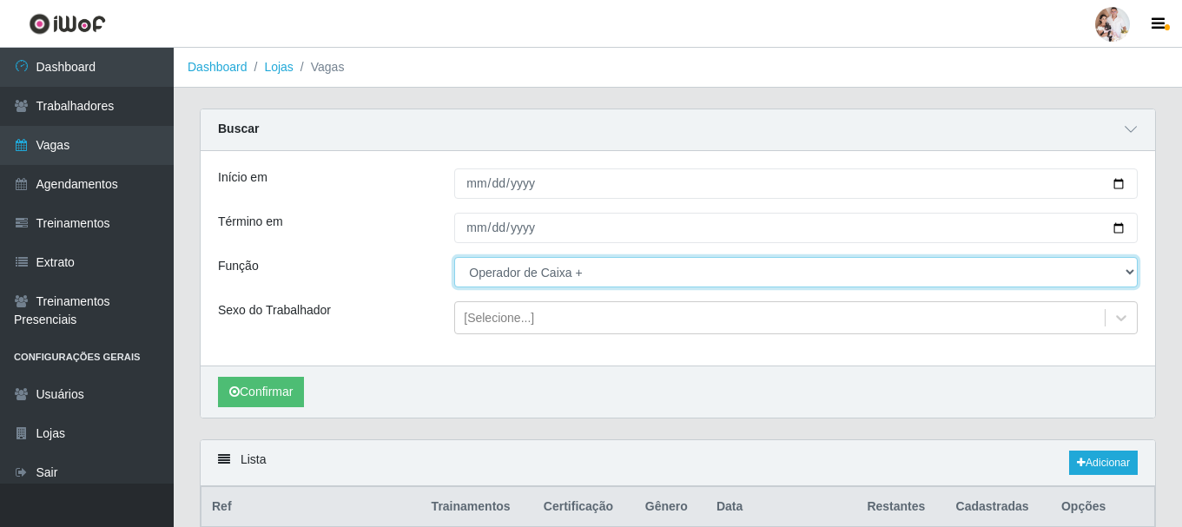
click at [1134, 271] on select "[Selecione...] Balconista de Padaria Balconista de Padaria + Balconista de Pada…" at bounding box center [796, 272] width 684 height 30
select select "22"
click at [454, 258] on select "[Selecione...] Balconista de Padaria Balconista de Padaria + Balconista de Pada…" at bounding box center [796, 272] width 684 height 30
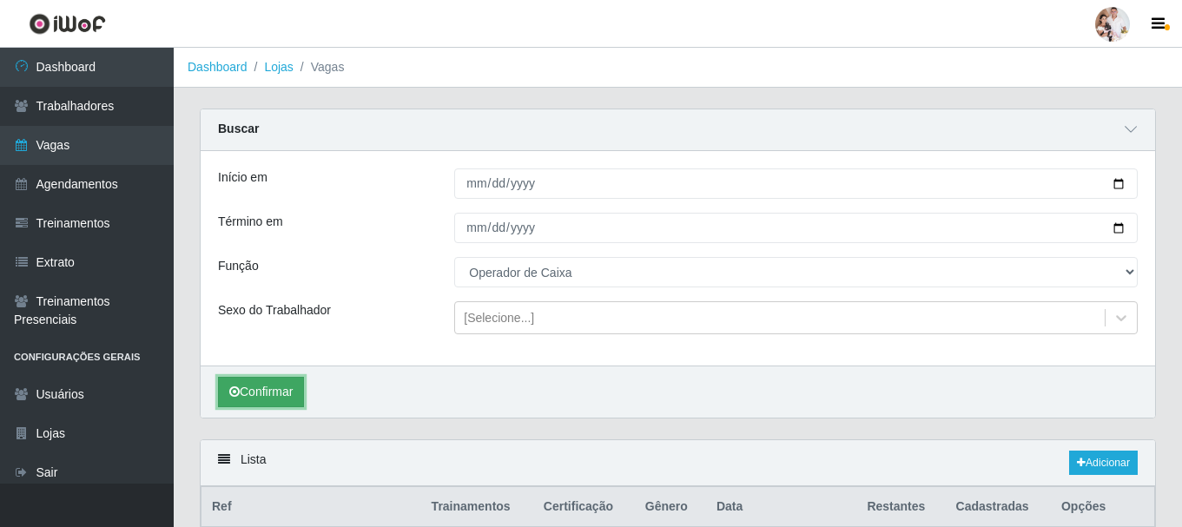
click at [301, 387] on button "Confirmar" at bounding box center [261, 392] width 86 height 30
